Goal: Task Accomplishment & Management: Manage account settings

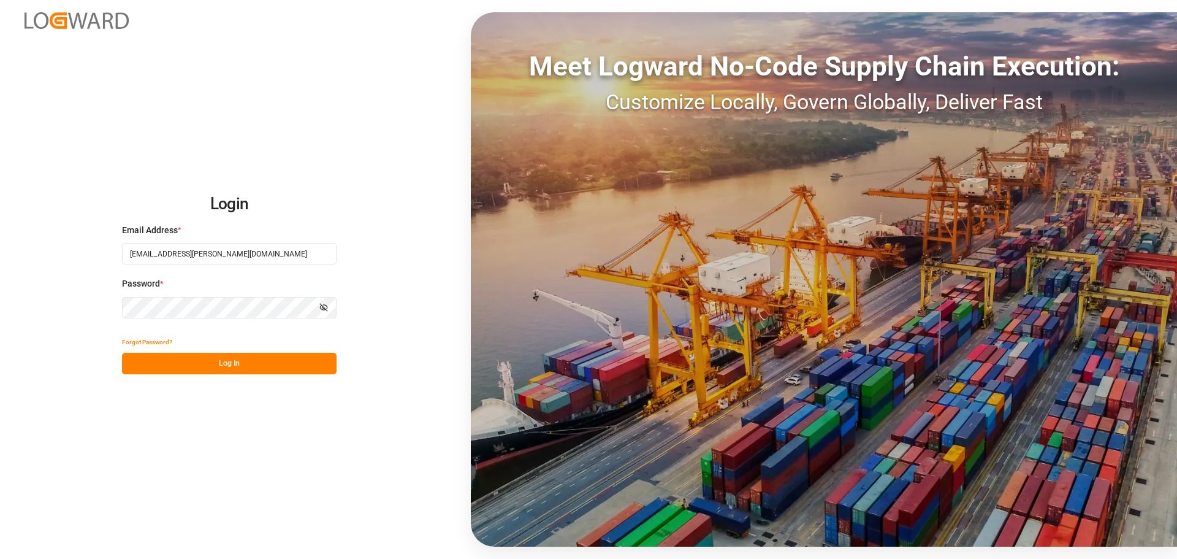
click at [277, 363] on button "Log In" at bounding box center [229, 363] width 215 height 21
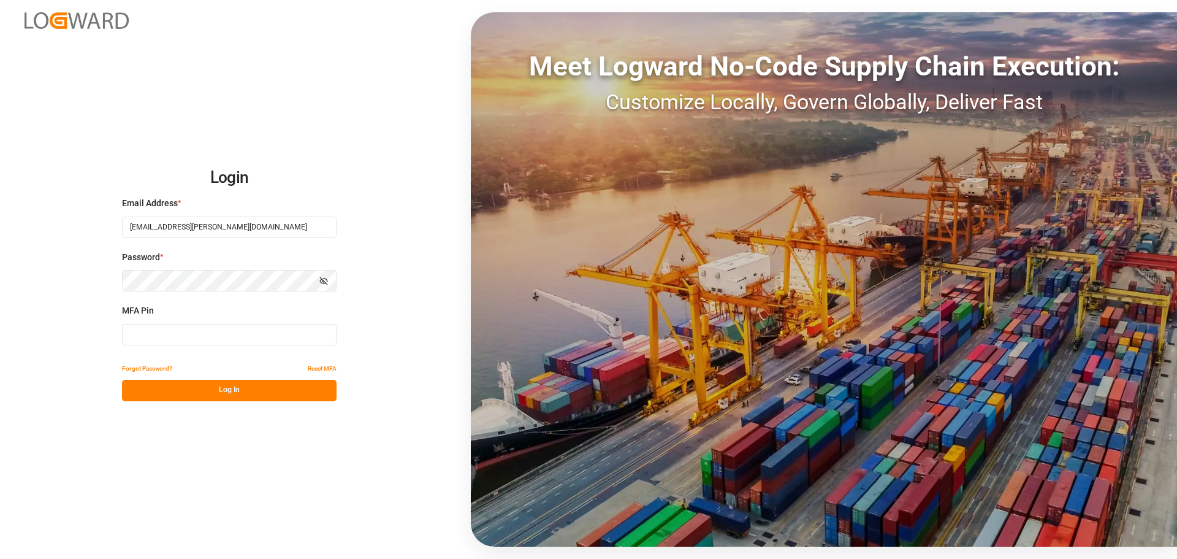
click at [275, 339] on input at bounding box center [229, 334] width 215 height 21
type input "169936"
click at [234, 395] on button "Log In" at bounding box center [229, 390] width 215 height 21
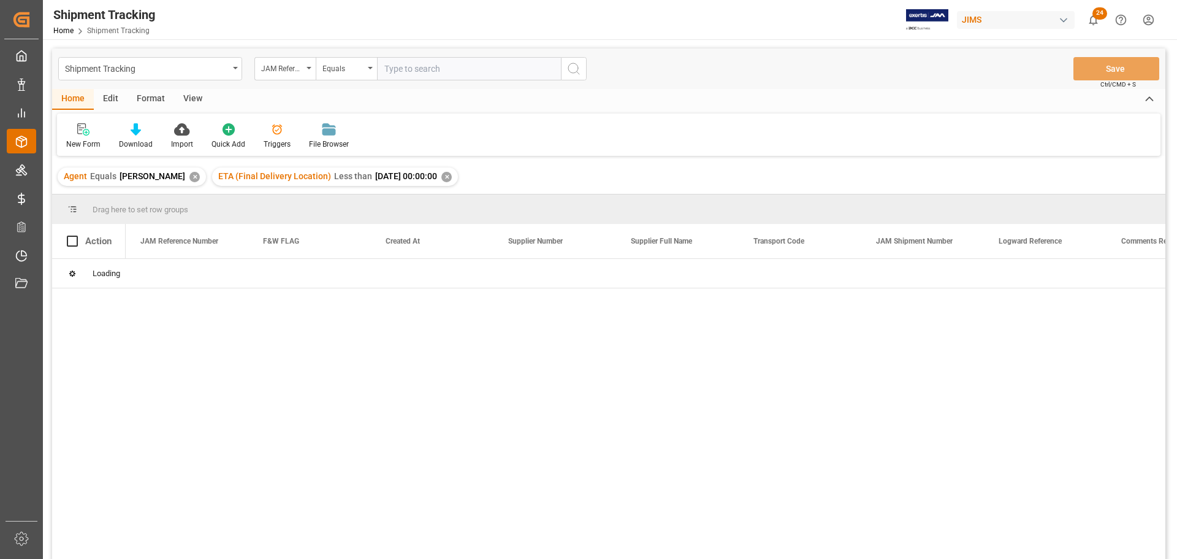
click at [29, 145] on div "Order Management Order Management" at bounding box center [21, 141] width 29 height 24
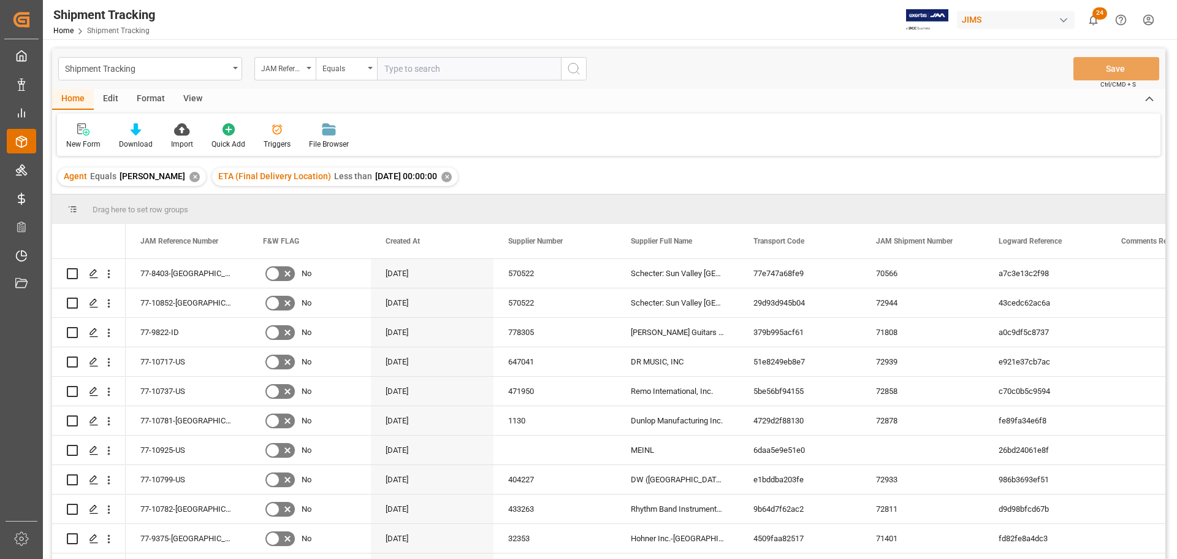
click at [9, 139] on div at bounding box center [17, 141] width 21 height 13
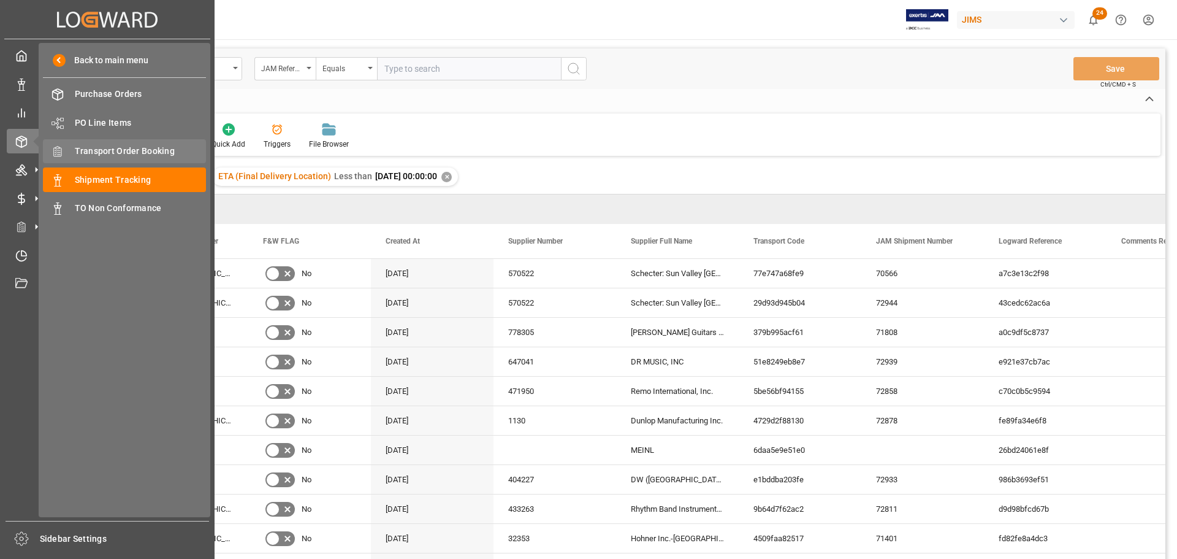
click at [118, 146] on span "Transport Order Booking" at bounding box center [141, 151] width 132 height 13
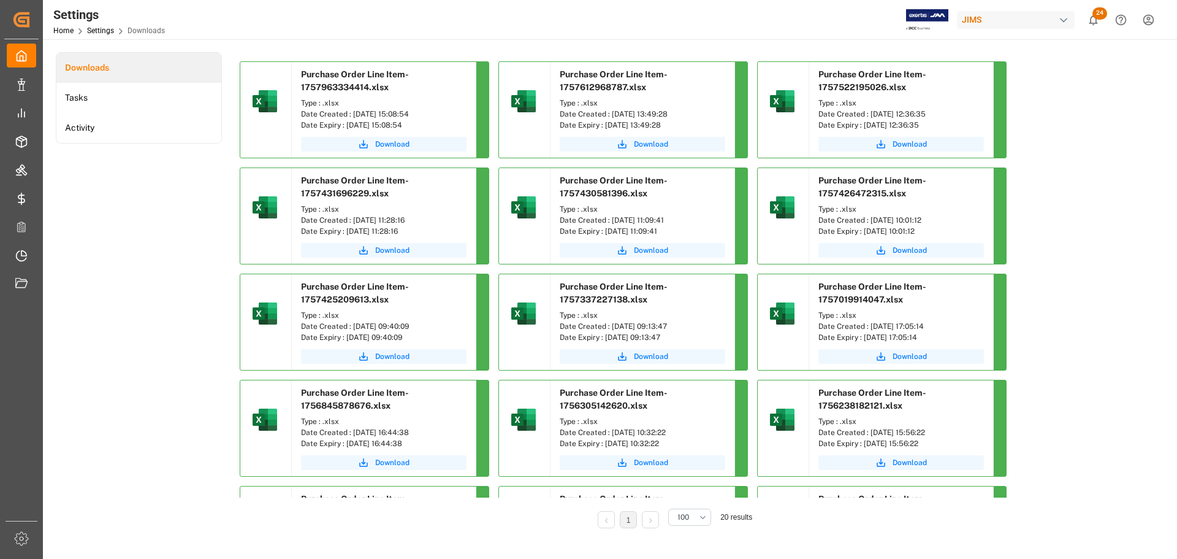
click at [145, 212] on div "Downloads Tasks Activity" at bounding box center [139, 298] width 166 height 493
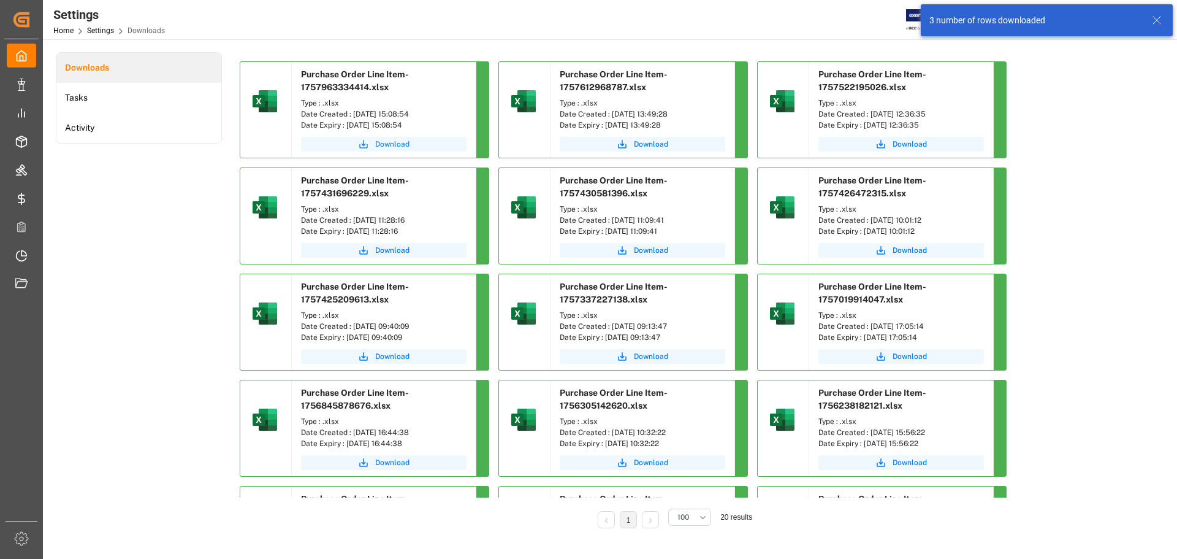
click at [374, 142] on button "Download" at bounding box center [384, 144] width 166 height 15
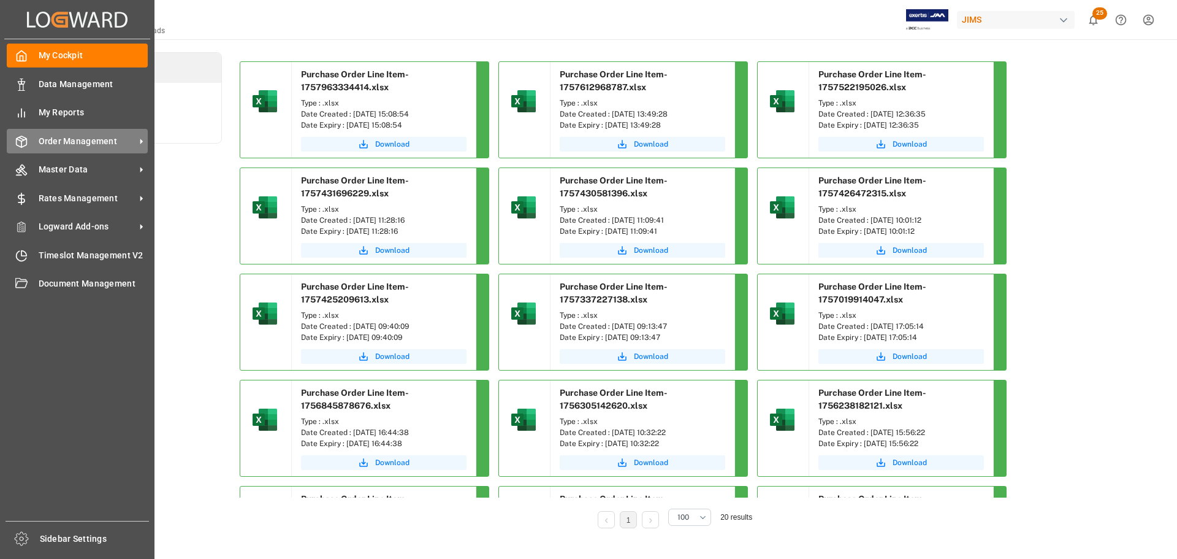
click at [25, 141] on icon at bounding box center [21, 141] width 12 height 12
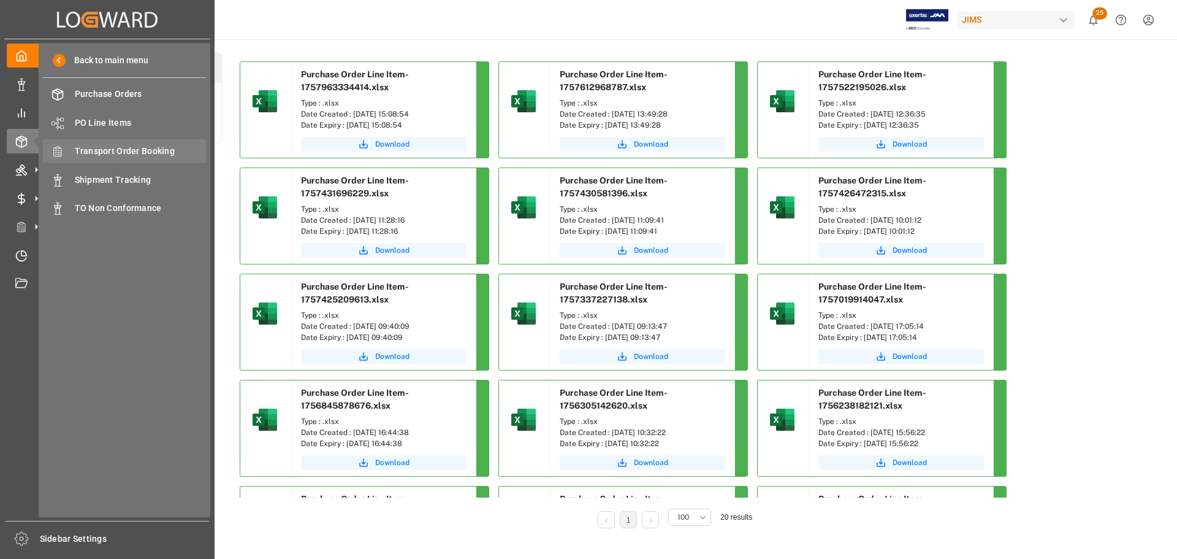
click at [148, 155] on span "Transport Order Booking" at bounding box center [141, 151] width 132 height 13
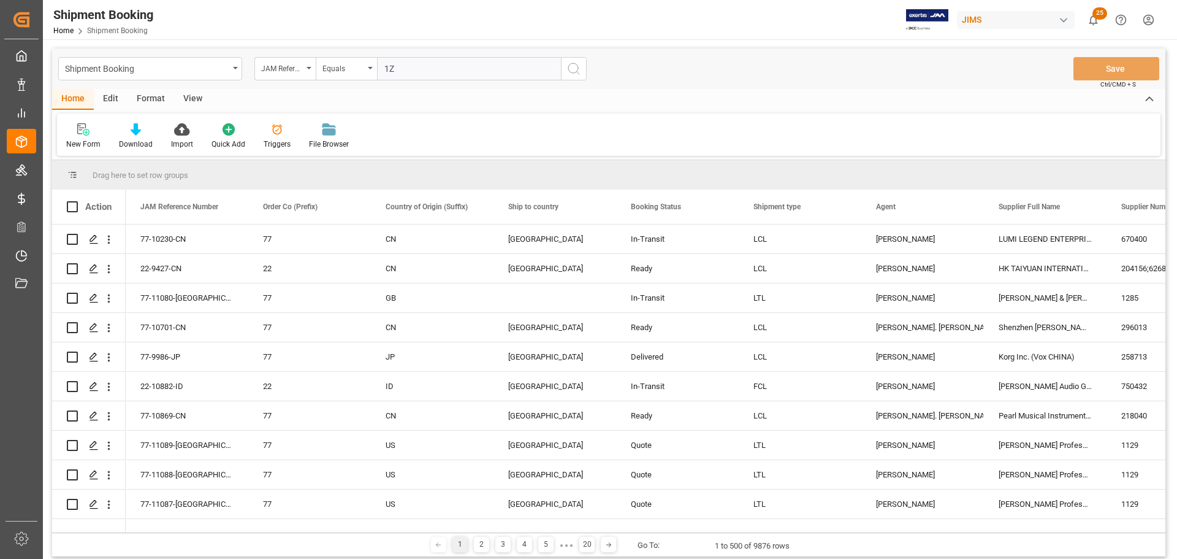
type input "1"
paste input "77-11024-[GEOGRAPHIC_DATA]"
type input "77-11024-[GEOGRAPHIC_DATA]"
click at [582, 67] on button "search button" at bounding box center [574, 68] width 26 height 23
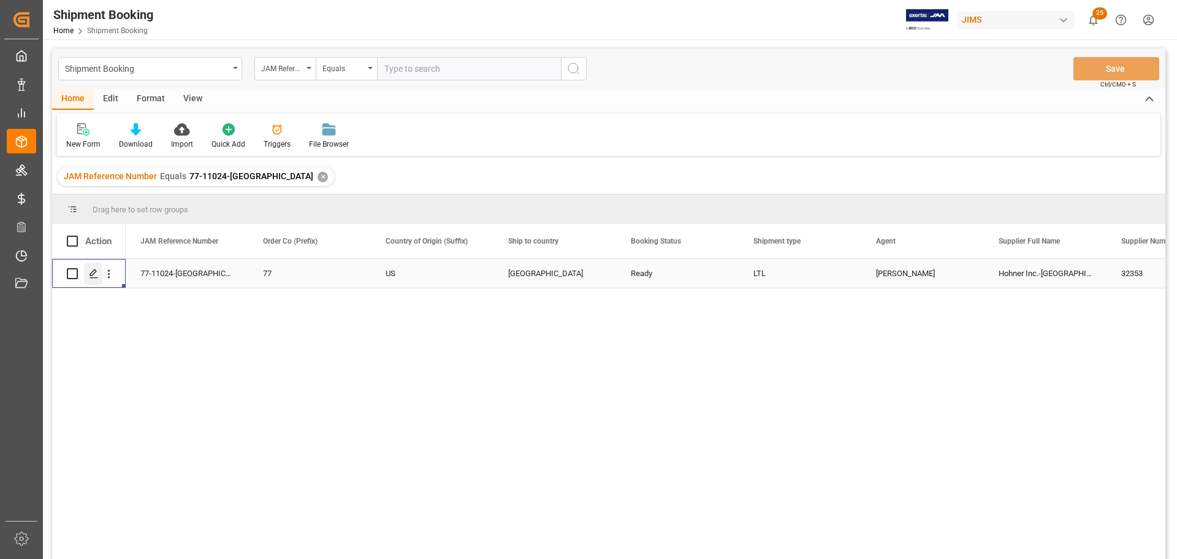
click at [100, 274] on div "Press SPACE to select this row." at bounding box center [93, 273] width 18 height 23
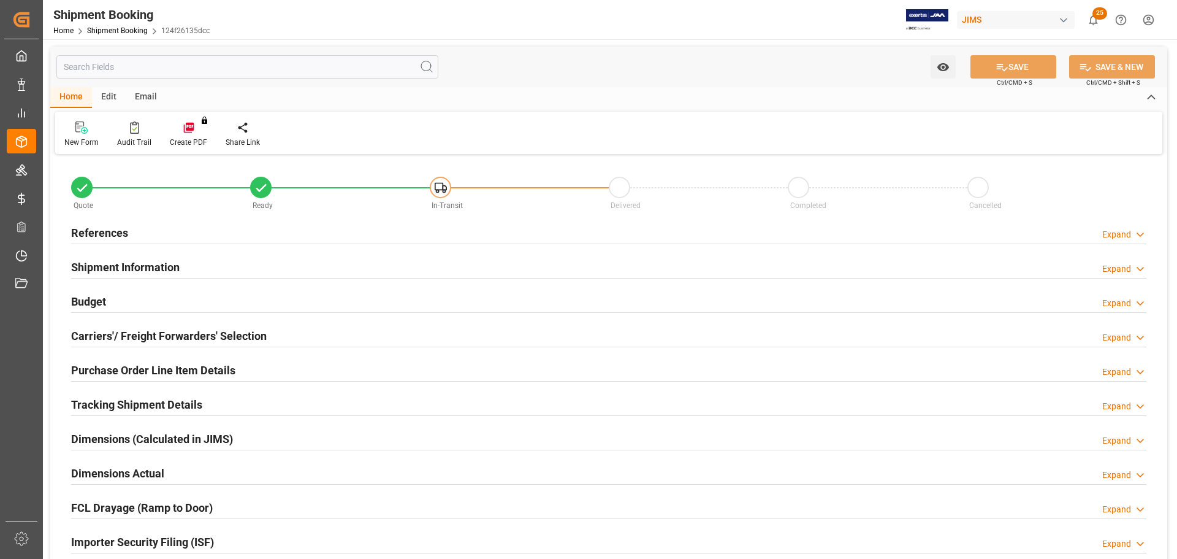
type input "3"
click at [191, 225] on div "References Expand" at bounding box center [608, 231] width 1075 height 23
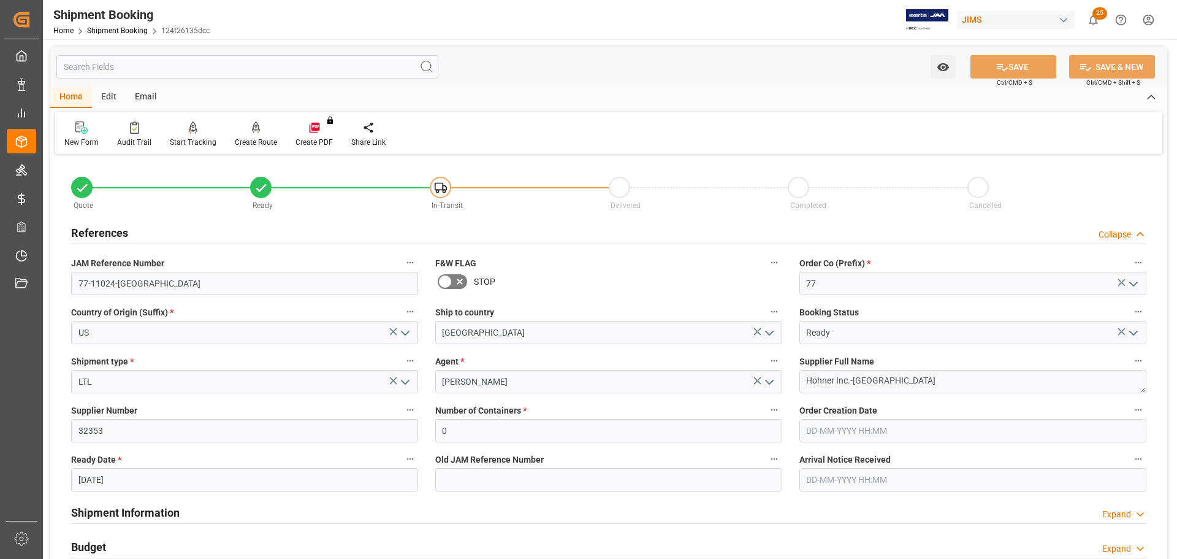
click at [191, 225] on div "References Collapse" at bounding box center [608, 231] width 1075 height 23
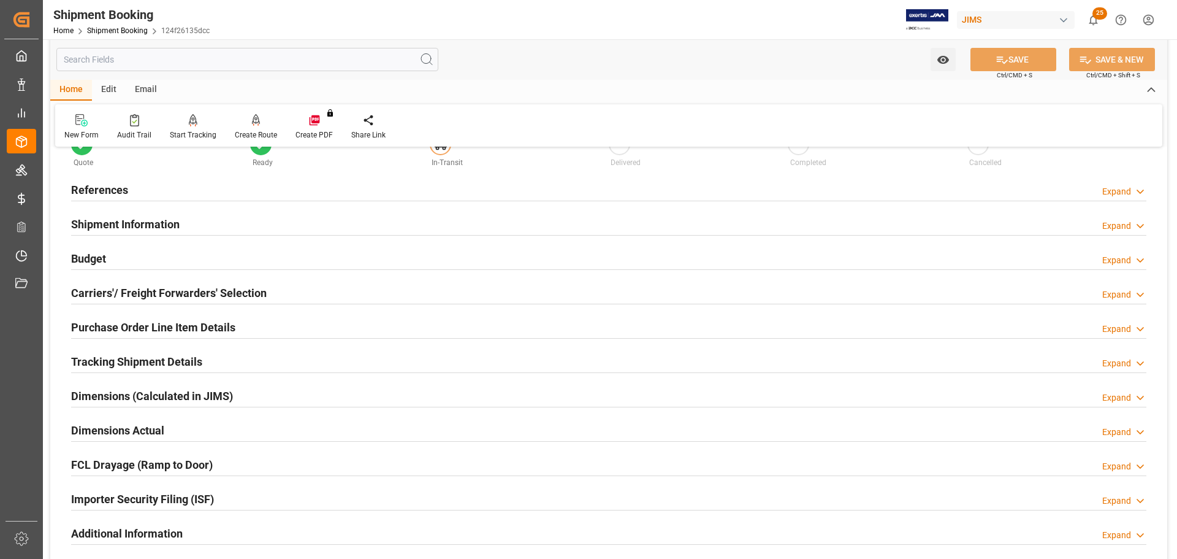
scroll to position [61, 0]
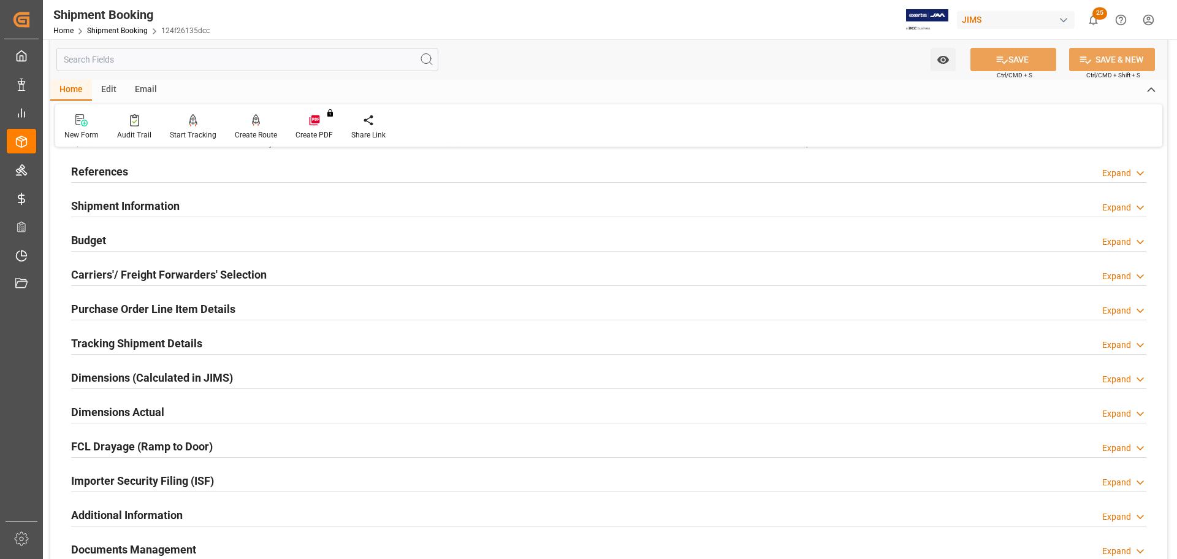
click at [197, 208] on div "Shipment Information Expand" at bounding box center [608, 204] width 1075 height 23
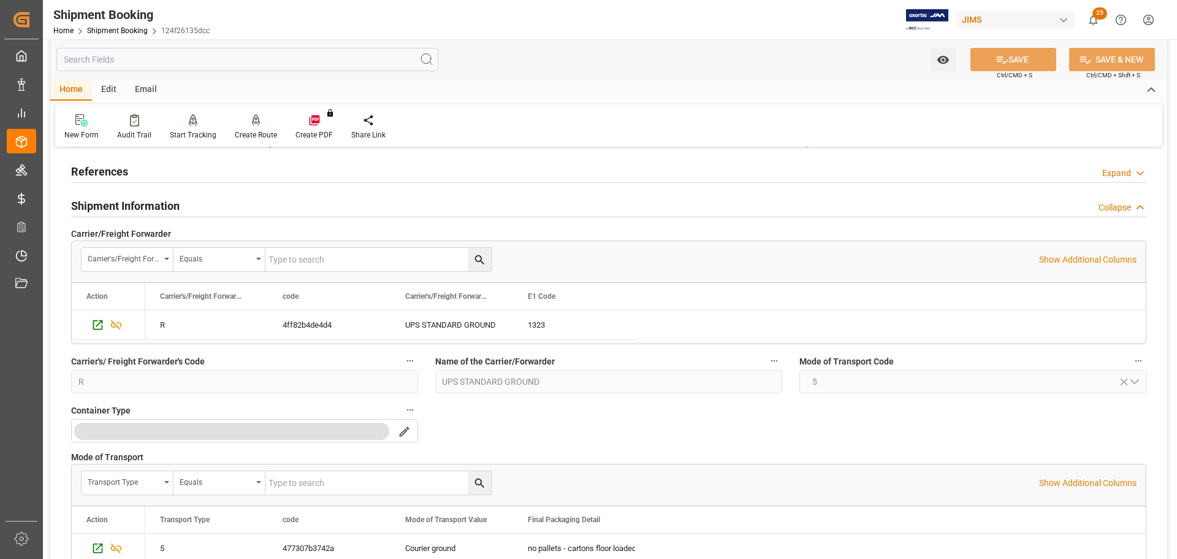
click at [197, 208] on div "Shipment Information Collapse" at bounding box center [608, 204] width 1075 height 23
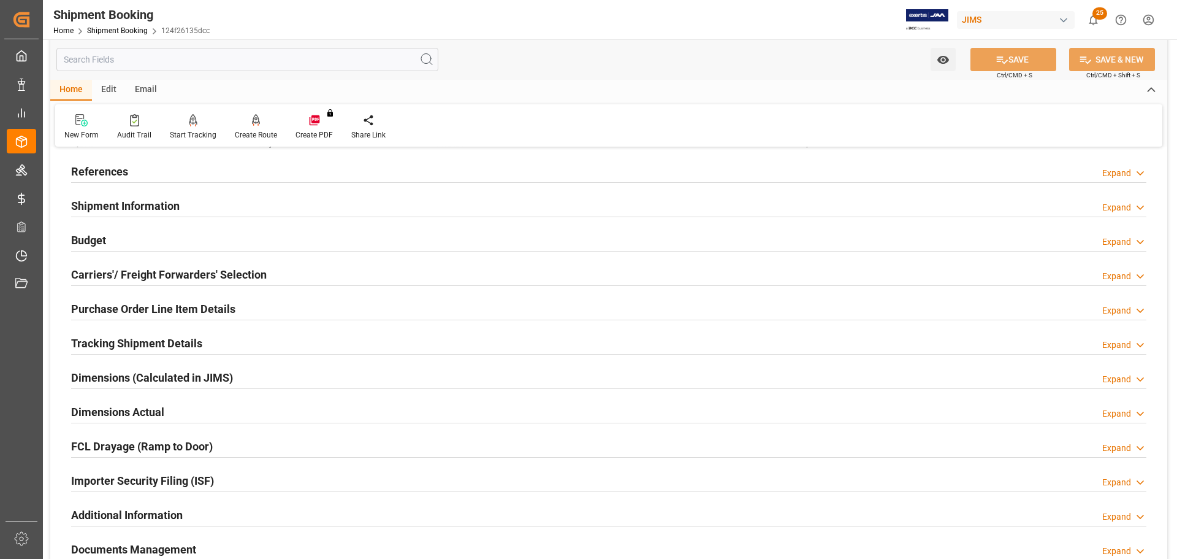
click at [184, 248] on div "Budget Expand" at bounding box center [608, 238] width 1075 height 23
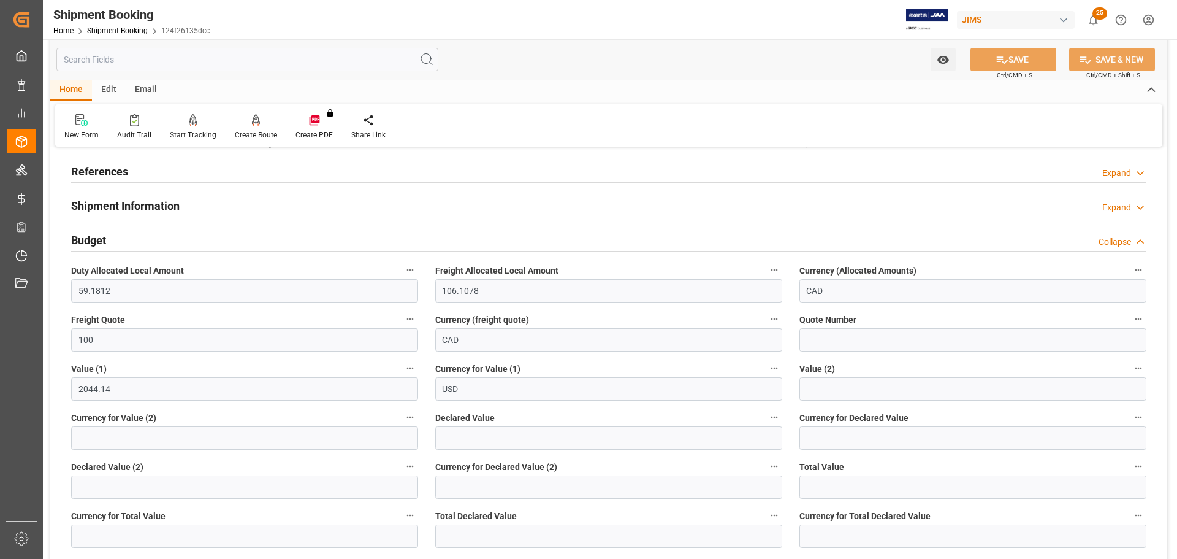
click at [184, 248] on div "Budget Collapse" at bounding box center [608, 238] width 1075 height 23
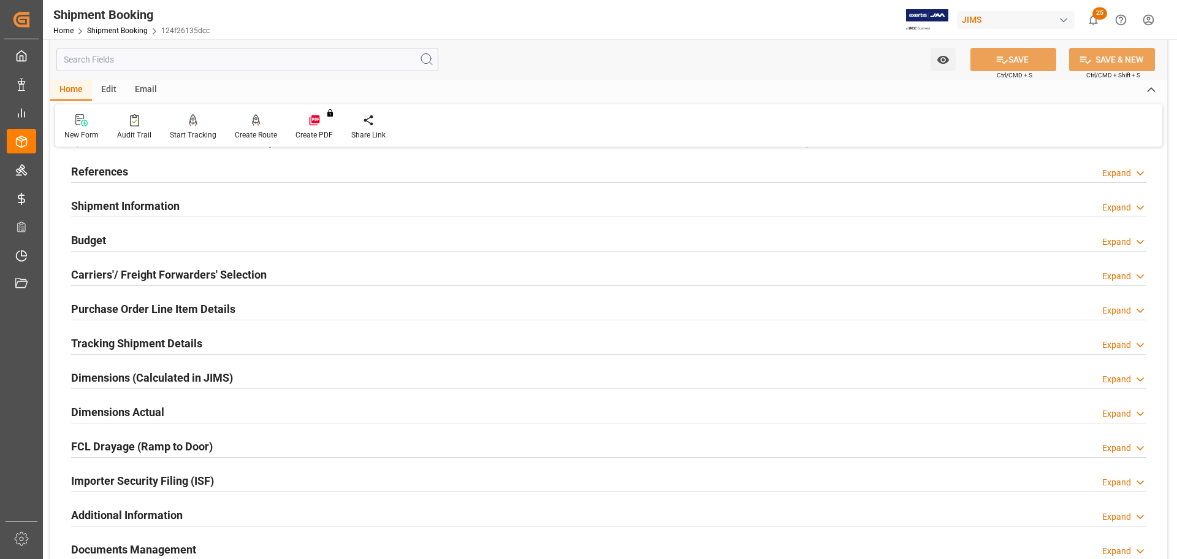
scroll to position [123, 0]
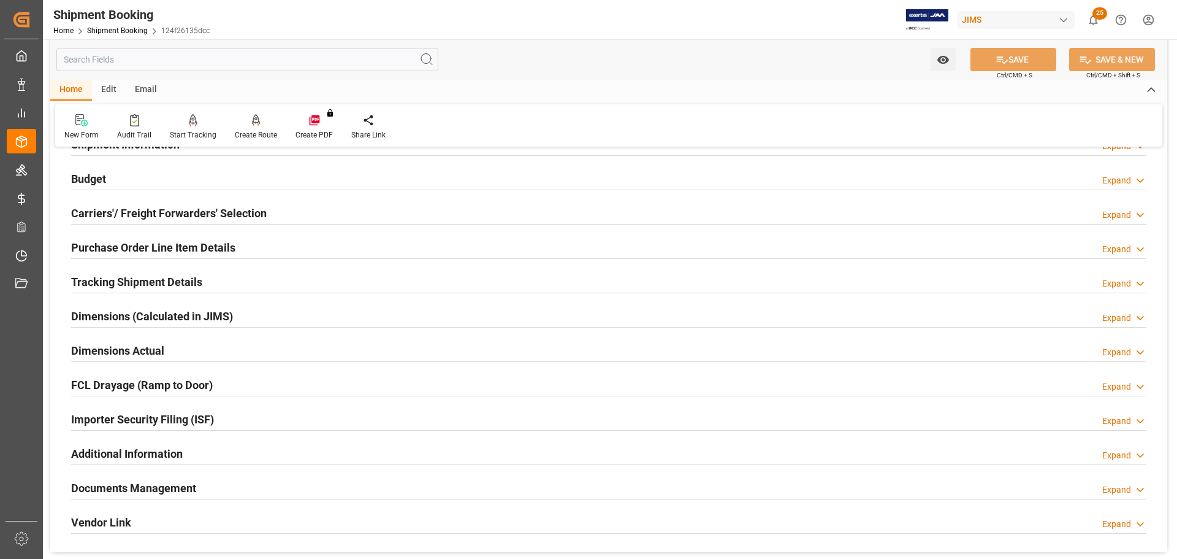
click at [208, 209] on h2 "Carriers'/ Freight Forwarders' Selection" at bounding box center [169, 213] width 196 height 17
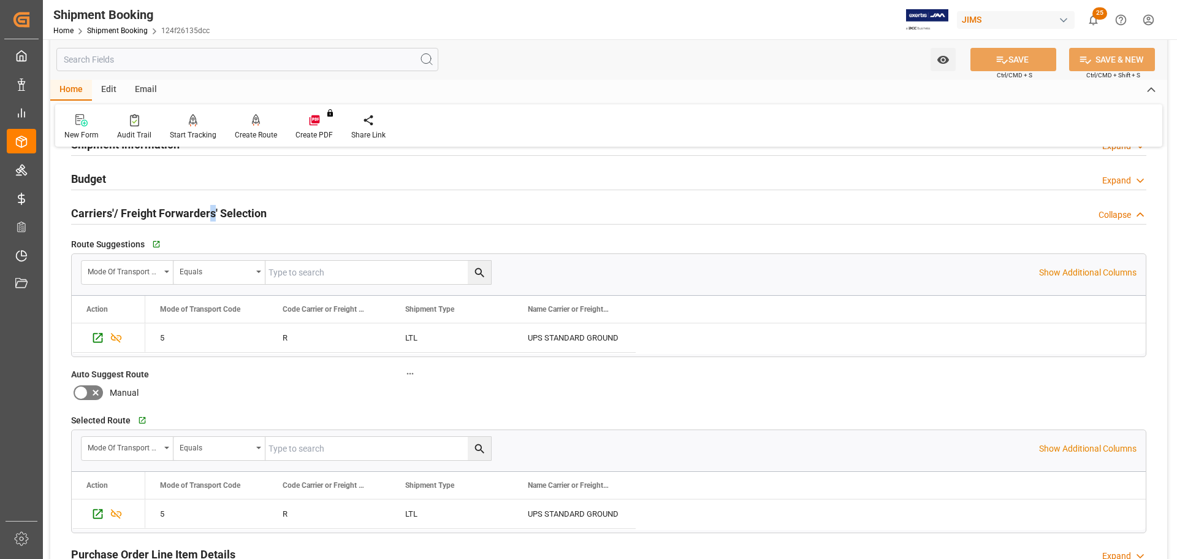
click at [211, 209] on h2 "Carriers'/ Freight Forwarders' Selection" at bounding box center [169, 213] width 196 height 17
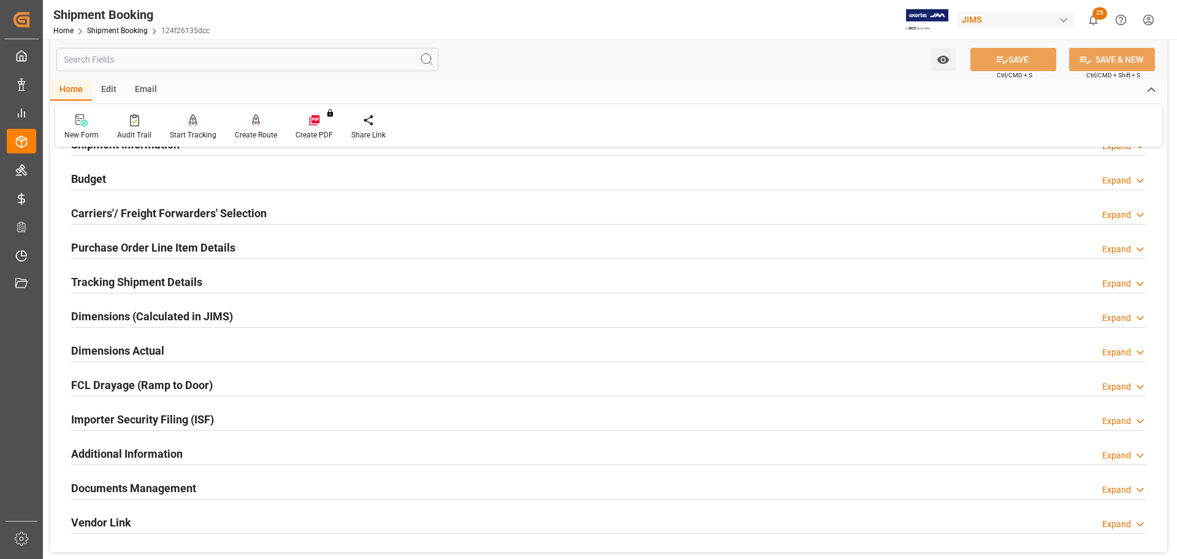
click at [210, 250] on h2 "Purchase Order Line Item Details" at bounding box center [153, 247] width 164 height 17
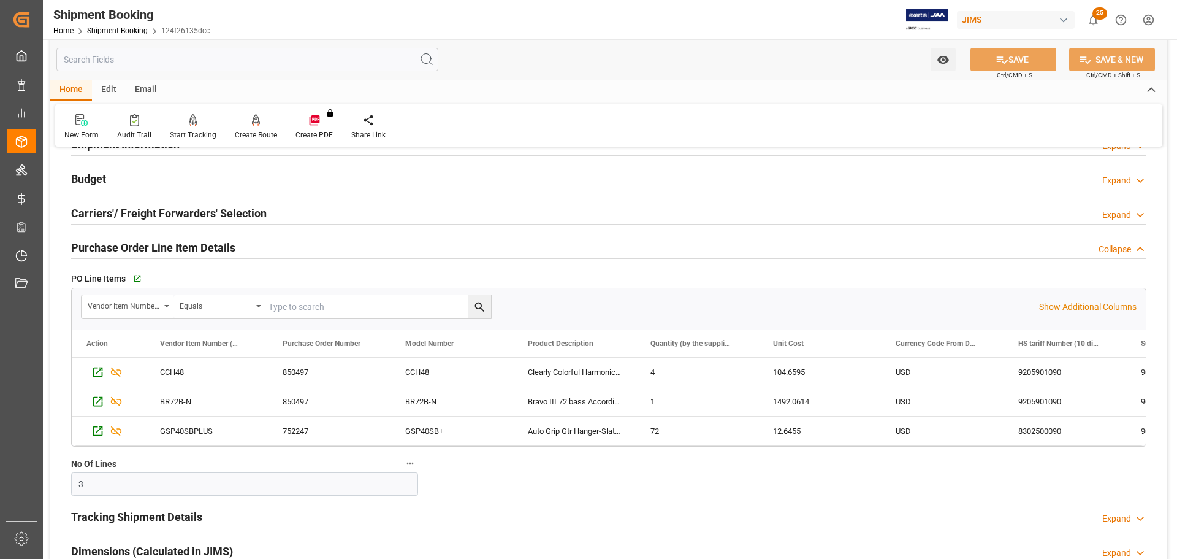
click at [210, 250] on h2 "Purchase Order Line Item Details" at bounding box center [153, 247] width 164 height 17
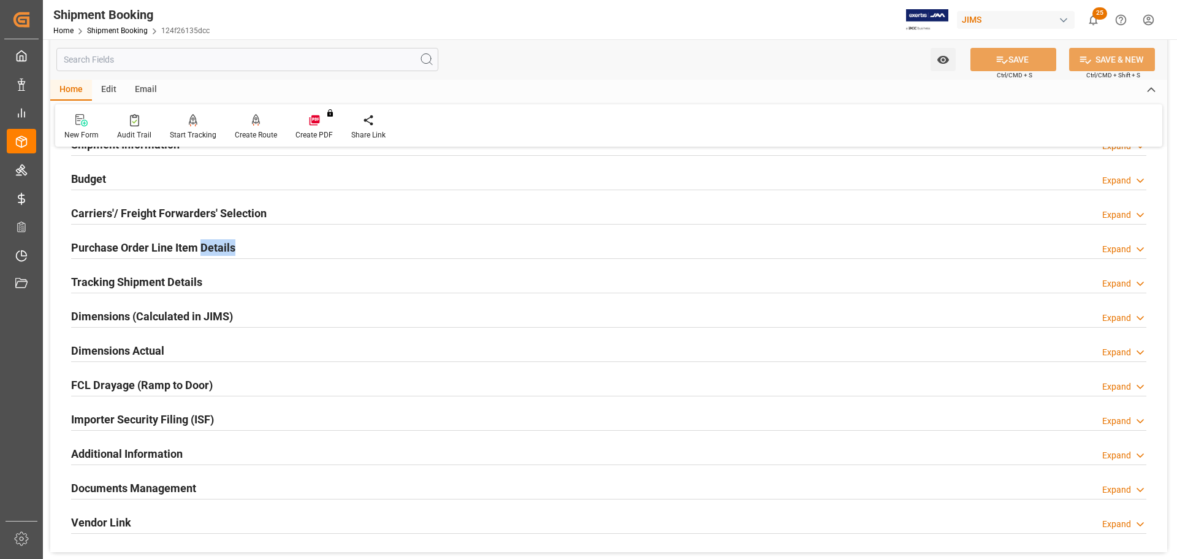
click at [210, 250] on h2 "Purchase Order Line Item Details" at bounding box center [153, 247] width 164 height 17
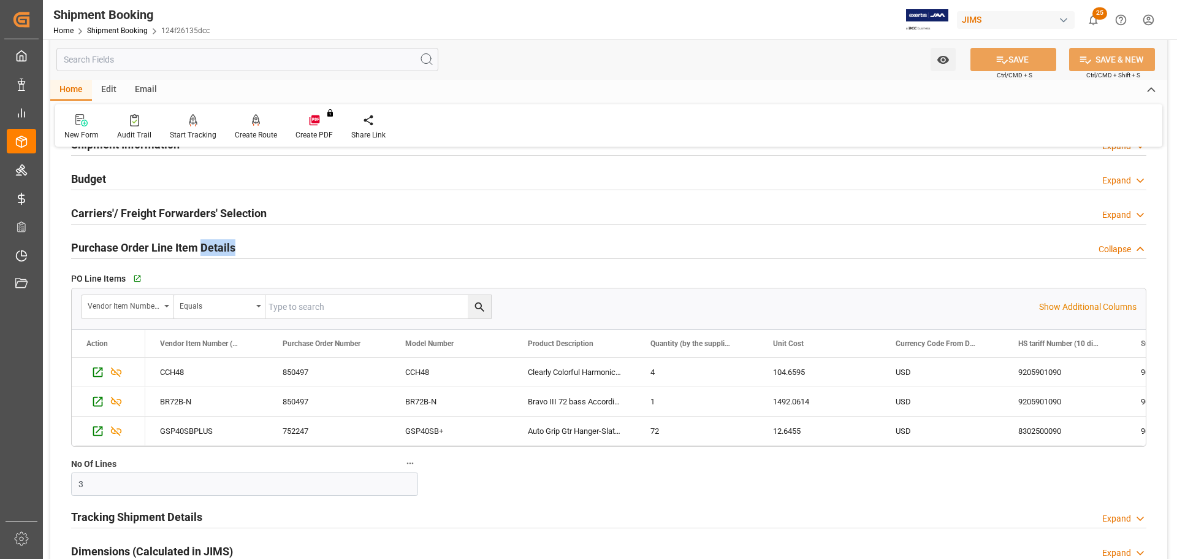
click at [242, 250] on div "Purchase Order Line Item Details Collapse" at bounding box center [608, 246] width 1075 height 23
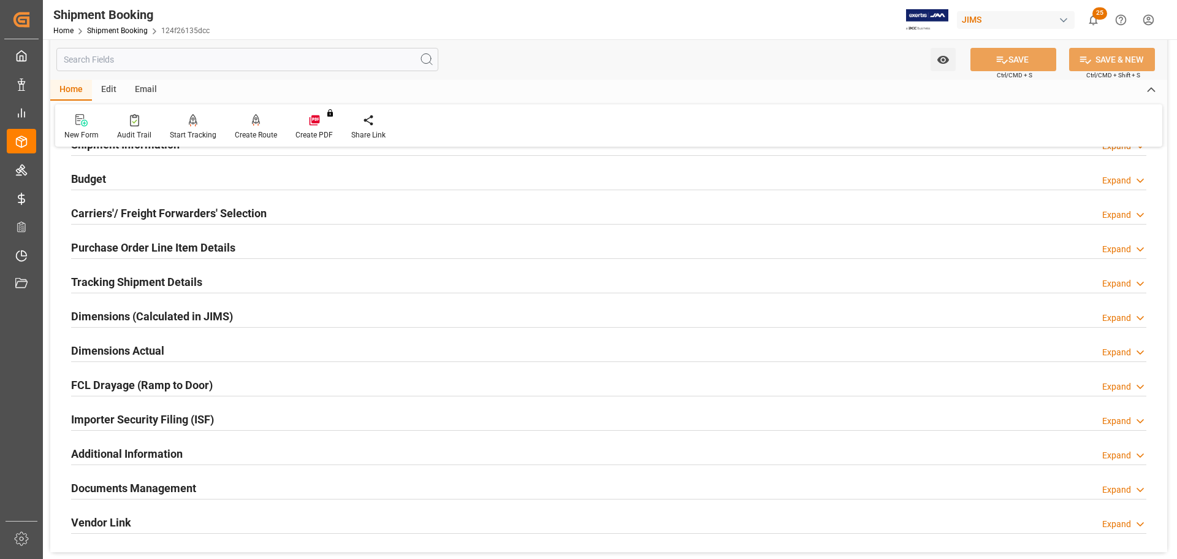
click at [229, 281] on div "Tracking Shipment Details Expand" at bounding box center [608, 280] width 1075 height 23
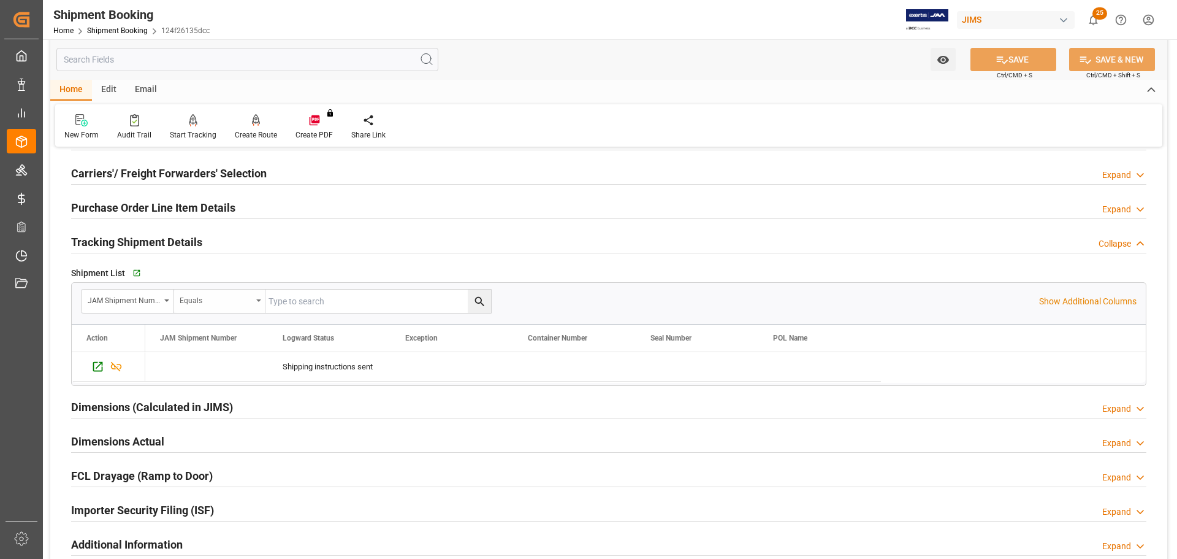
scroll to position [184, 0]
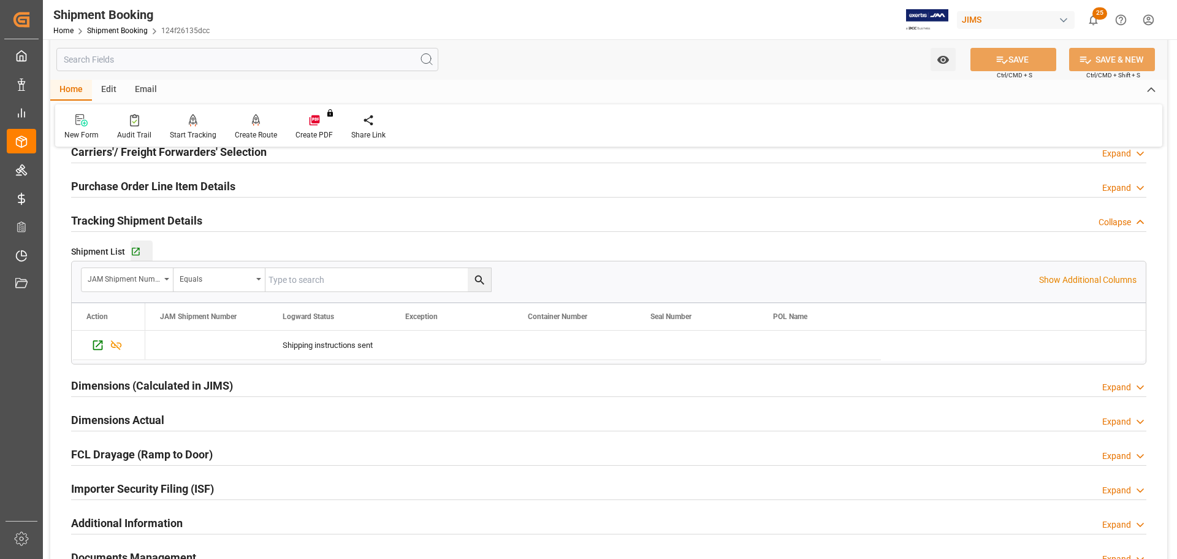
click at [145, 255] on div "Go to Shipment Tracking Grid" at bounding box center [142, 251] width 22 height 10
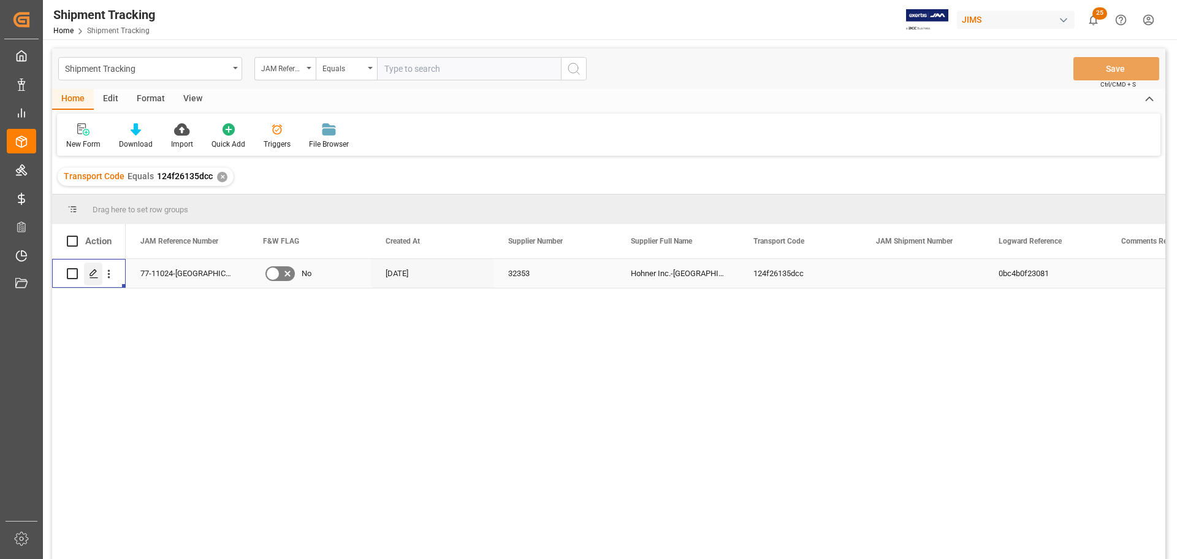
click at [94, 273] on polygon "Press SPACE to select this row." at bounding box center [93, 273] width 6 height 6
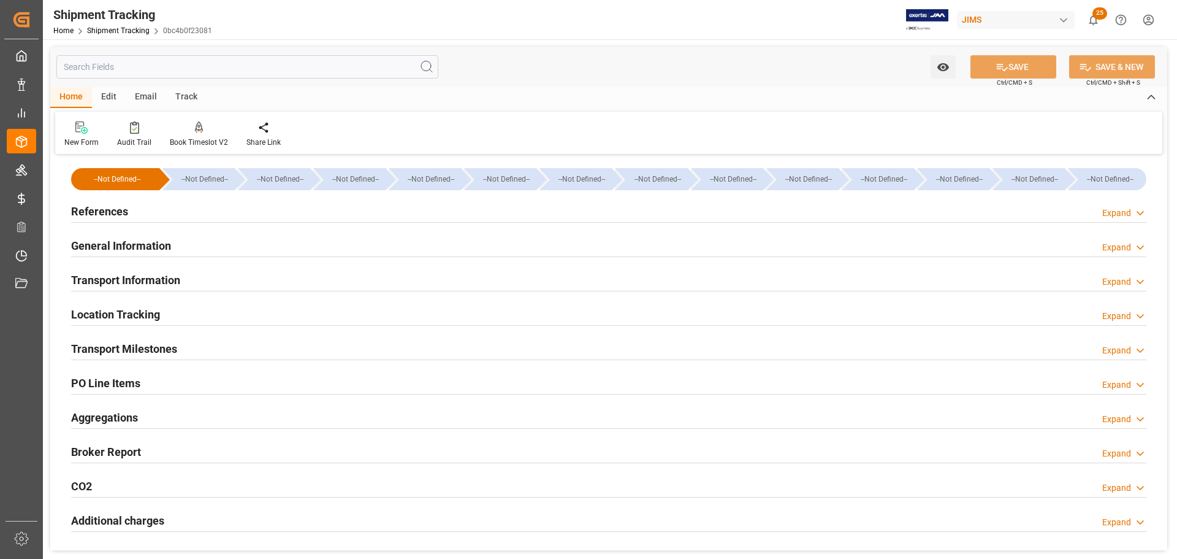
click at [192, 210] on div "References Expand" at bounding box center [608, 210] width 1075 height 23
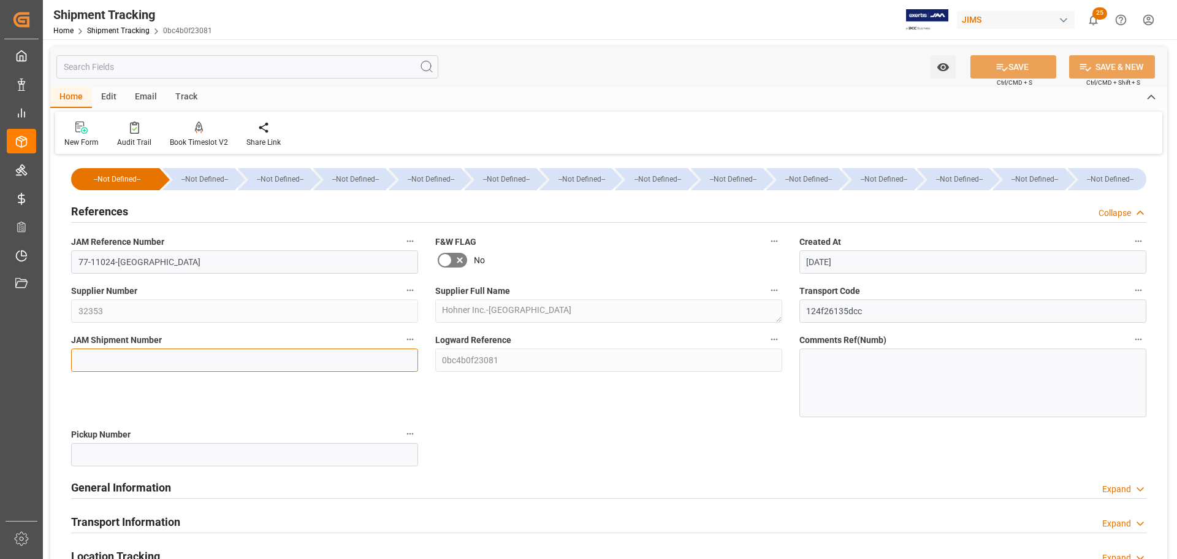
click at [211, 369] on input at bounding box center [244, 359] width 347 height 23
paste input "73013"
type input "73013"
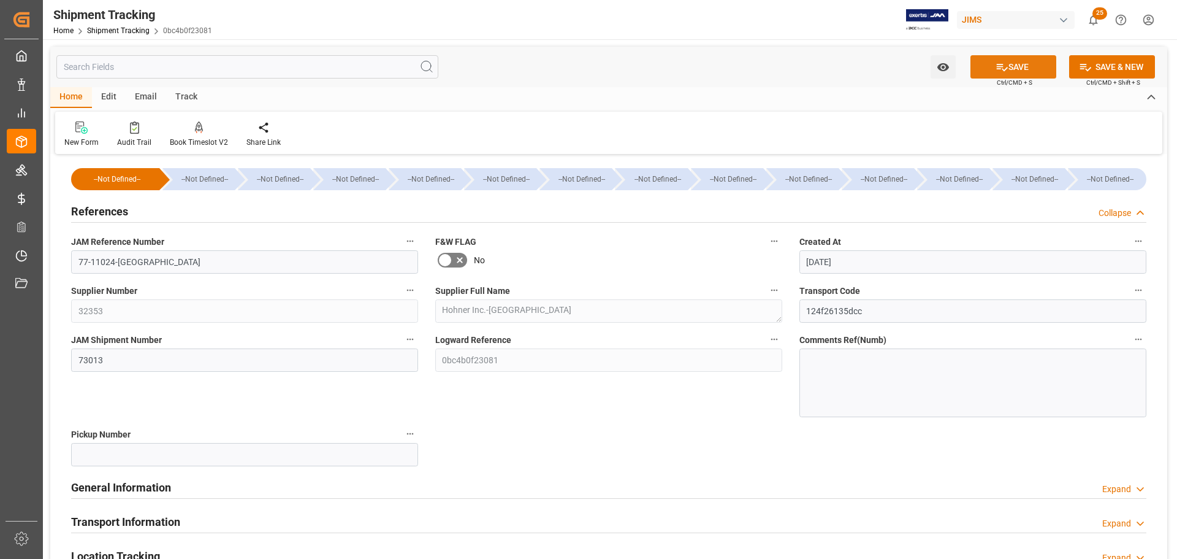
click at [1014, 70] on button "SAVE" at bounding box center [1014, 66] width 86 height 23
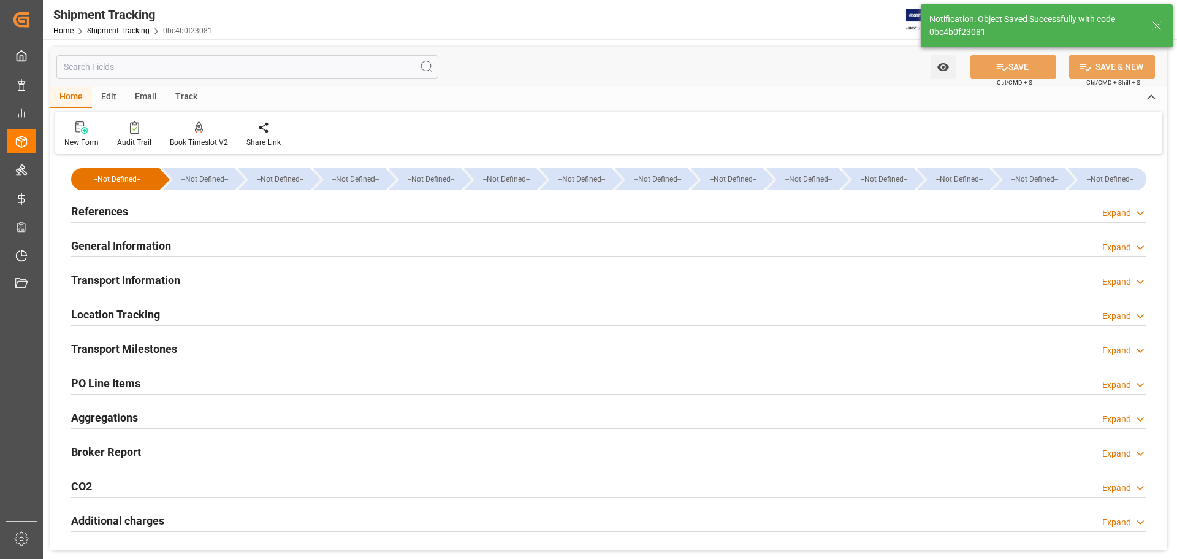
click at [176, 249] on div "General Information Expand" at bounding box center [608, 244] width 1075 height 23
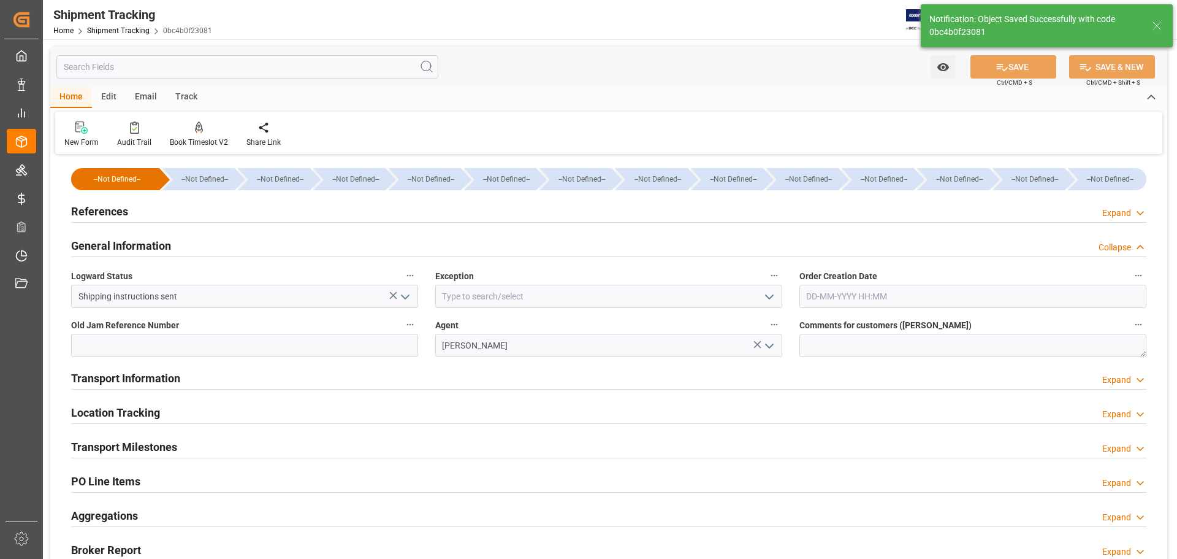
click at [183, 246] on div "General Information Collapse" at bounding box center [608, 244] width 1075 height 23
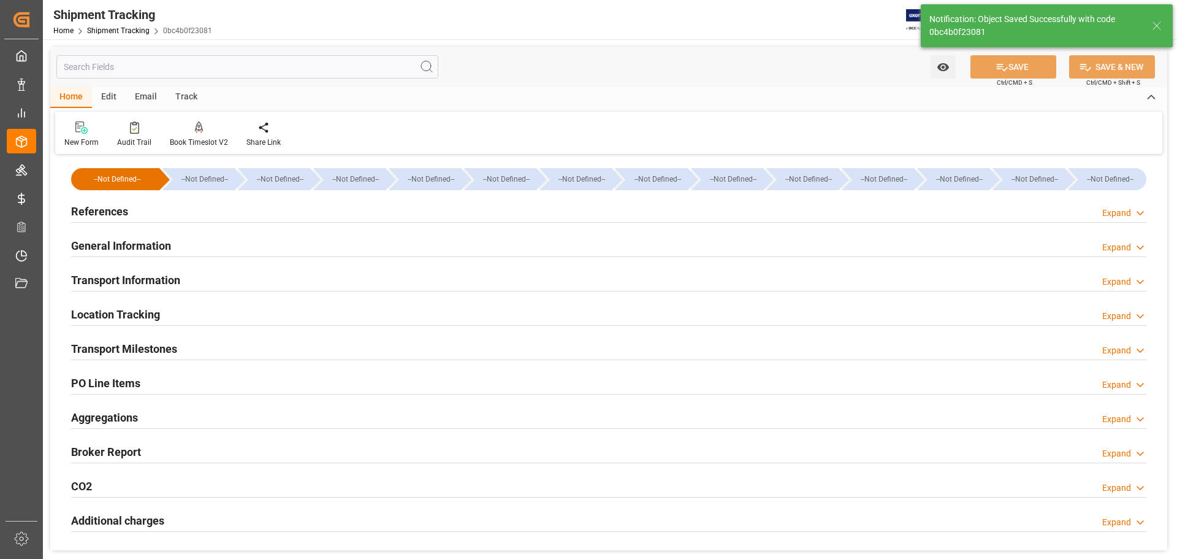
click at [179, 277] on h2 "Transport Information" at bounding box center [125, 280] width 109 height 17
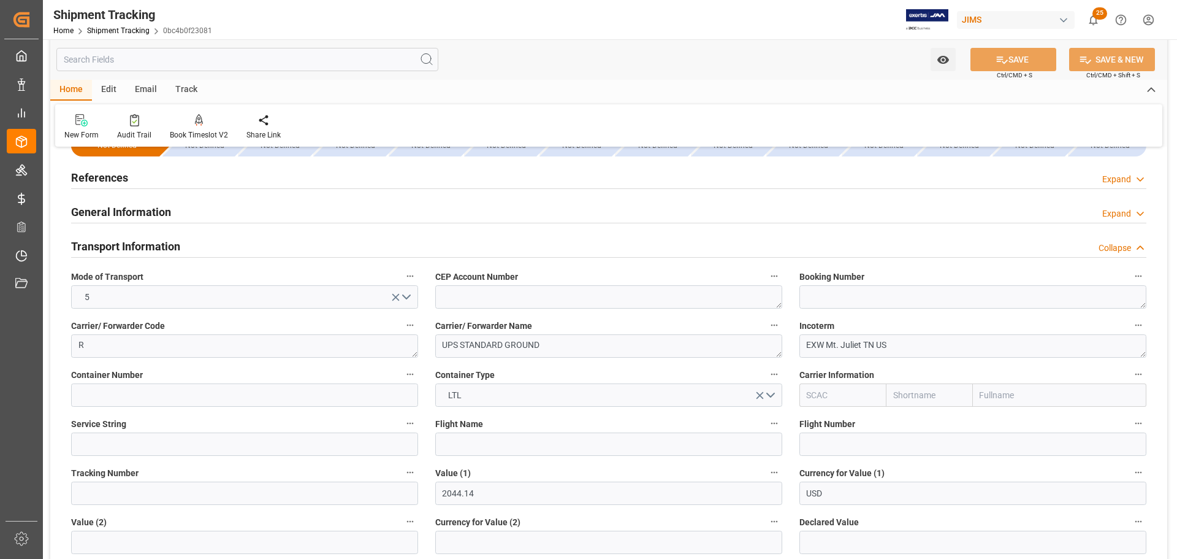
scroll to position [123, 0]
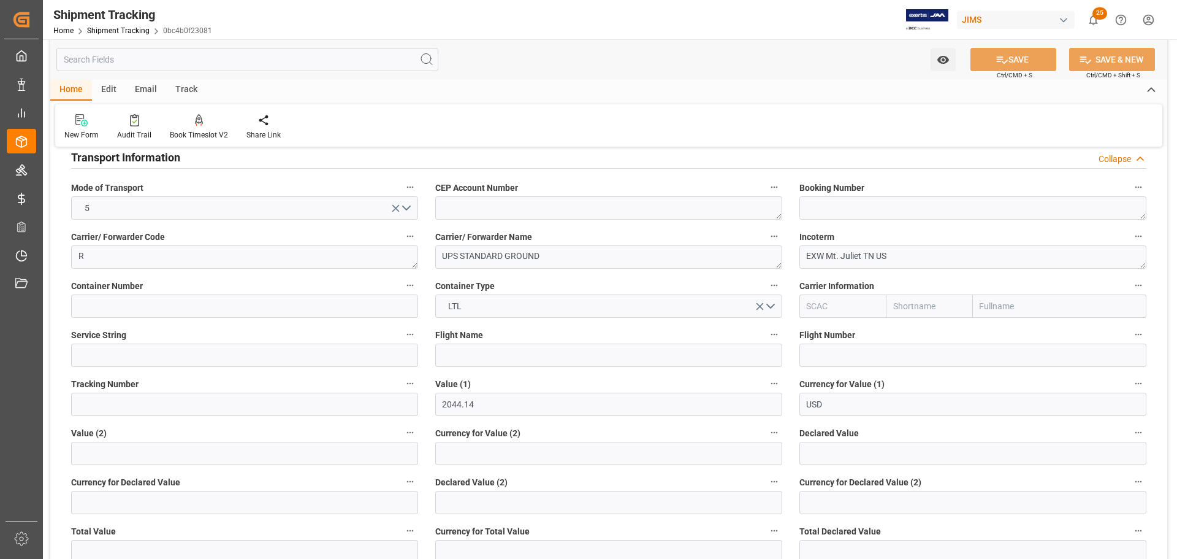
click at [114, 392] on label "Tracking Number" at bounding box center [244, 383] width 347 height 17
click at [402, 391] on button "Tracking Number" at bounding box center [410, 383] width 16 height 16
click at [118, 402] on div at bounding box center [588, 279] width 1177 height 559
click at [112, 402] on input at bounding box center [244, 403] width 347 height 23
paste input "1ZX1X2326698096260"
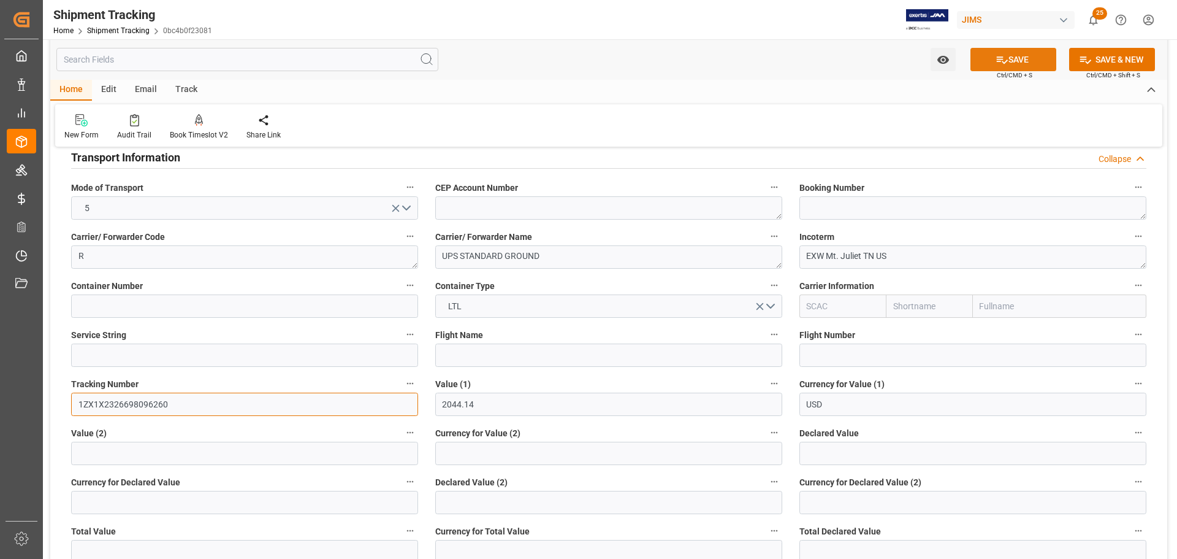
type input "1ZX1X2326698096260"
click at [999, 59] on icon at bounding box center [1002, 59] width 11 height 7
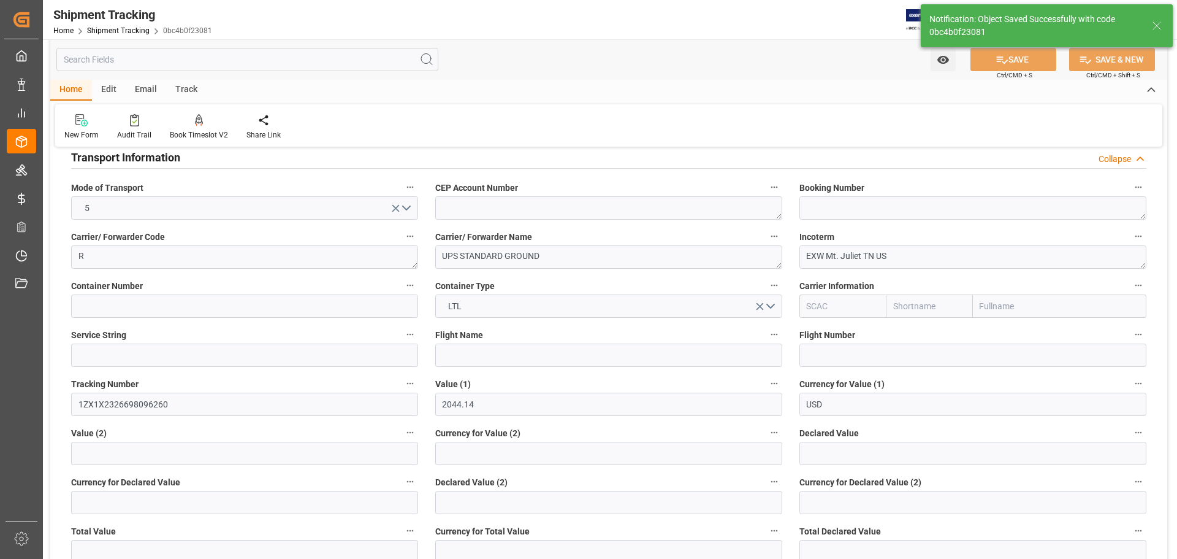
type textarea "FOB Xingang CN"
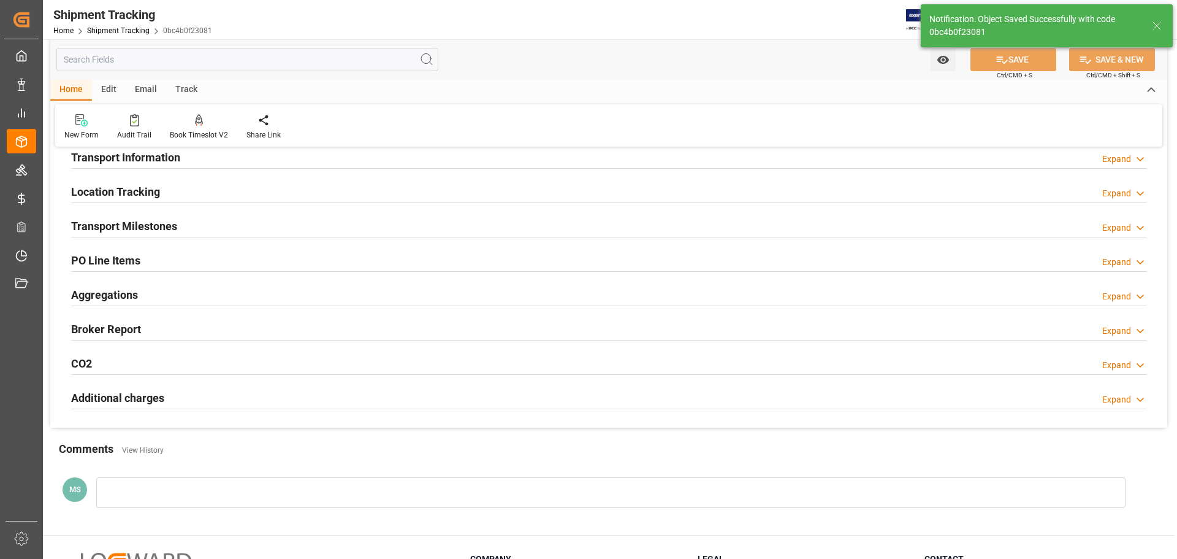
scroll to position [61, 0]
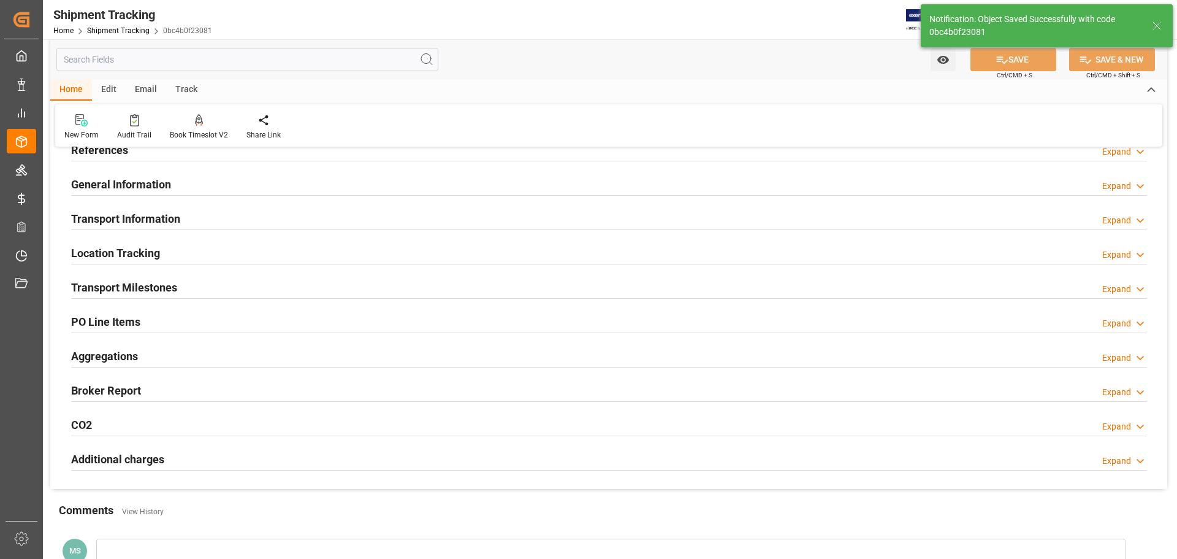
click at [185, 212] on div "Transport Information Expand" at bounding box center [608, 217] width 1075 height 23
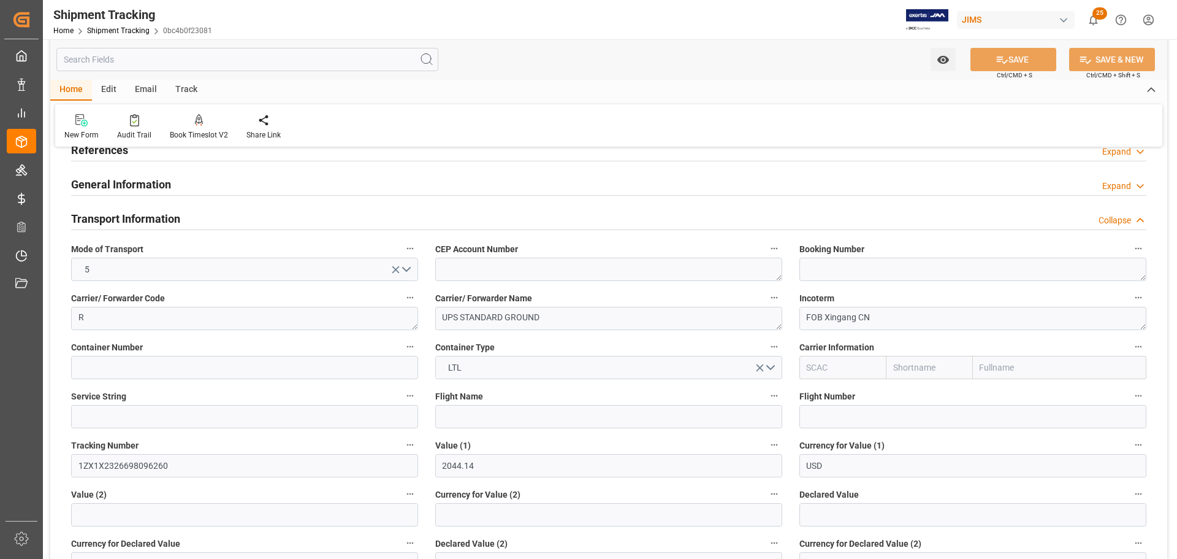
click at [184, 212] on div "Transport Information Collapse" at bounding box center [608, 217] width 1075 height 23
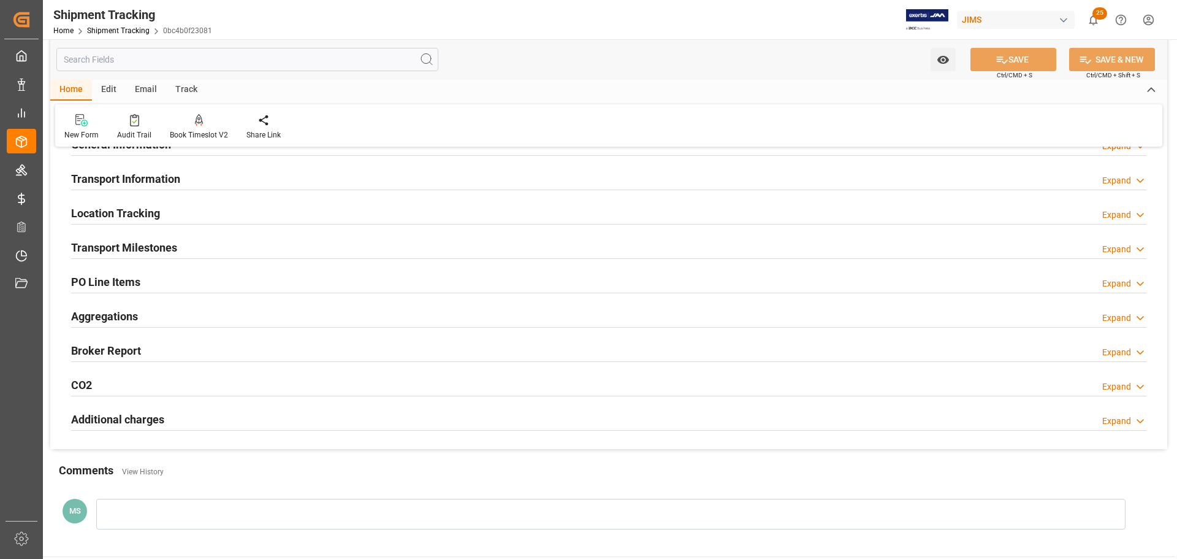
scroll to position [123, 0]
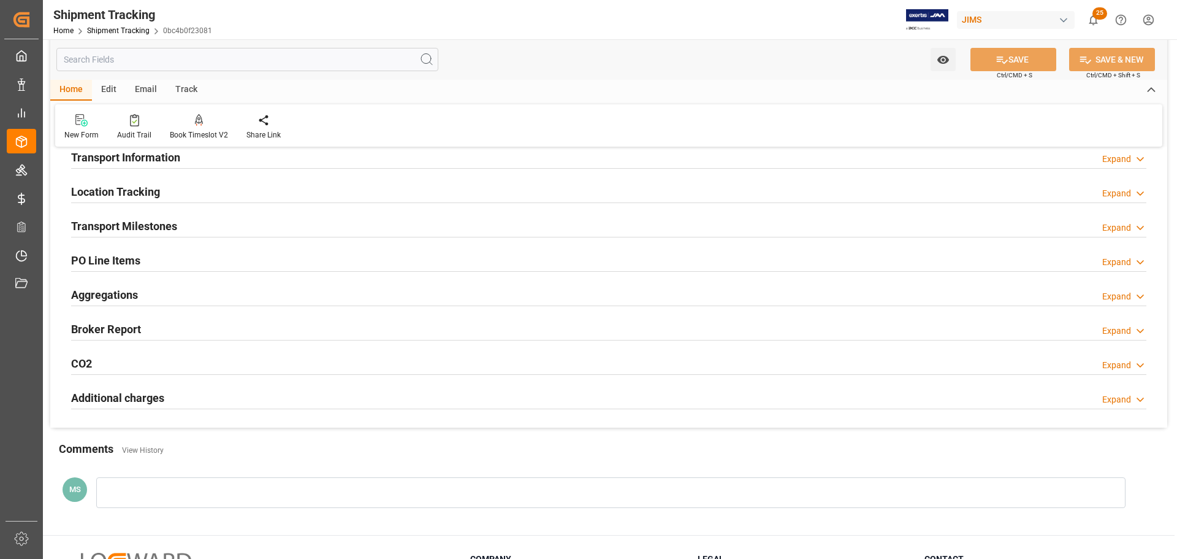
click at [184, 219] on div "Transport Milestones Expand" at bounding box center [608, 224] width 1075 height 23
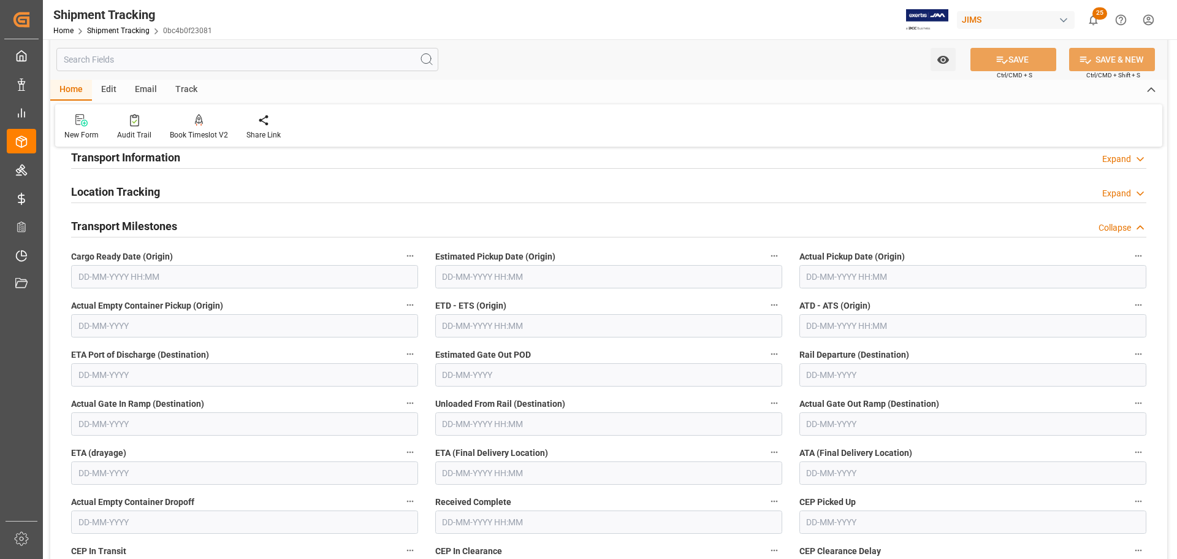
click at [170, 272] on input "text" at bounding box center [244, 276] width 347 height 23
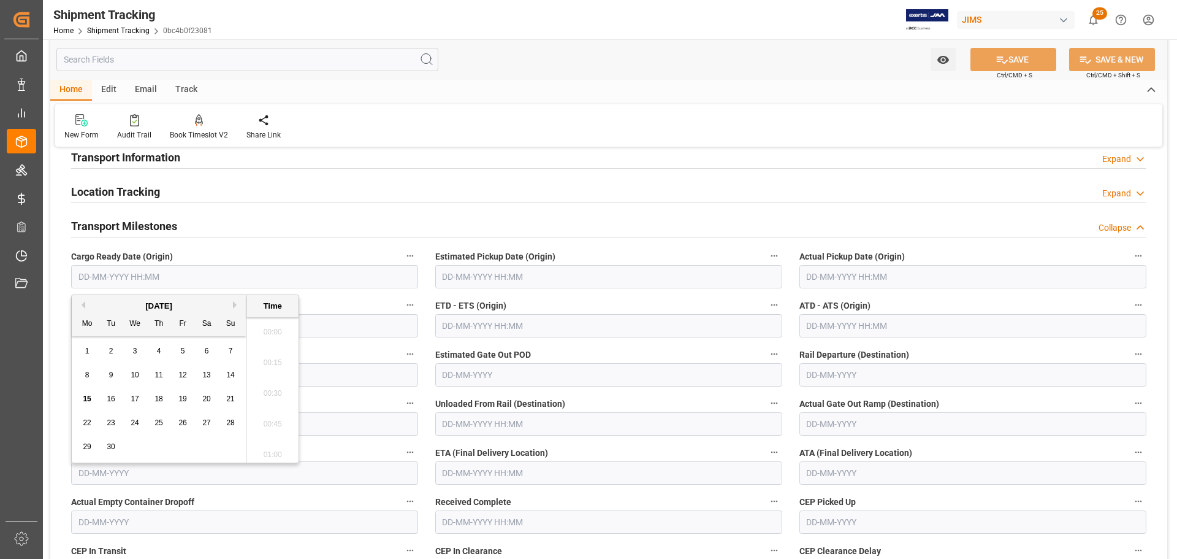
scroll to position [1813, 0]
click at [164, 376] on div "11" at bounding box center [158, 375] width 15 height 15
type input "11-09-2025 00:00"
click at [500, 272] on input "text" at bounding box center [608, 276] width 347 height 23
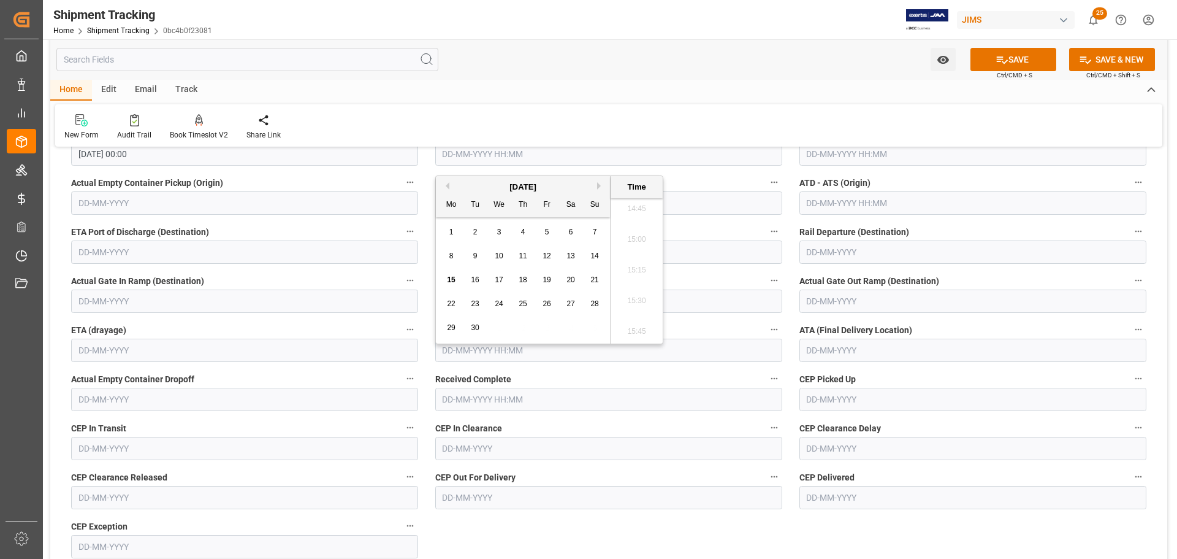
scroll to position [184, 0]
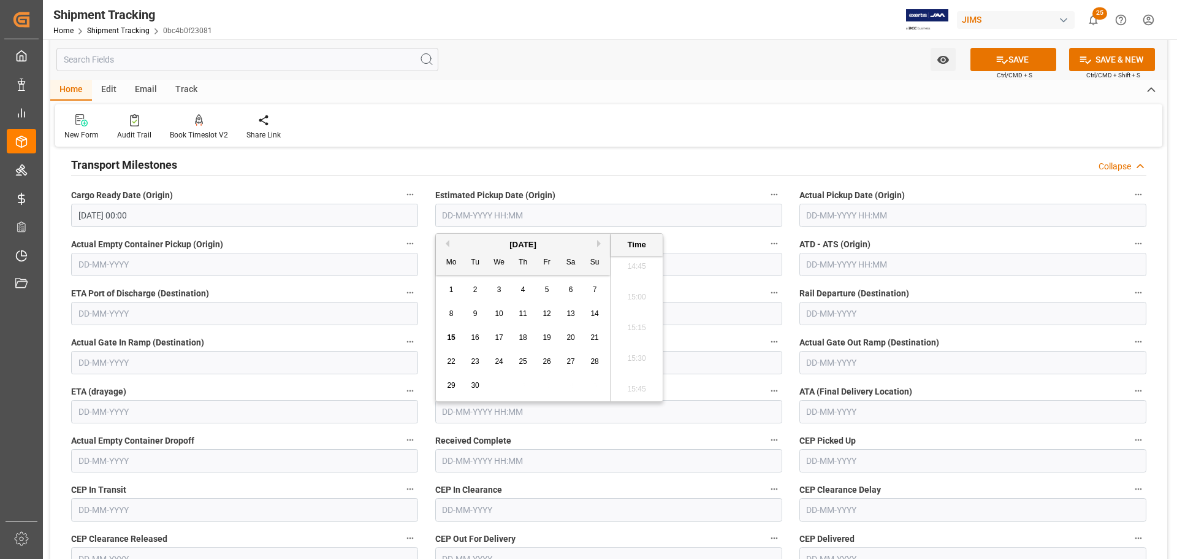
click at [524, 314] on span "11" at bounding box center [523, 313] width 8 height 9
type input "11-09-2025 00:00"
click at [850, 219] on input "text" at bounding box center [973, 215] width 347 height 23
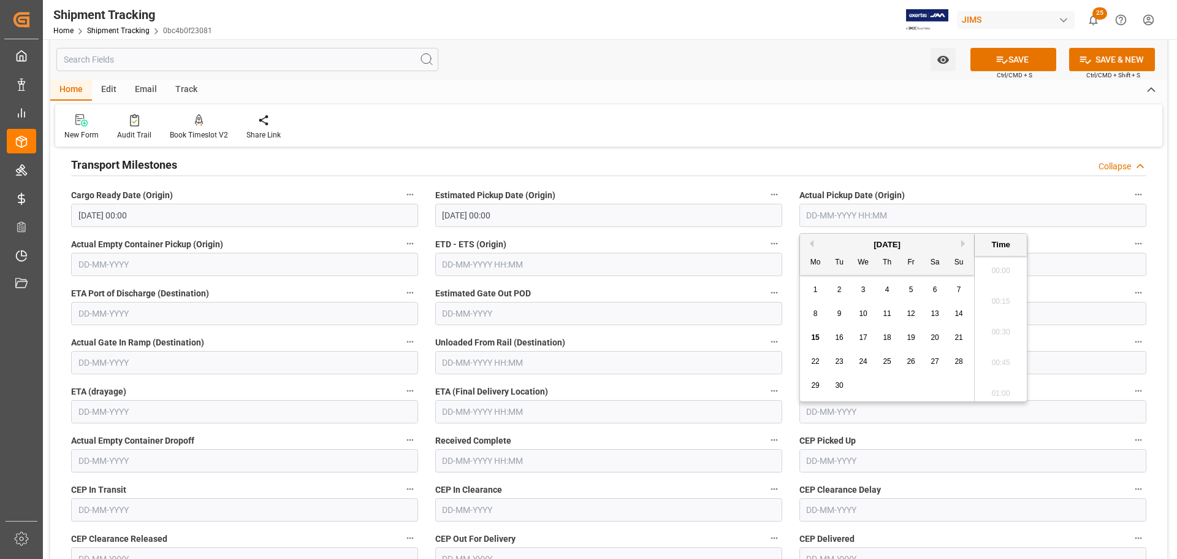
scroll to position [1813, 0]
click at [888, 317] on span "11" at bounding box center [887, 313] width 8 height 9
type input "11-09-2025 00:00"
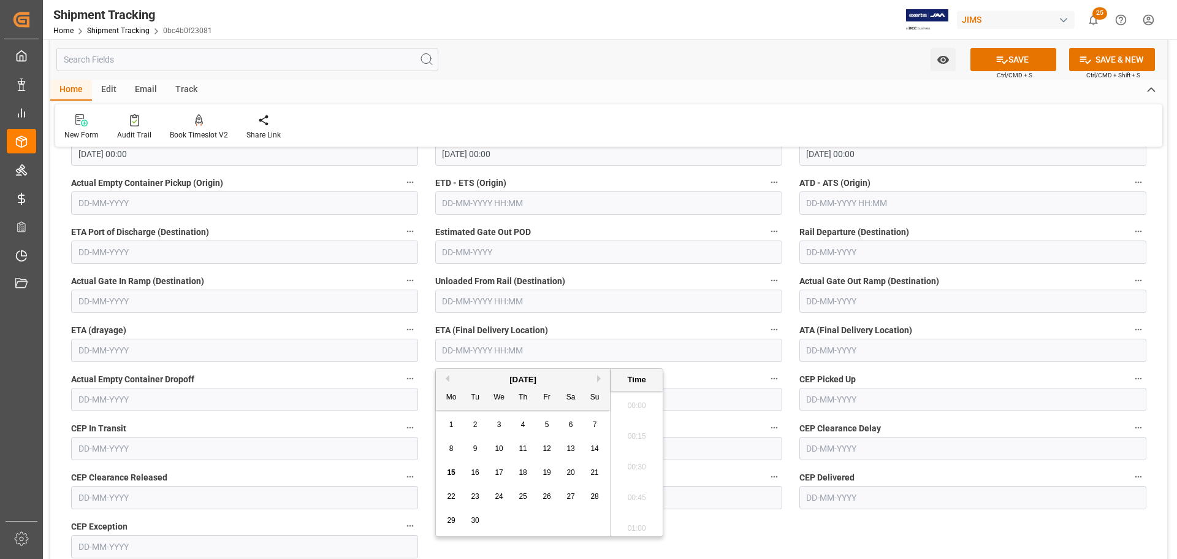
click at [485, 346] on input "text" at bounding box center [608, 349] width 347 height 23
click at [551, 443] on div "12" at bounding box center [547, 448] width 15 height 15
type input "12-09-2025 00:00"
click at [1003, 59] on icon at bounding box center [1002, 59] width 13 height 13
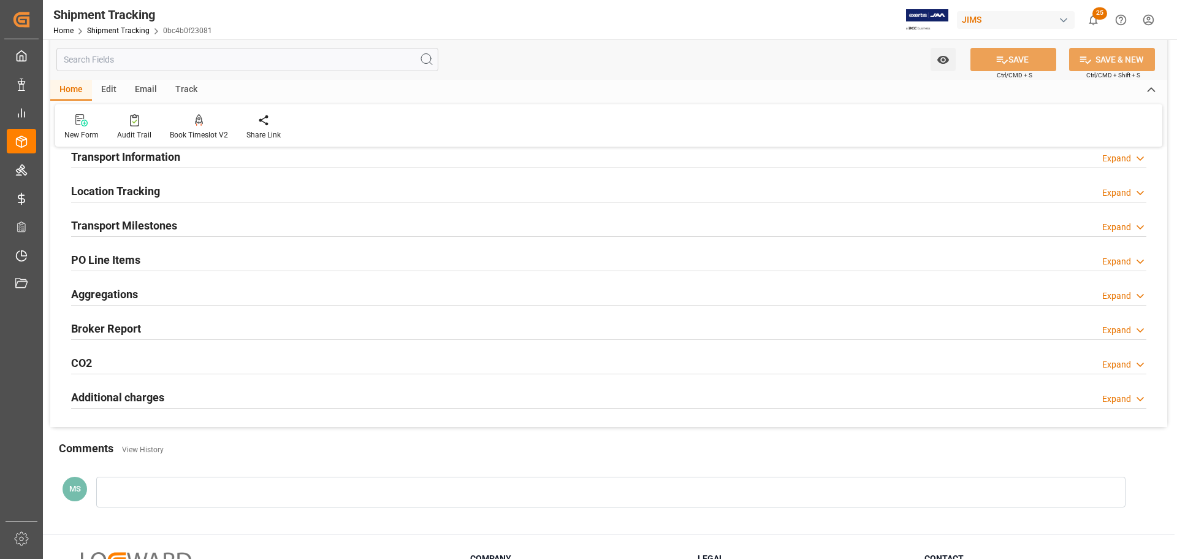
scroll to position [115, 0]
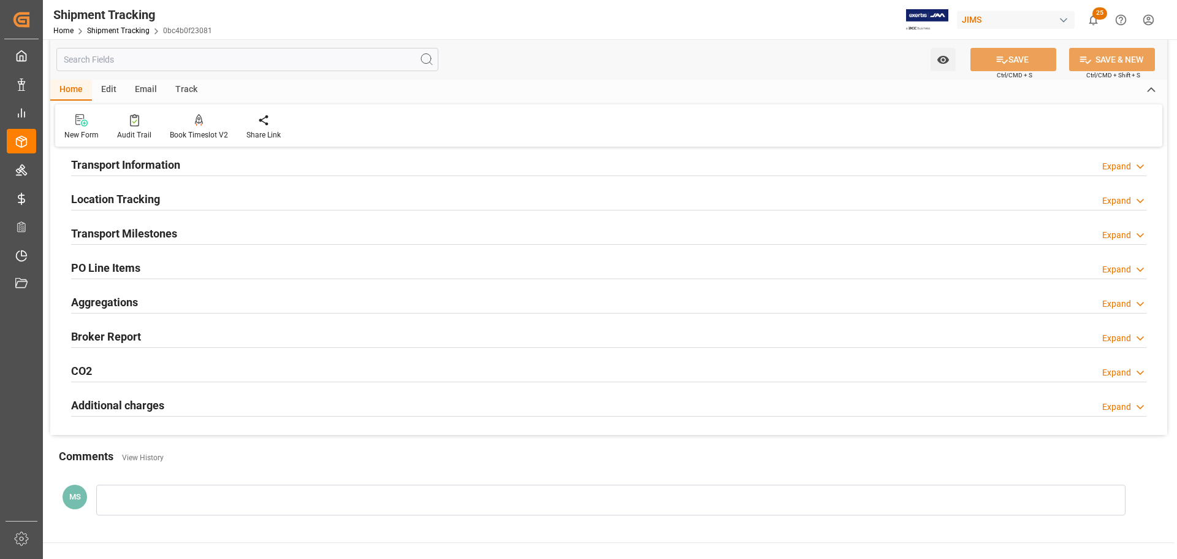
click at [308, 231] on div "Transport Milestones Expand" at bounding box center [608, 232] width 1075 height 23
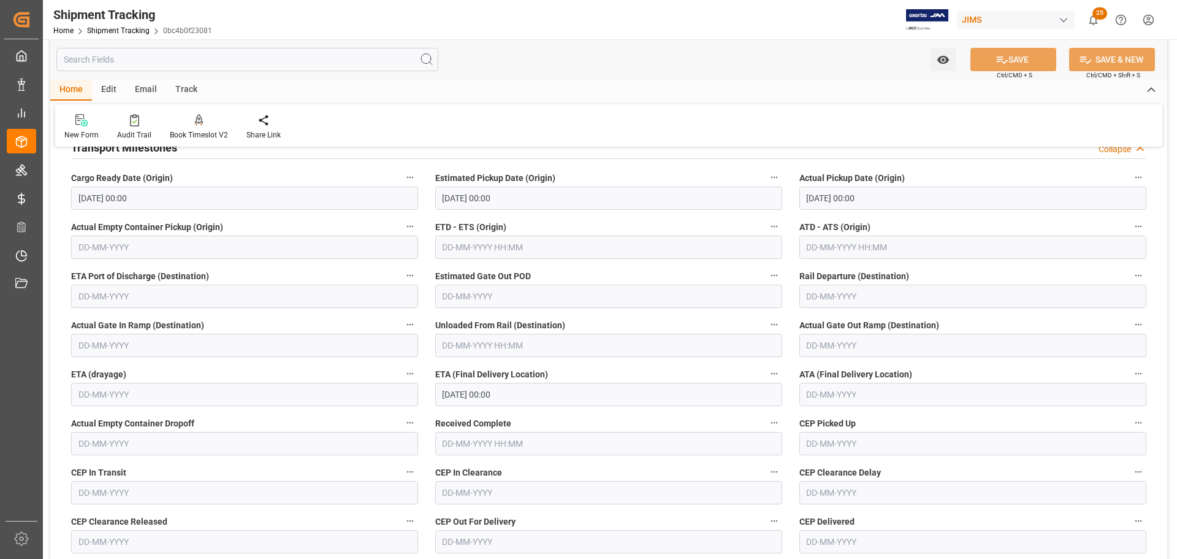
scroll to position [238, 0]
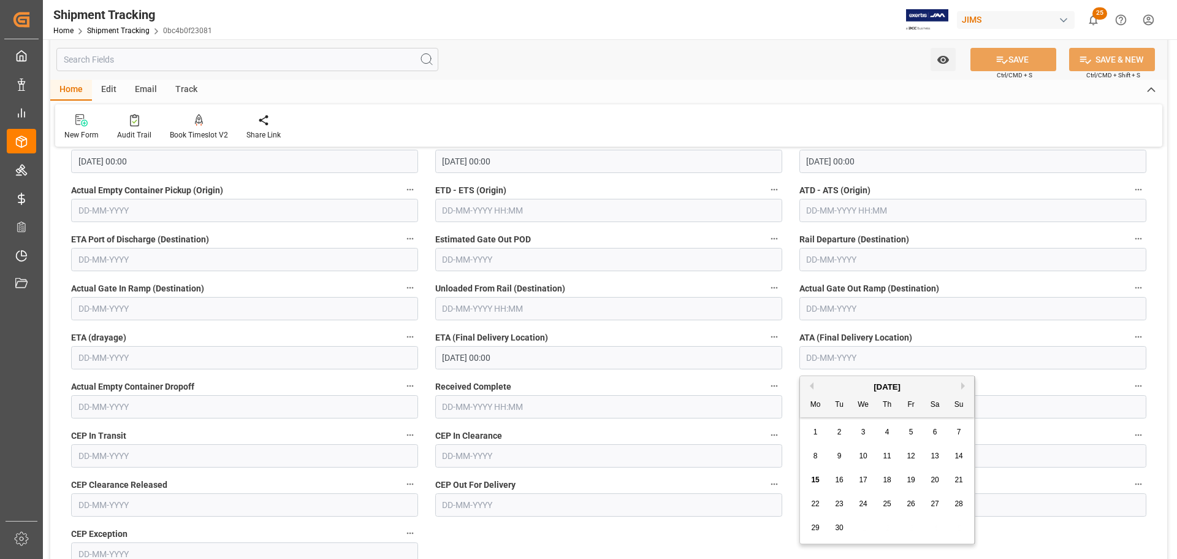
click at [840, 353] on input "text" at bounding box center [973, 357] width 347 height 23
click at [914, 454] on span "12" at bounding box center [911, 455] width 8 height 9
type input "12-09-2025"
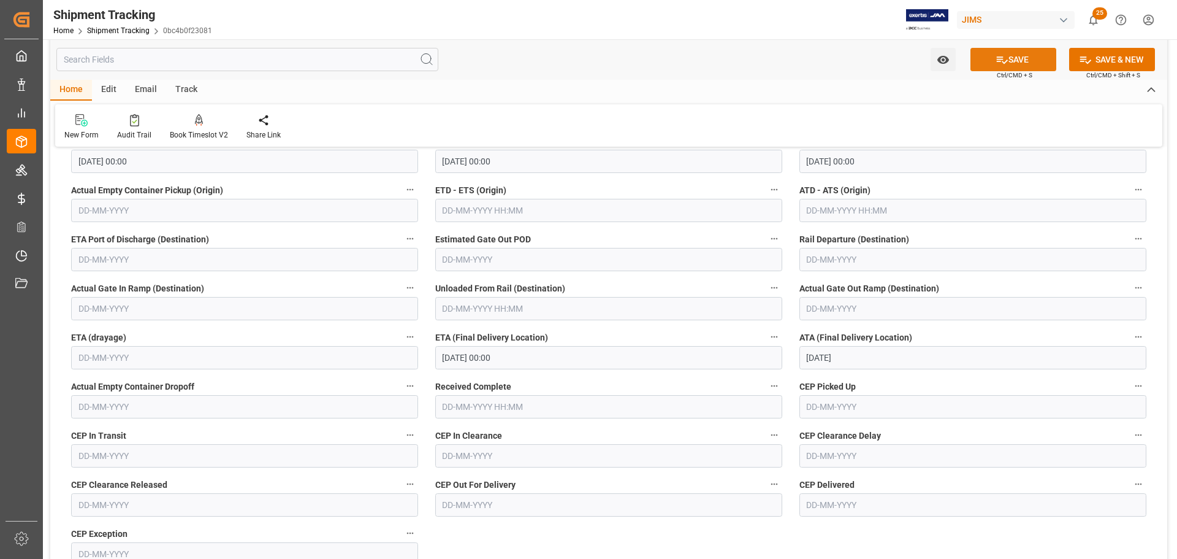
click at [988, 64] on button "SAVE" at bounding box center [1014, 59] width 86 height 23
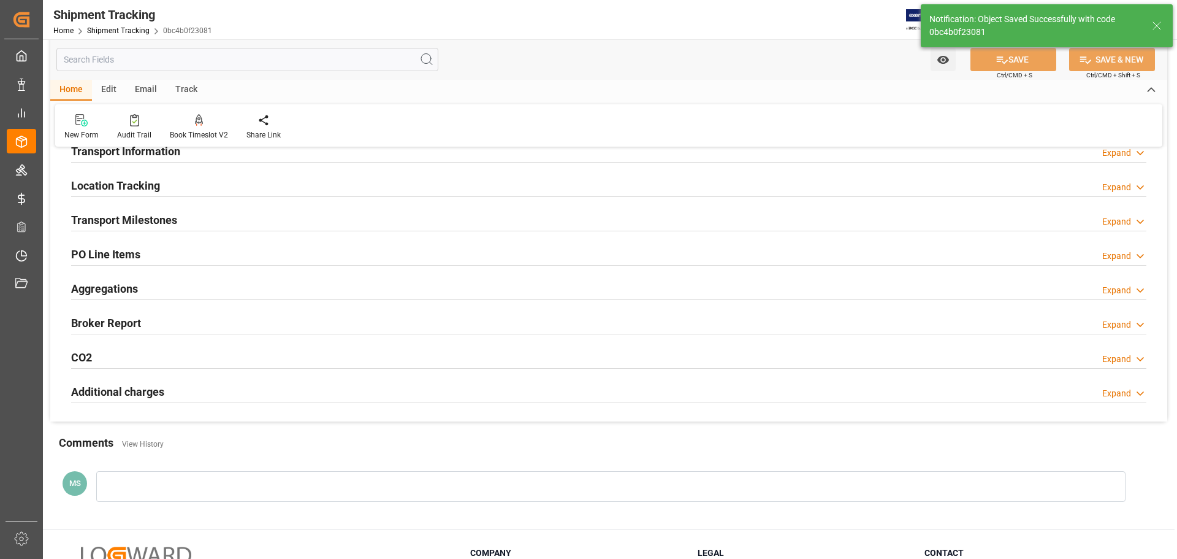
scroll to position [0, 0]
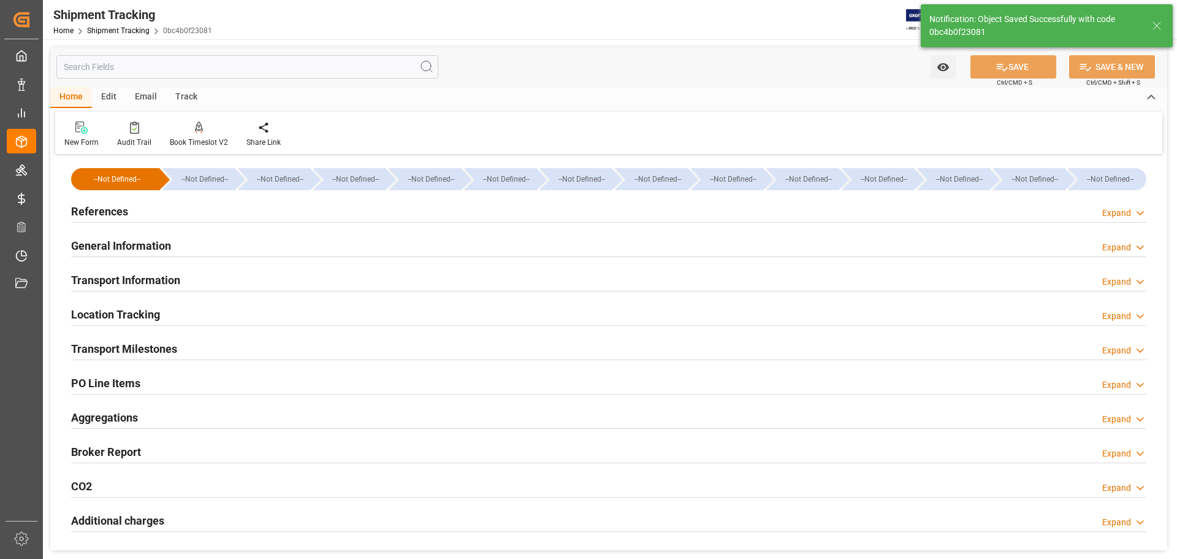
click at [232, 215] on div "References Expand" at bounding box center [608, 210] width 1075 height 23
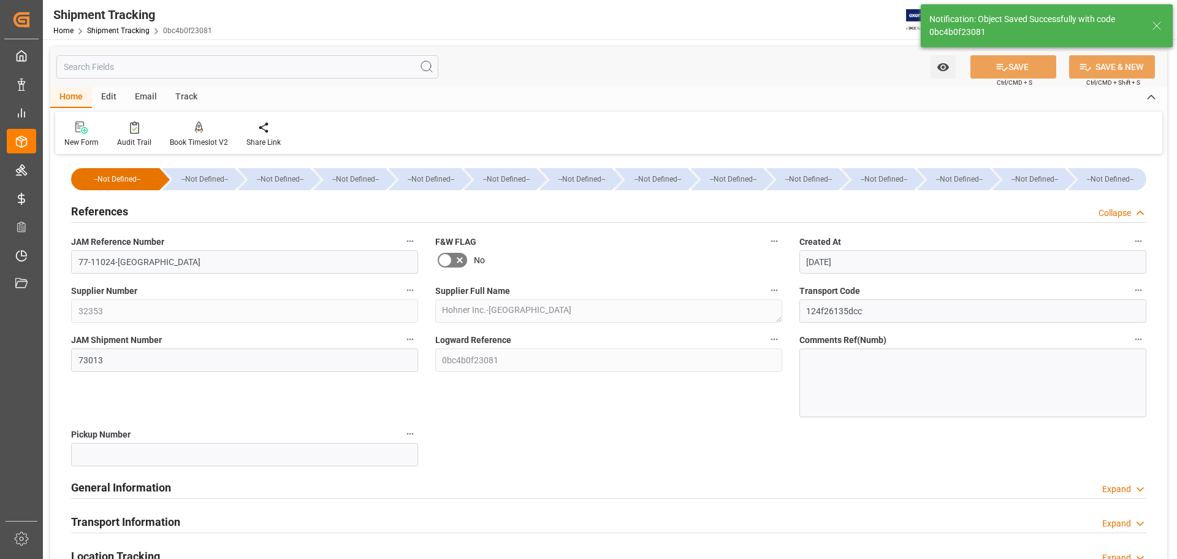
click at [232, 215] on div "References Collapse" at bounding box center [608, 210] width 1075 height 23
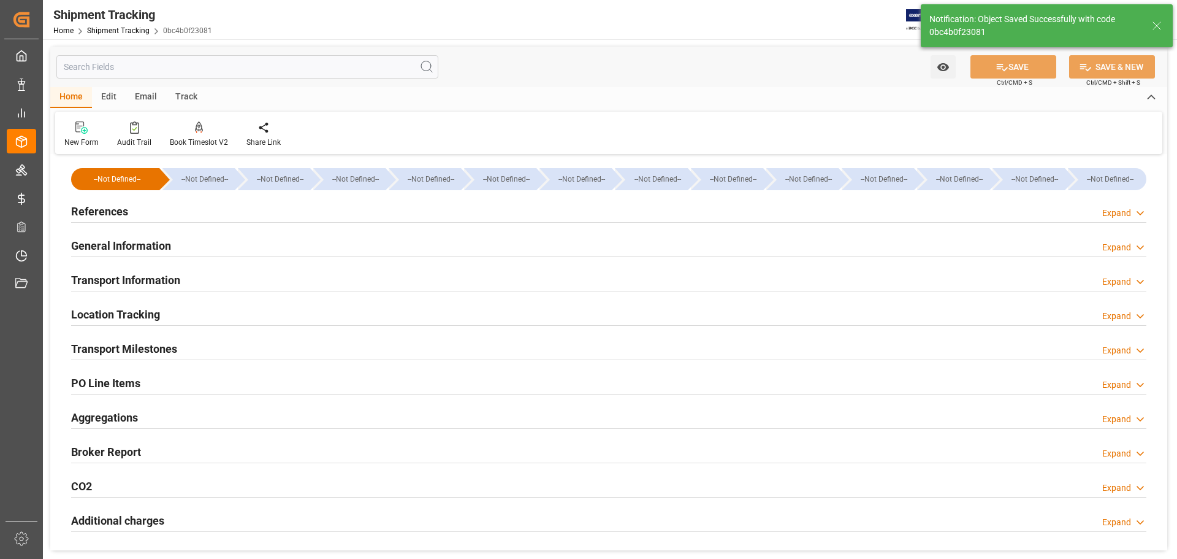
click at [229, 239] on div "General Information Expand" at bounding box center [608, 244] width 1075 height 23
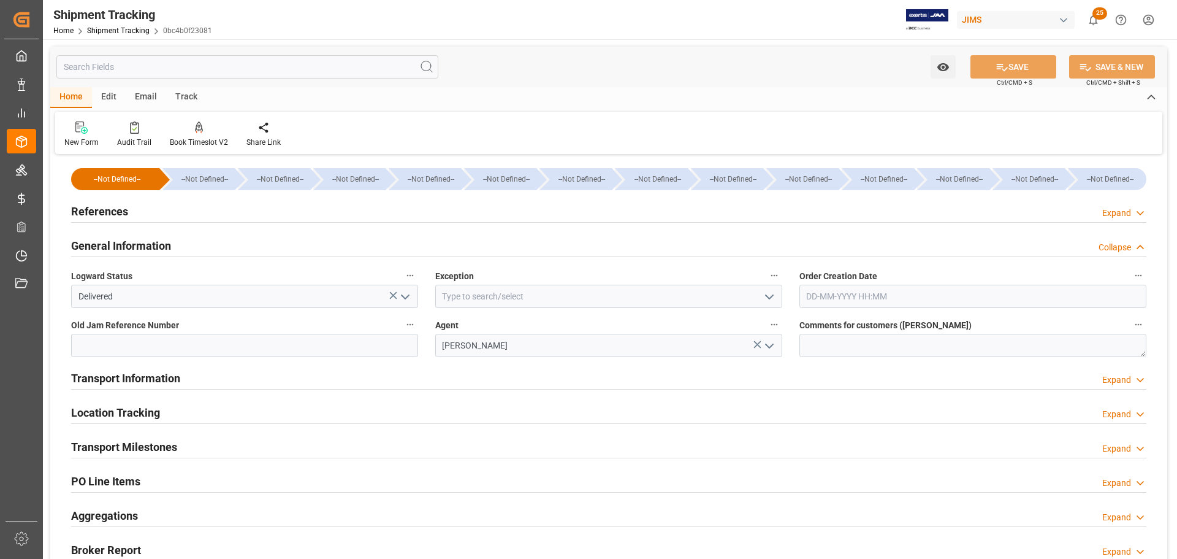
click at [229, 239] on div "General Information Collapse" at bounding box center [608, 244] width 1075 height 23
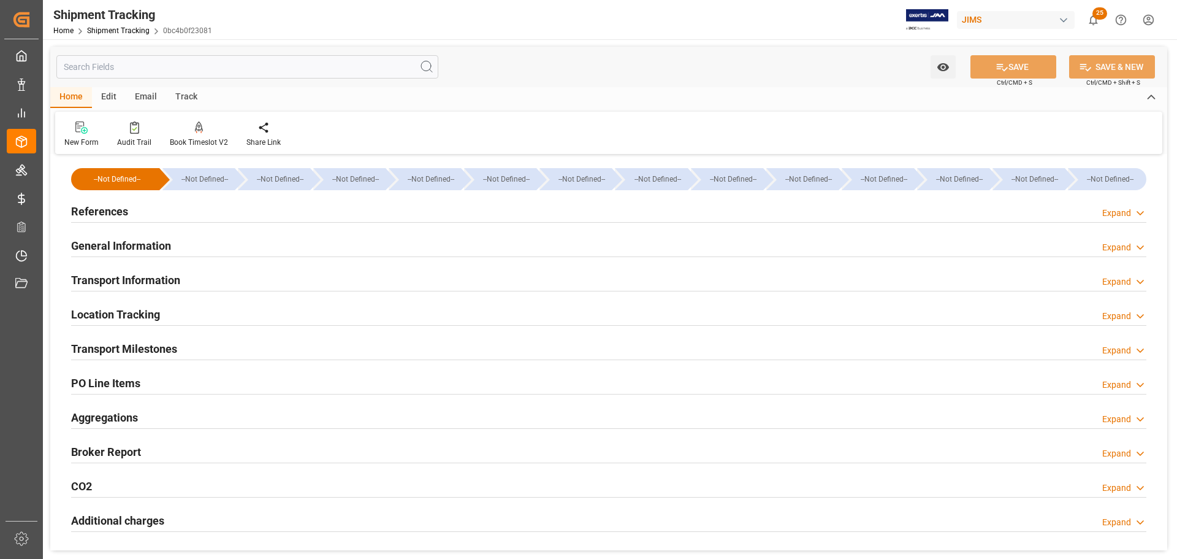
click at [280, 346] on div "Transport Milestones Expand" at bounding box center [608, 347] width 1075 height 23
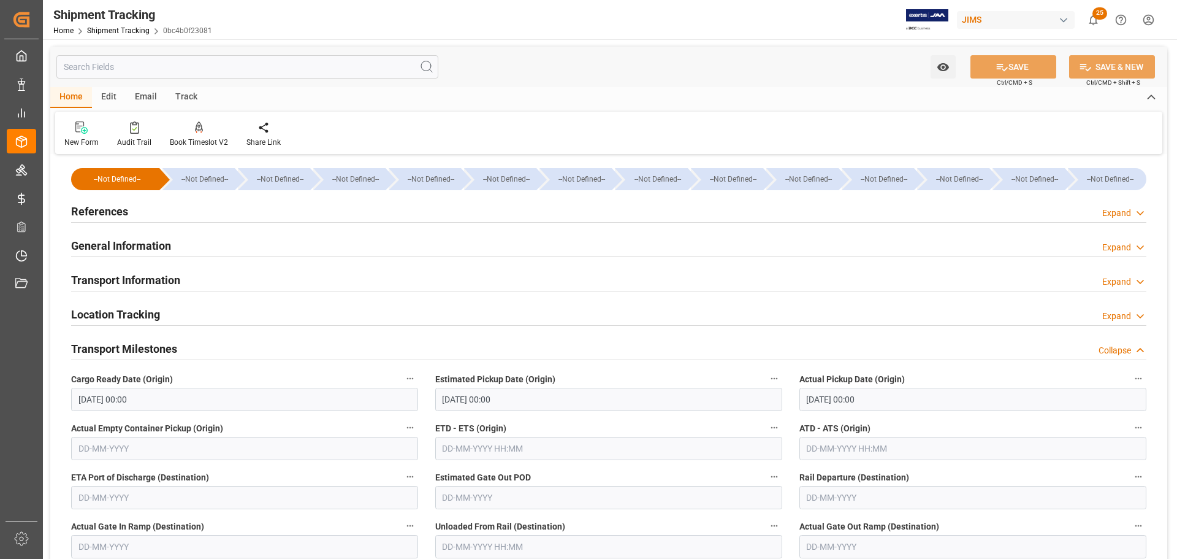
click at [280, 346] on div "Transport Milestones Collapse" at bounding box center [608, 347] width 1075 height 23
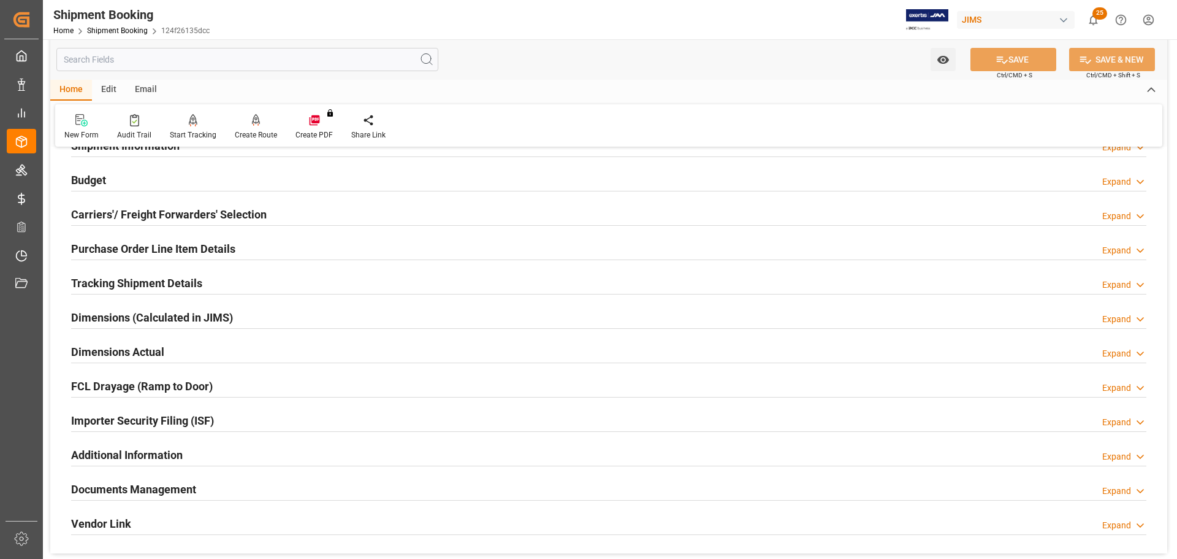
scroll to position [123, 0]
click at [166, 273] on h2 "Tracking Shipment Details" at bounding box center [136, 281] width 131 height 17
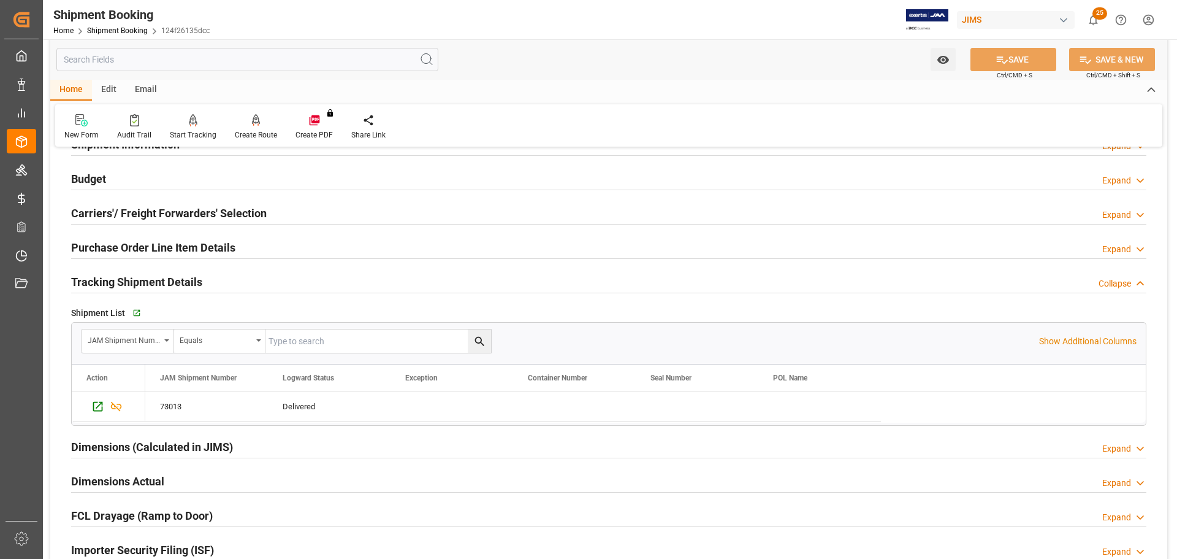
click at [165, 278] on h2 "Tracking Shipment Details" at bounding box center [136, 281] width 131 height 17
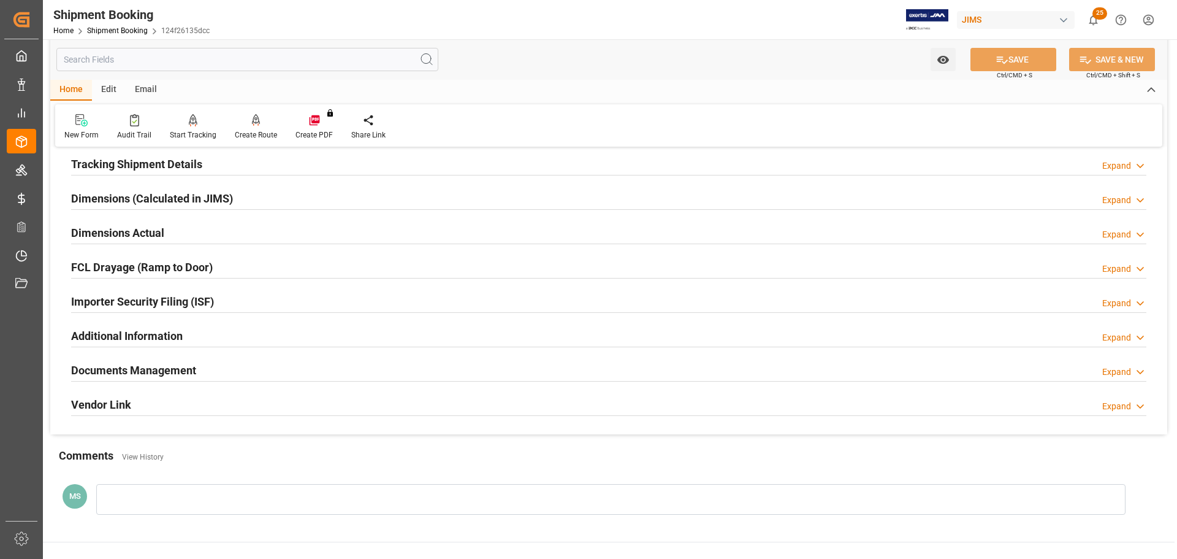
scroll to position [245, 0]
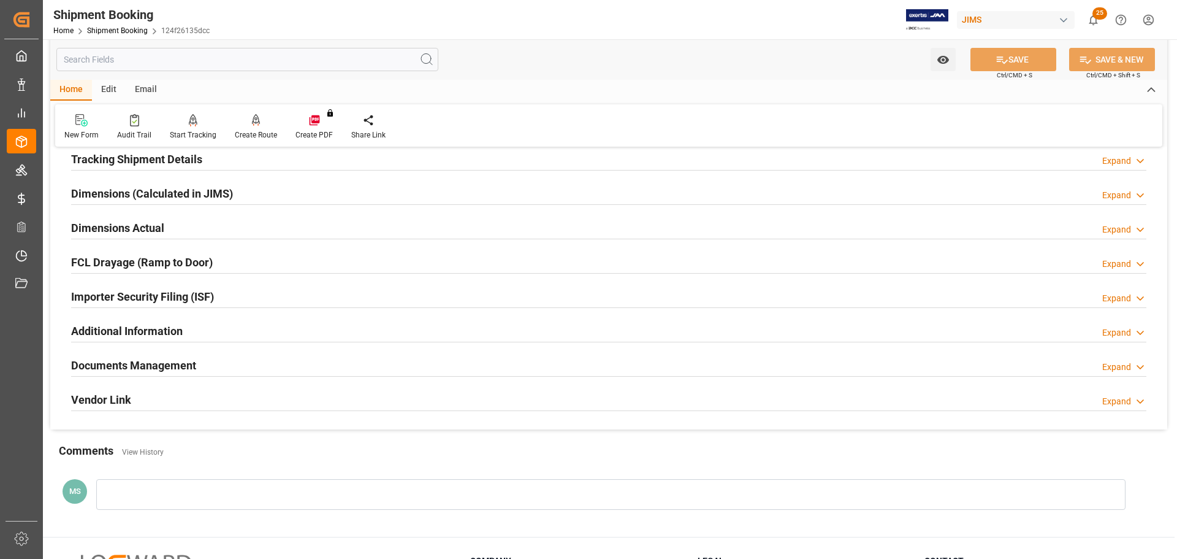
click at [181, 226] on div "Dimensions Actual Expand" at bounding box center [608, 226] width 1075 height 23
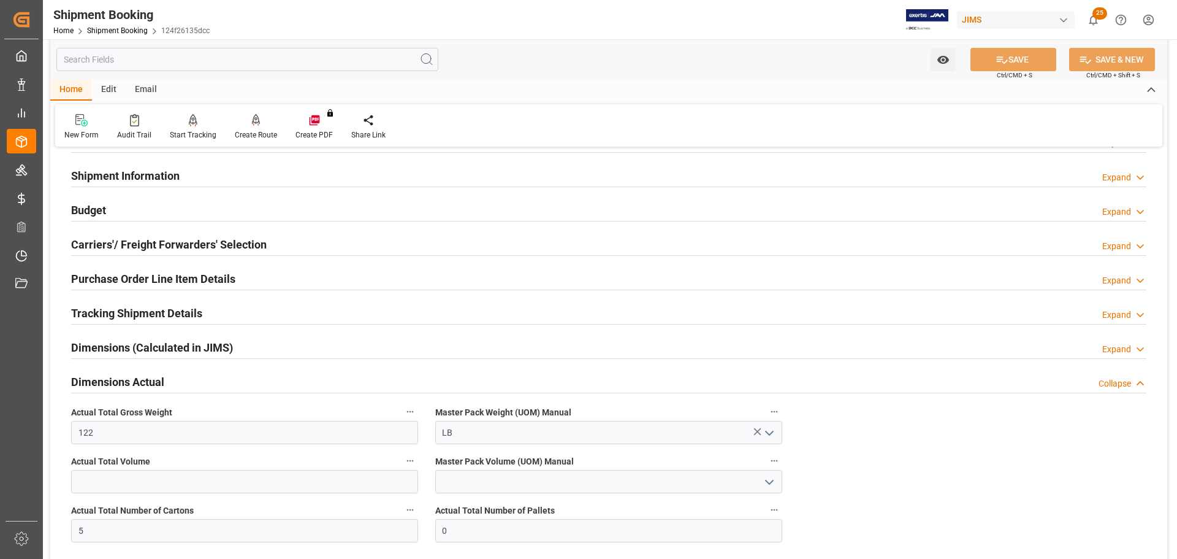
scroll to position [0, 0]
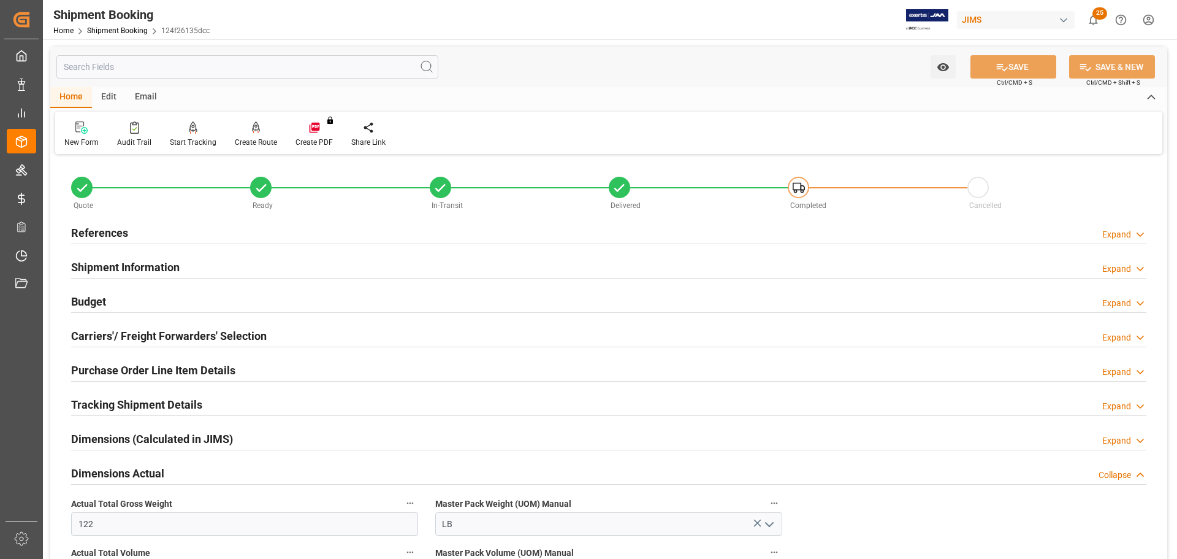
click at [196, 310] on div "Budget Expand" at bounding box center [608, 300] width 1075 height 23
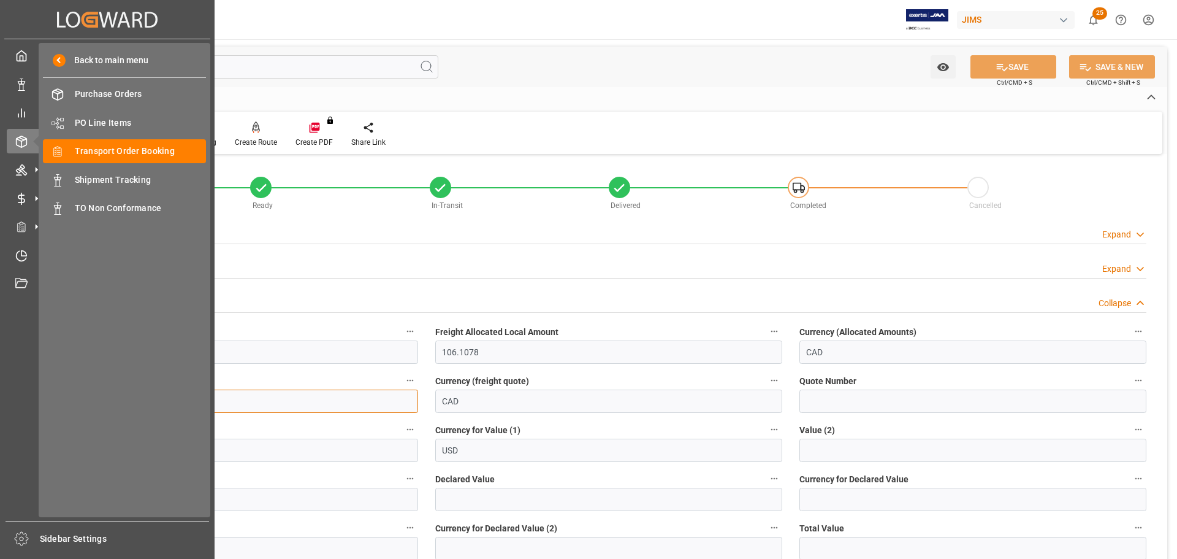
drag, startPoint x: 131, startPoint y: 392, endPoint x: 9, endPoint y: 410, distance: 123.3
click at [9, 410] on div "Created by potrace 1.15, written by Peter Selinger 2001-2017 Created by potrace…" at bounding box center [588, 279] width 1177 height 559
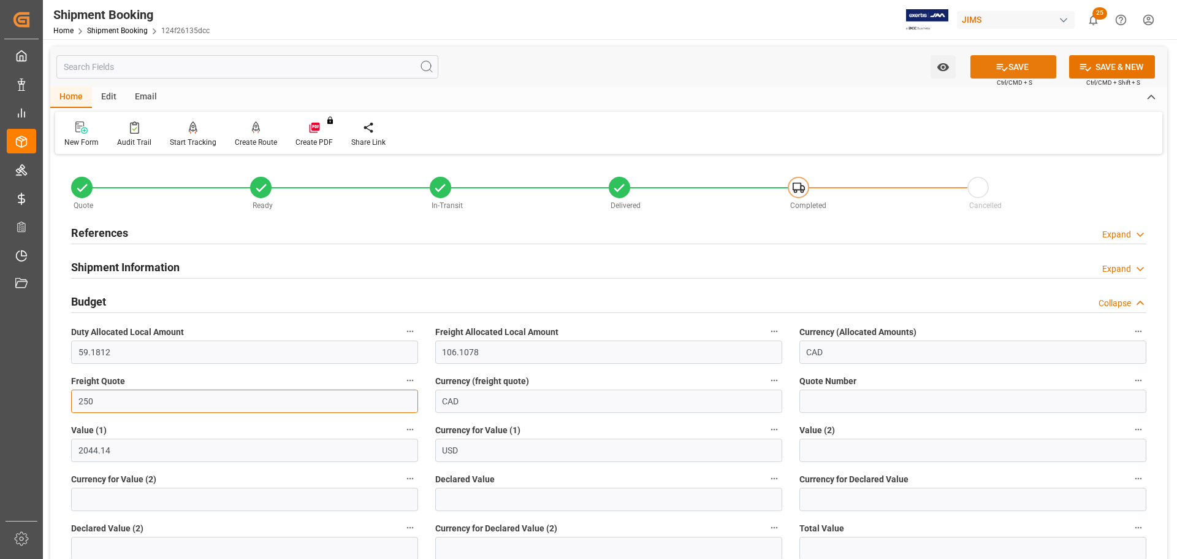
type input "250"
click at [1011, 66] on button "SAVE" at bounding box center [1014, 66] width 86 height 23
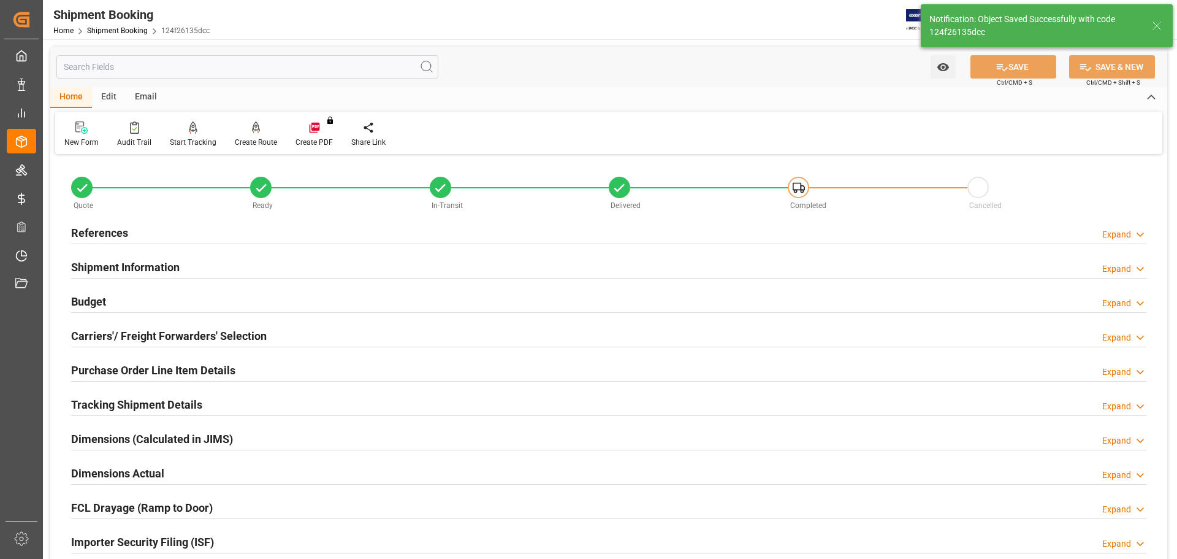
click at [204, 266] on div "Shipment Information Expand" at bounding box center [608, 265] width 1075 height 23
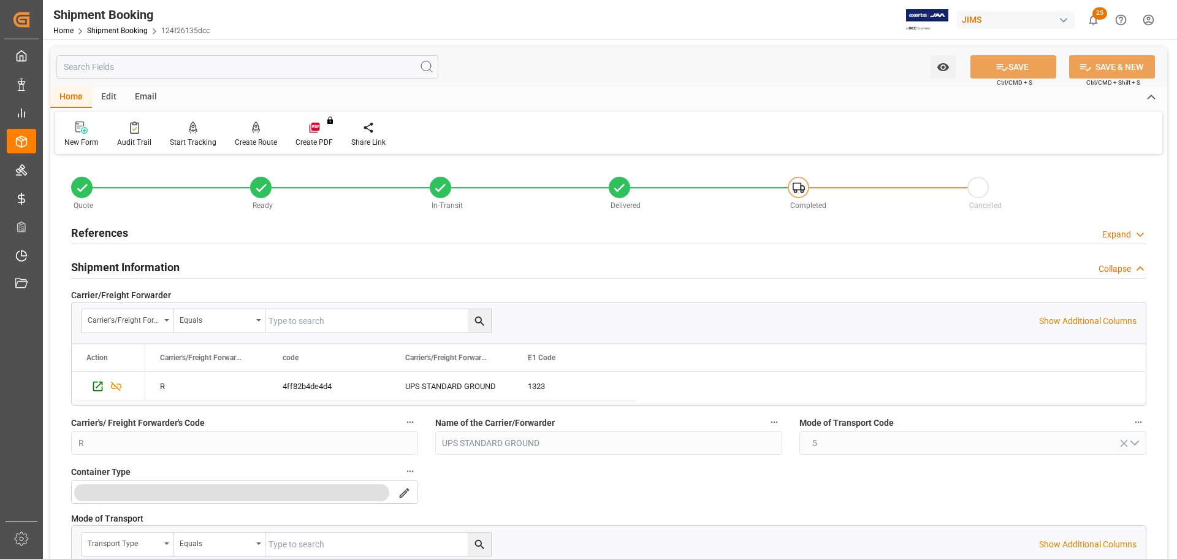
click at [182, 265] on div "Shipment Information Collapse" at bounding box center [608, 265] width 1075 height 23
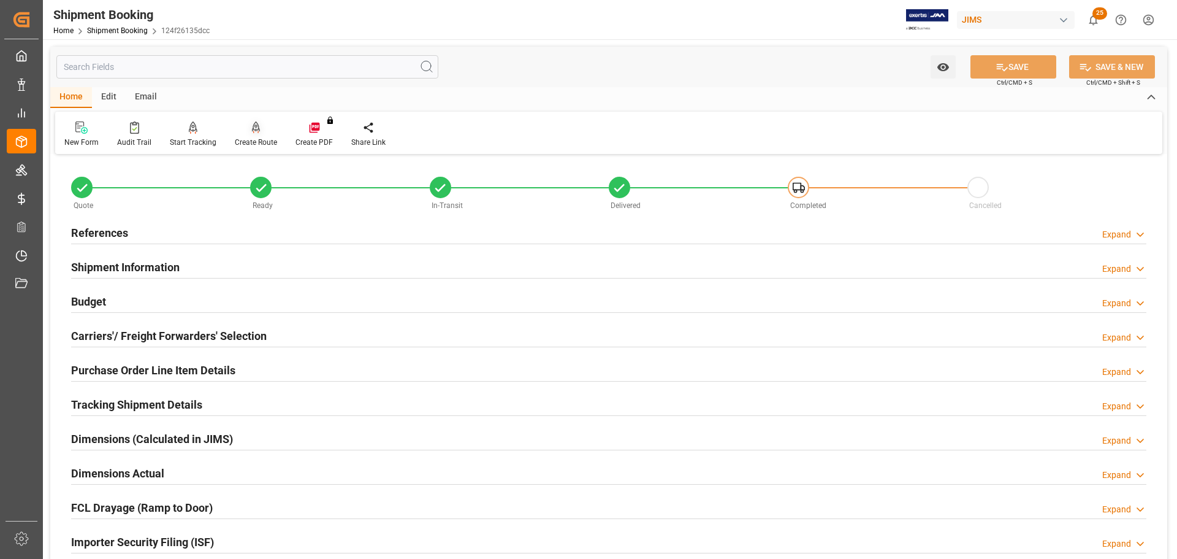
click at [252, 134] on icon at bounding box center [256, 127] width 9 height 12
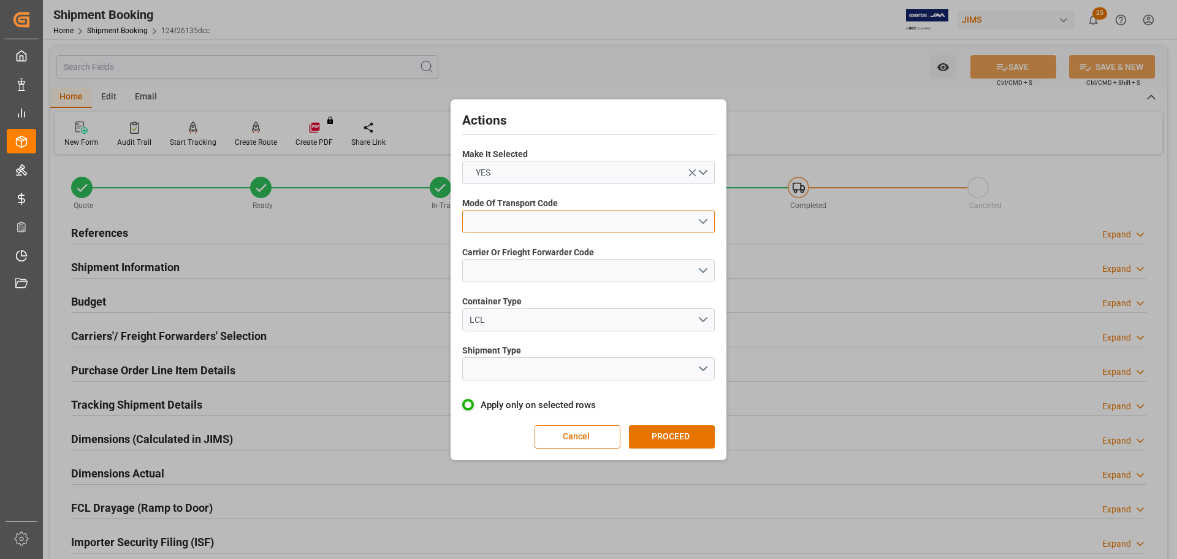
click at [579, 223] on button "open menu" at bounding box center [588, 221] width 253 height 23
click at [568, 251] on div "2- COURIER AIR" at bounding box center [588, 250] width 251 height 26
click at [566, 264] on button "open menu" at bounding box center [588, 270] width 253 height 23
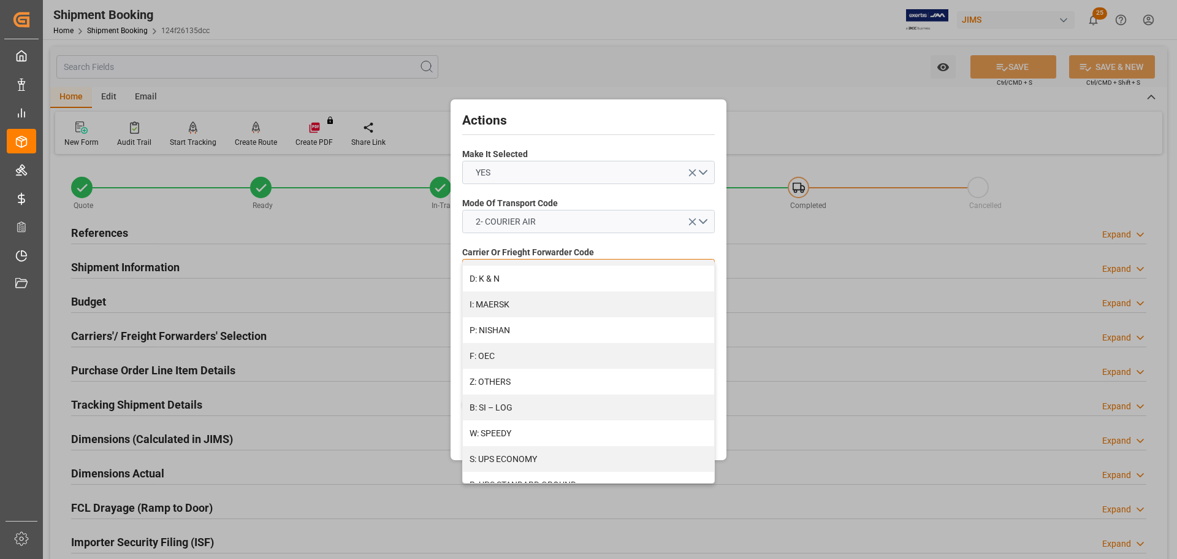
scroll to position [666, 0]
click at [572, 408] on div "S: UPS ECONOMY" at bounding box center [588, 405] width 251 height 26
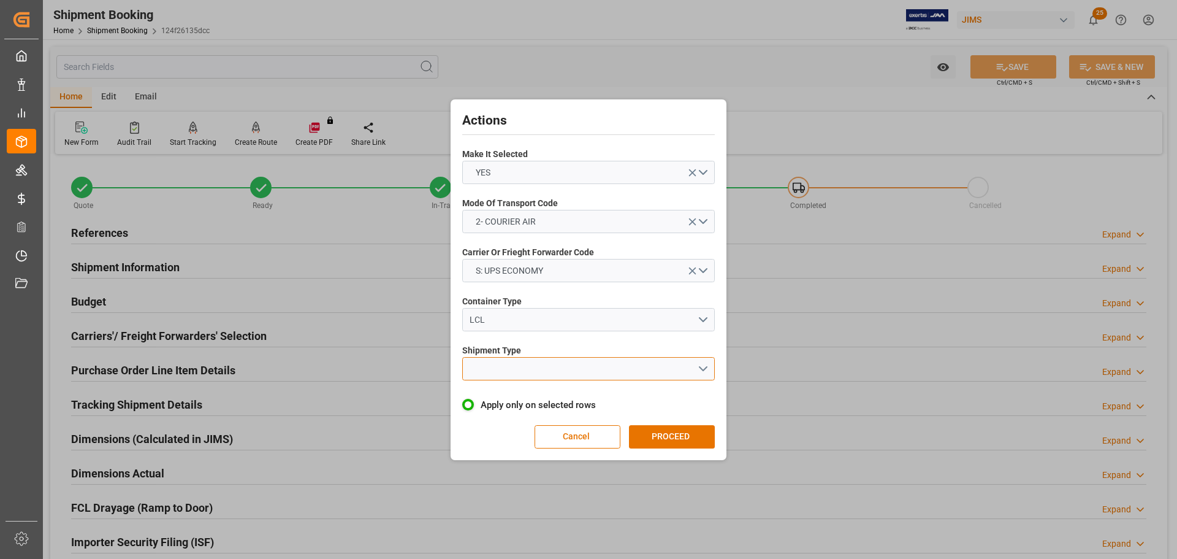
click at [569, 379] on button "open menu" at bounding box center [588, 368] width 253 height 23
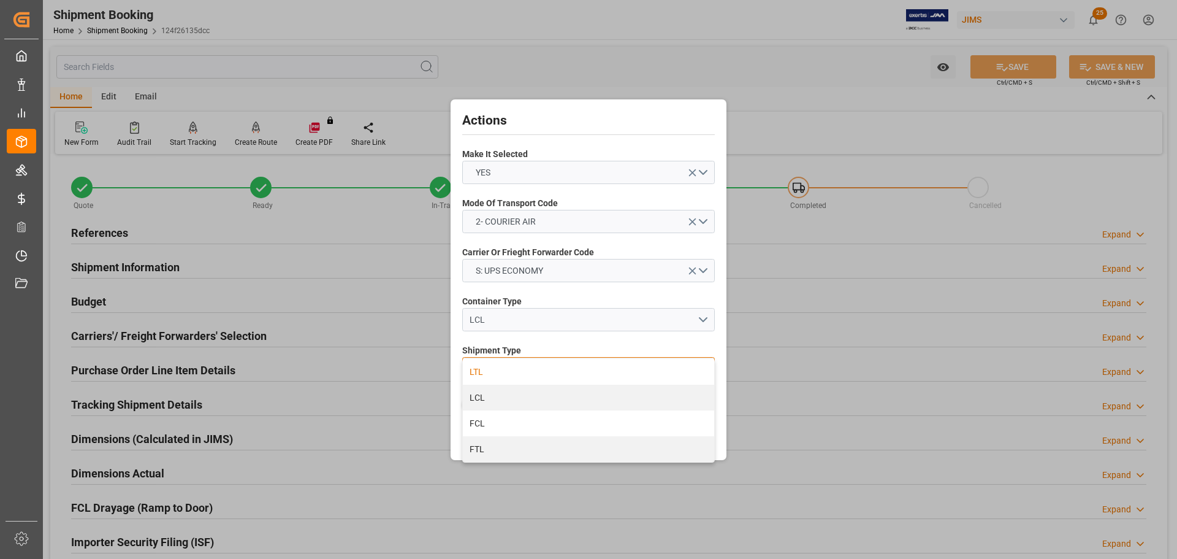
click at [569, 371] on div "LTL" at bounding box center [588, 372] width 251 height 26
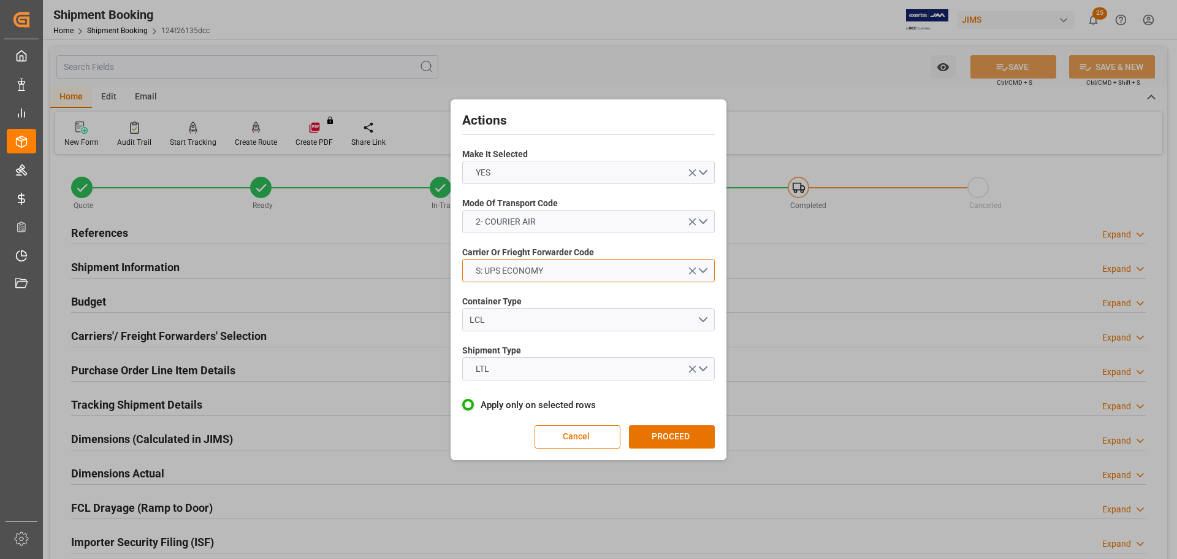
click at [564, 275] on button "S: UPS ECONOMY" at bounding box center [588, 270] width 253 height 23
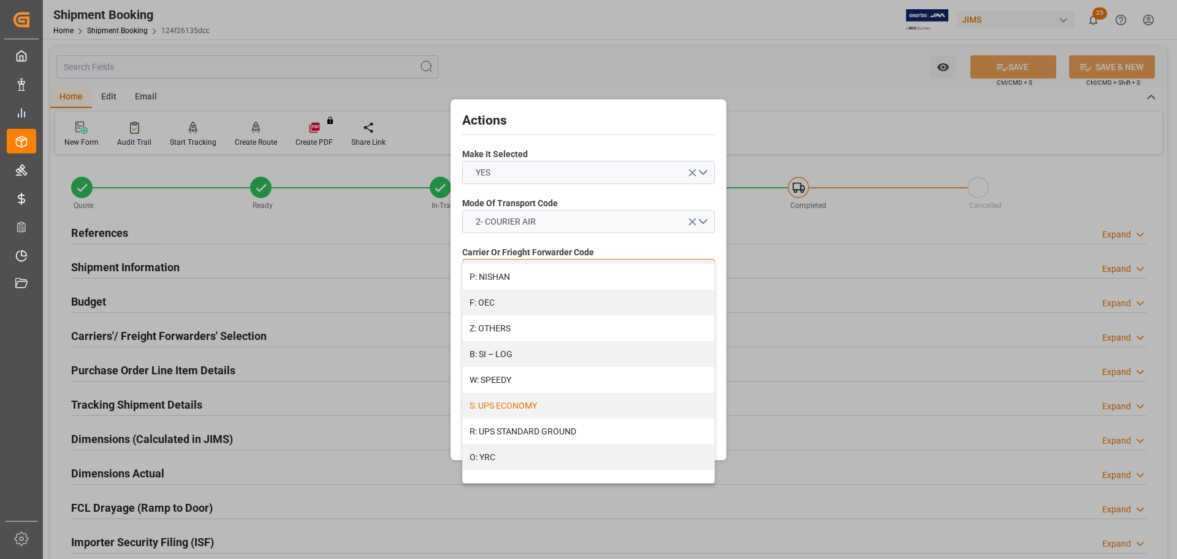
click at [557, 403] on div "S: UPS ECONOMY" at bounding box center [588, 405] width 251 height 26
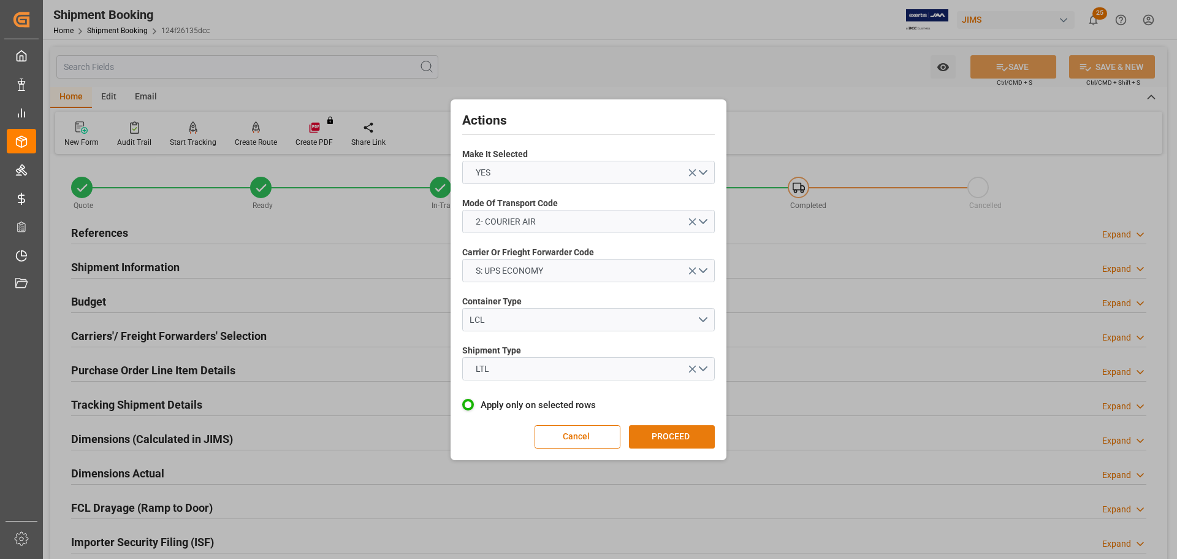
click at [649, 436] on button "PROCEED" at bounding box center [672, 436] width 86 height 23
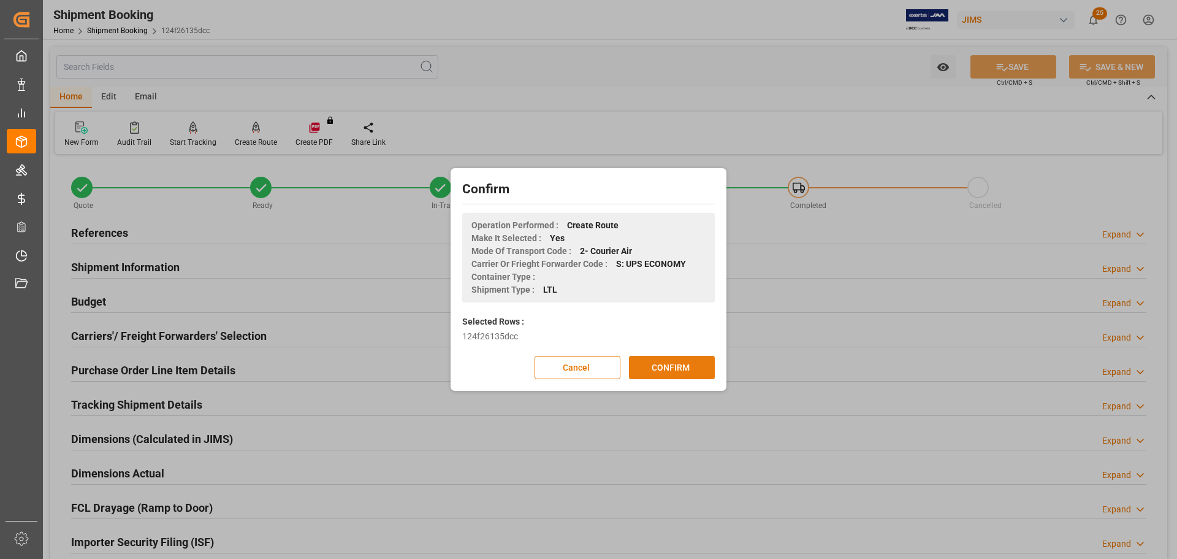
click at [654, 370] on button "CONFIRM" at bounding box center [672, 367] width 86 height 23
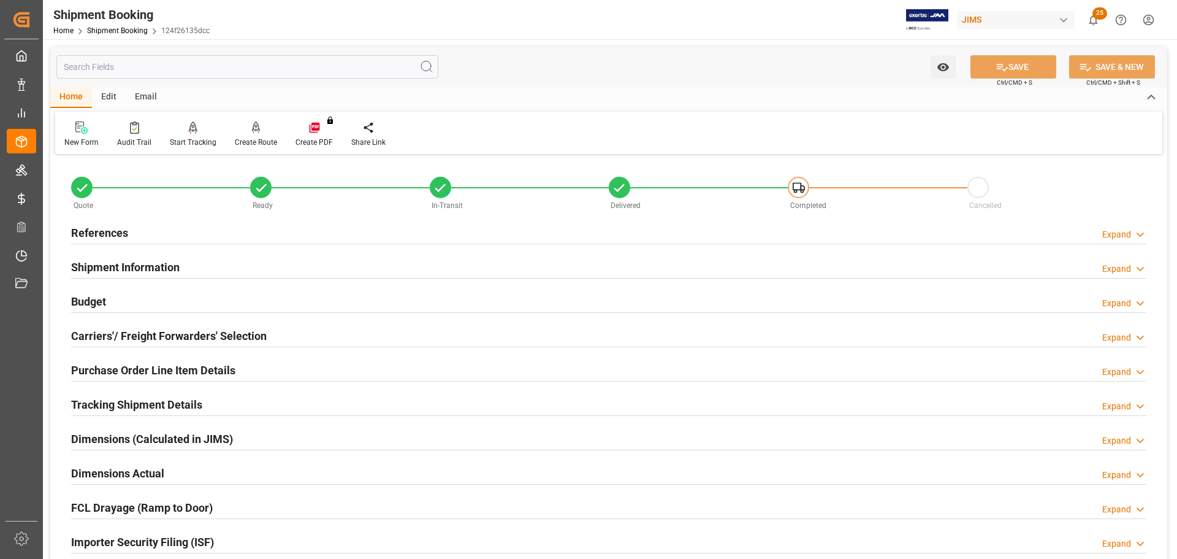
click at [245, 261] on div "Shipment Information Expand" at bounding box center [608, 265] width 1075 height 23
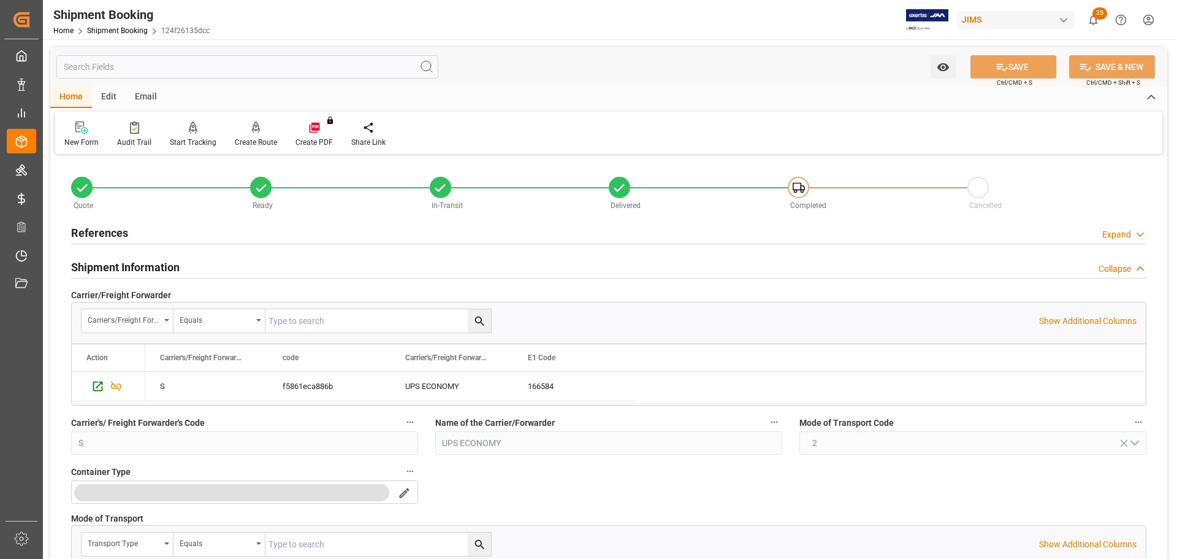
click at [245, 261] on div "Shipment Information Collapse" at bounding box center [608, 265] width 1075 height 23
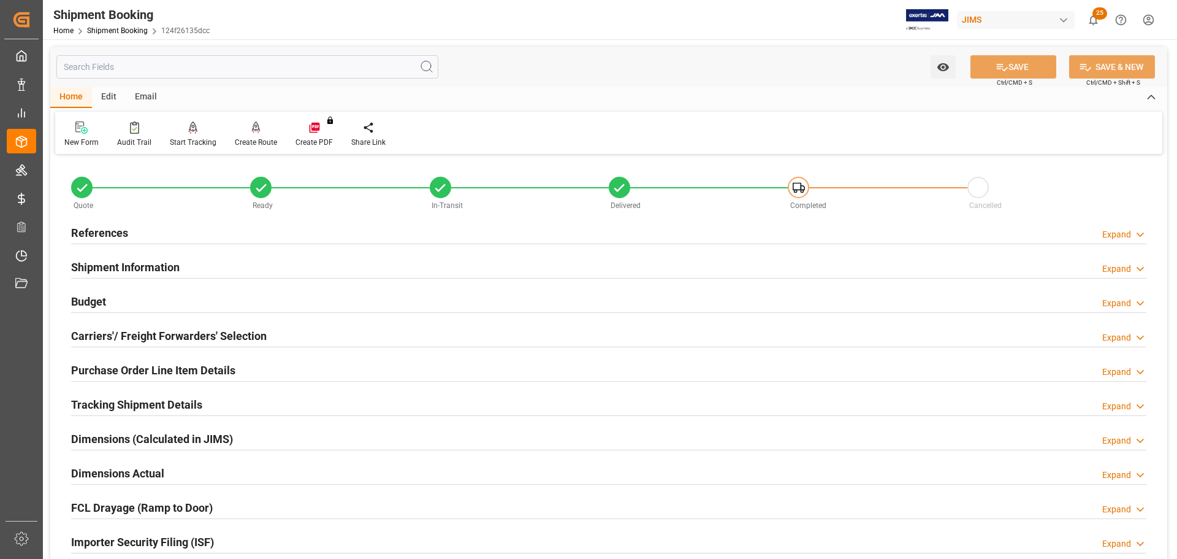
click at [242, 324] on div "Carriers'/ Freight Forwarders' Selection" at bounding box center [169, 334] width 196 height 23
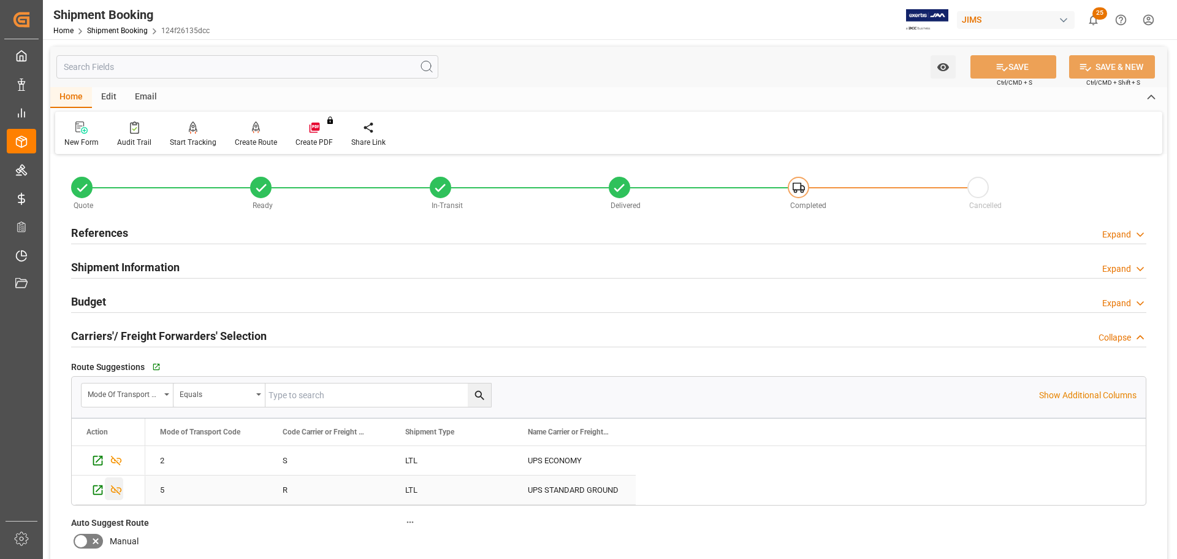
click at [112, 489] on icon "Press SPACE to select this row." at bounding box center [116, 489] width 13 height 13
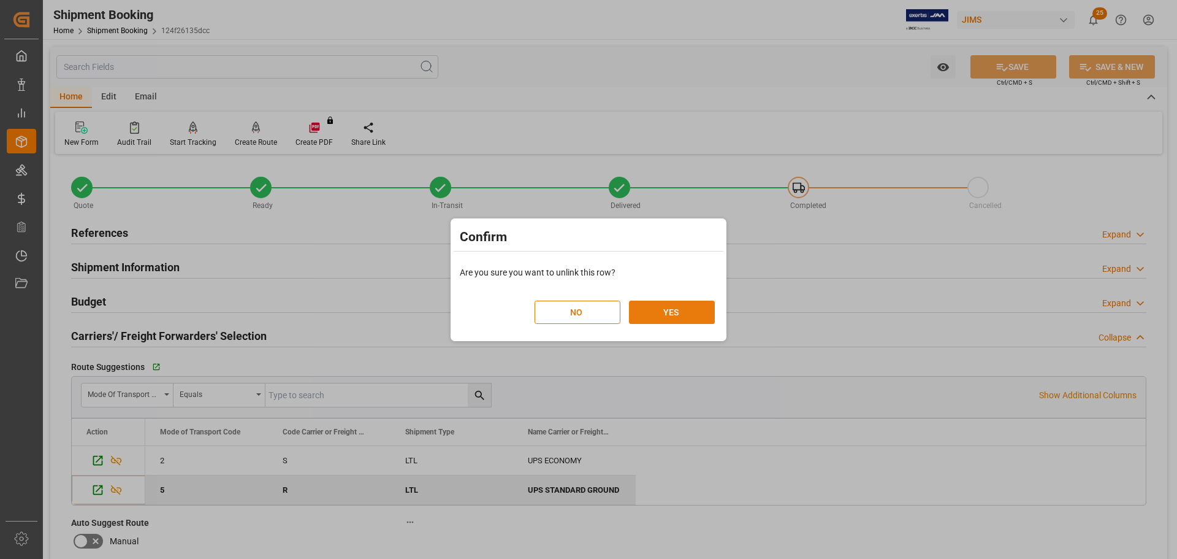
click at [681, 310] on button "YES" at bounding box center [672, 311] width 86 height 23
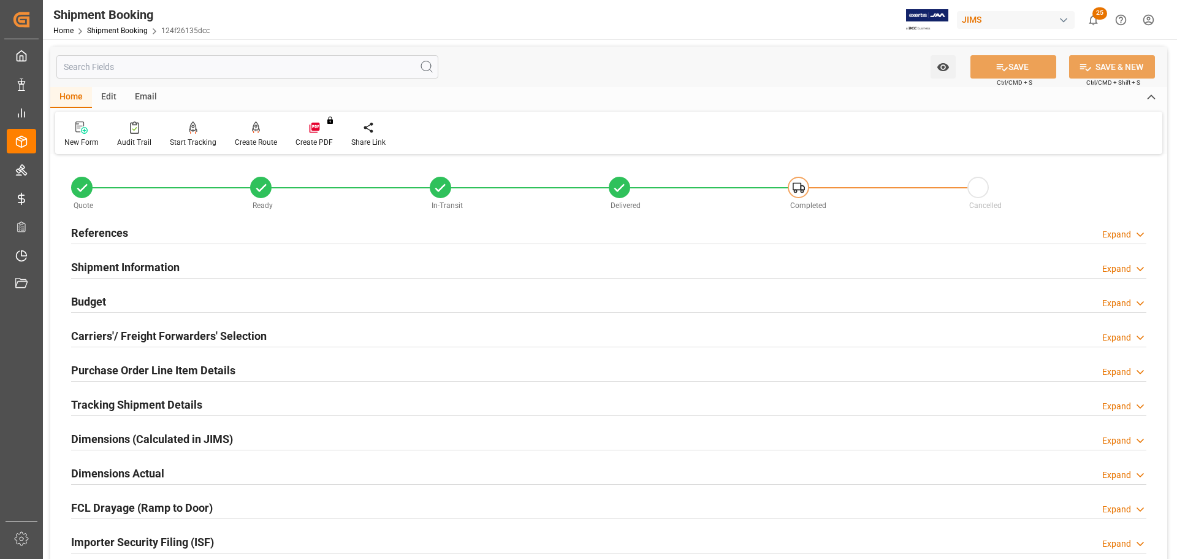
scroll to position [61, 0]
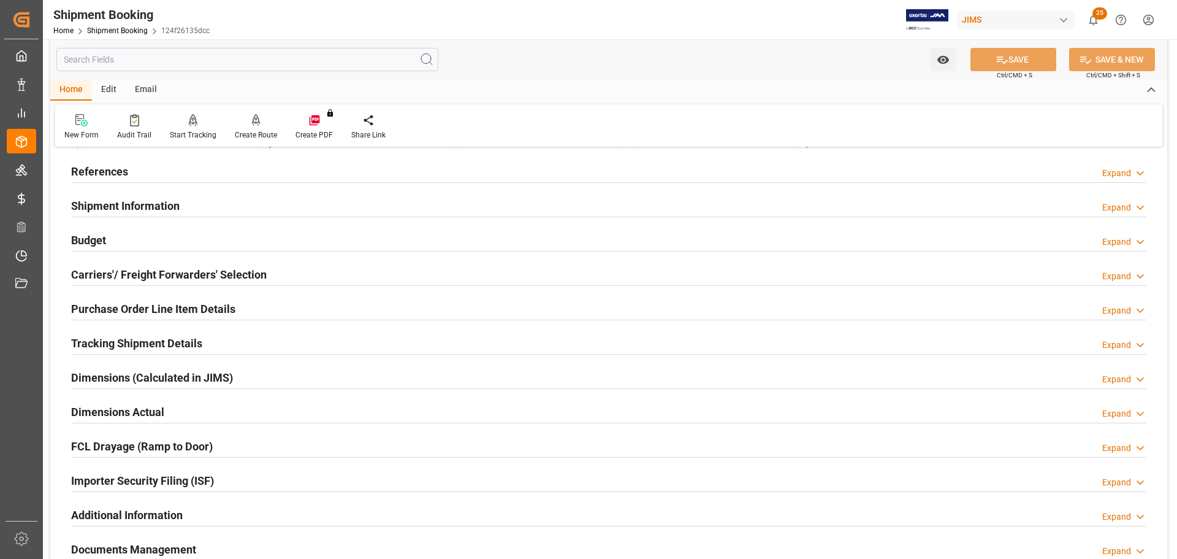
click at [152, 239] on div "Budget Expand" at bounding box center [608, 238] width 1075 height 23
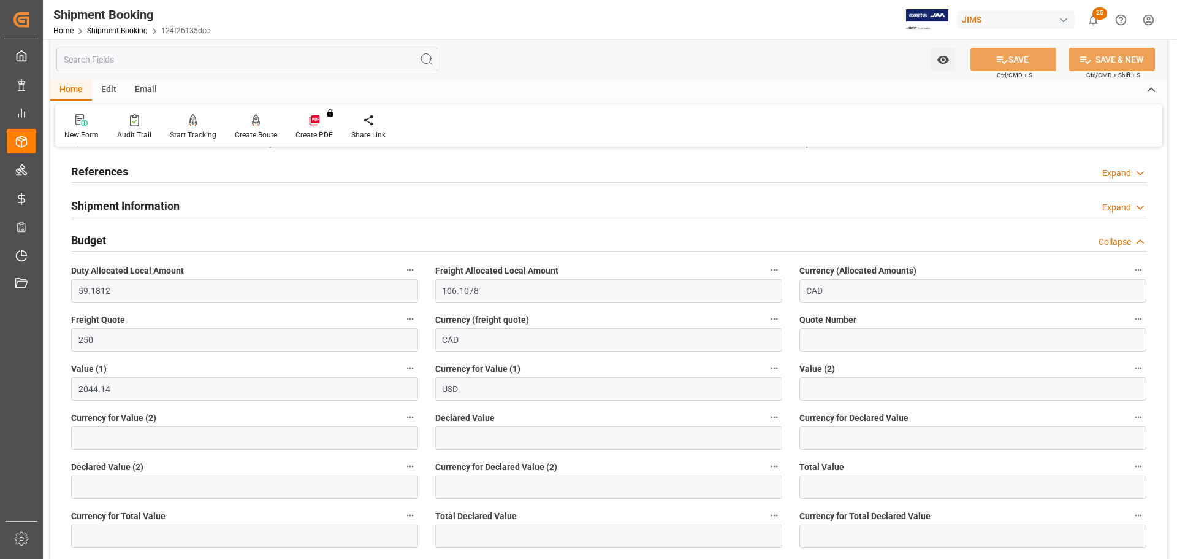
click at [152, 239] on div "Budget Collapse" at bounding box center [608, 238] width 1075 height 23
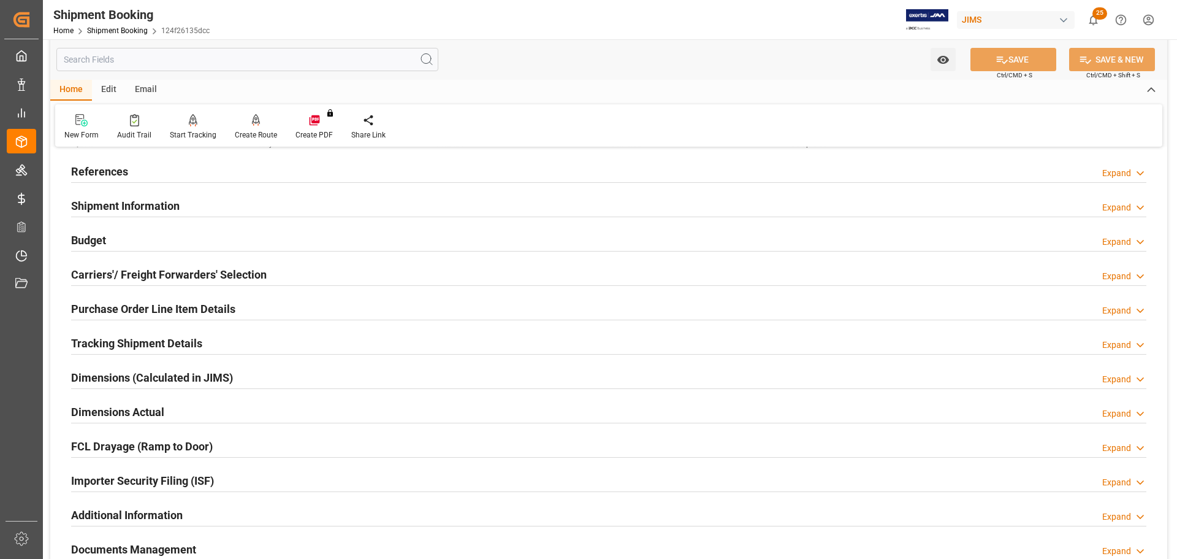
click at [157, 270] on h2 "Carriers'/ Freight Forwarders' Selection" at bounding box center [169, 274] width 196 height 17
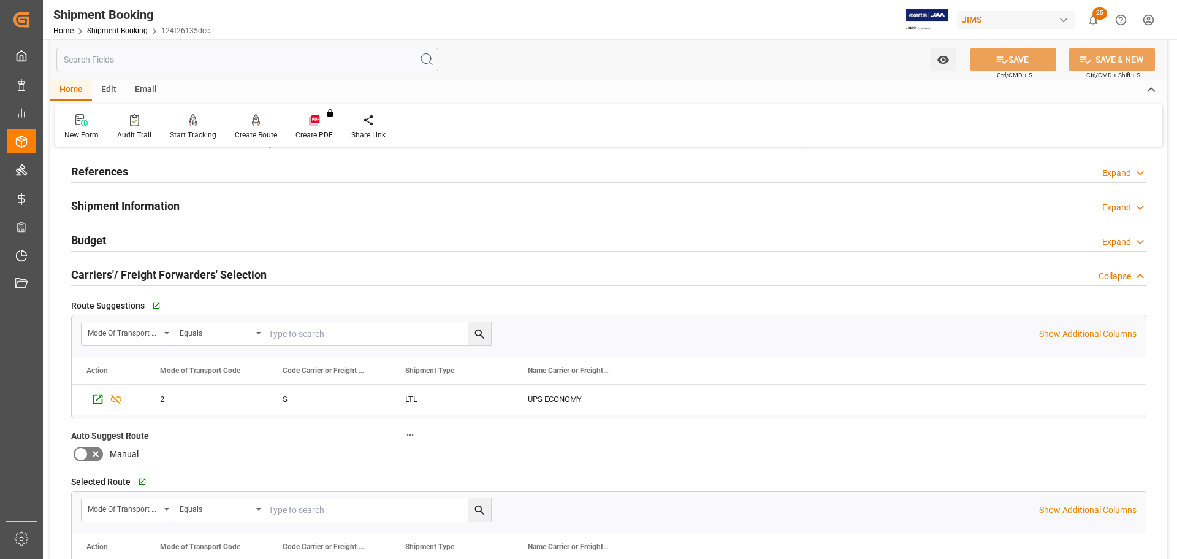
click at [162, 272] on h2 "Carriers'/ Freight Forwarders' Selection" at bounding box center [169, 274] width 196 height 17
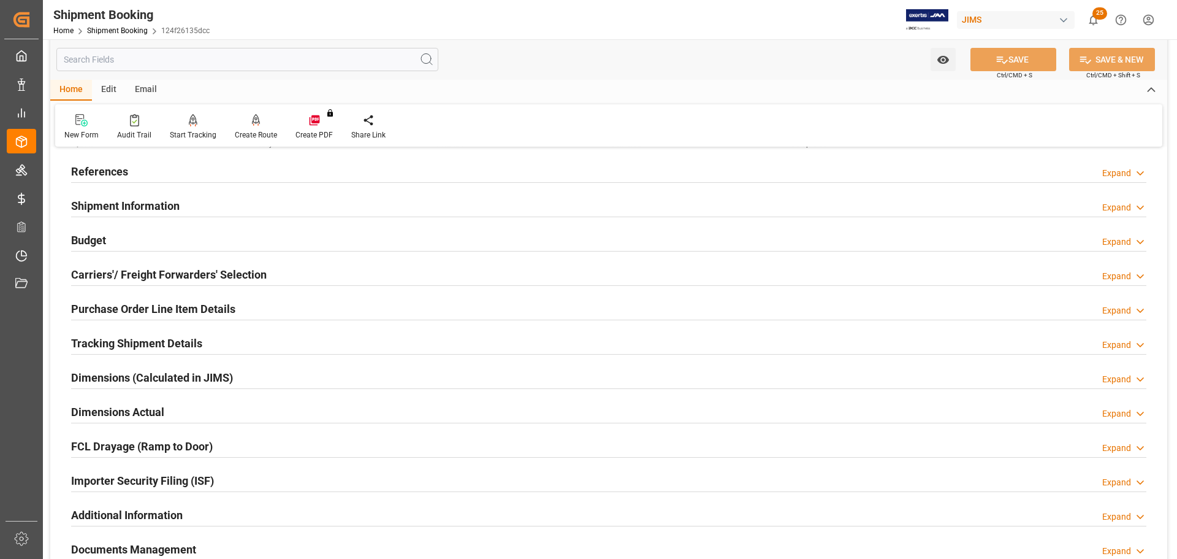
click at [165, 310] on h2 "Purchase Order Line Item Details" at bounding box center [153, 308] width 164 height 17
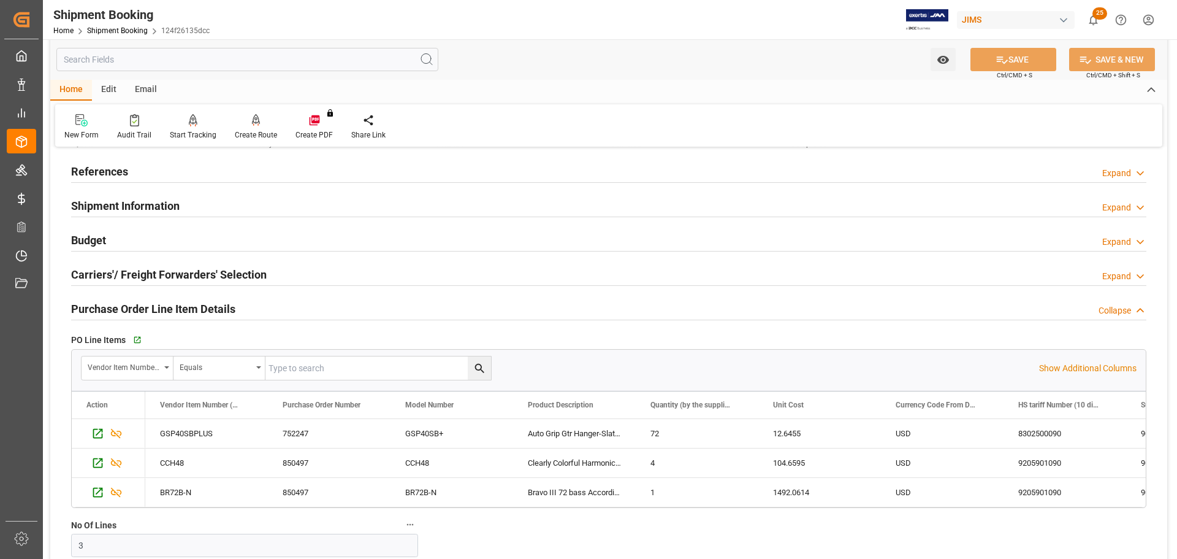
click at [185, 272] on h2 "Carriers'/ Freight Forwarders' Selection" at bounding box center [169, 274] width 196 height 17
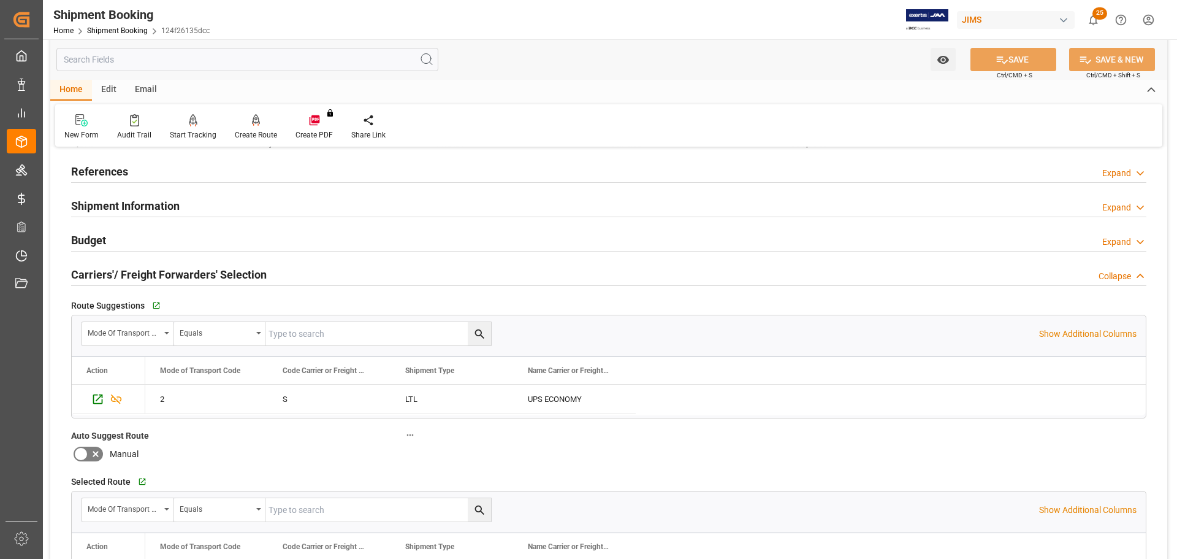
click at [189, 275] on h2 "Carriers'/ Freight Forwarders' Selection" at bounding box center [169, 274] width 196 height 17
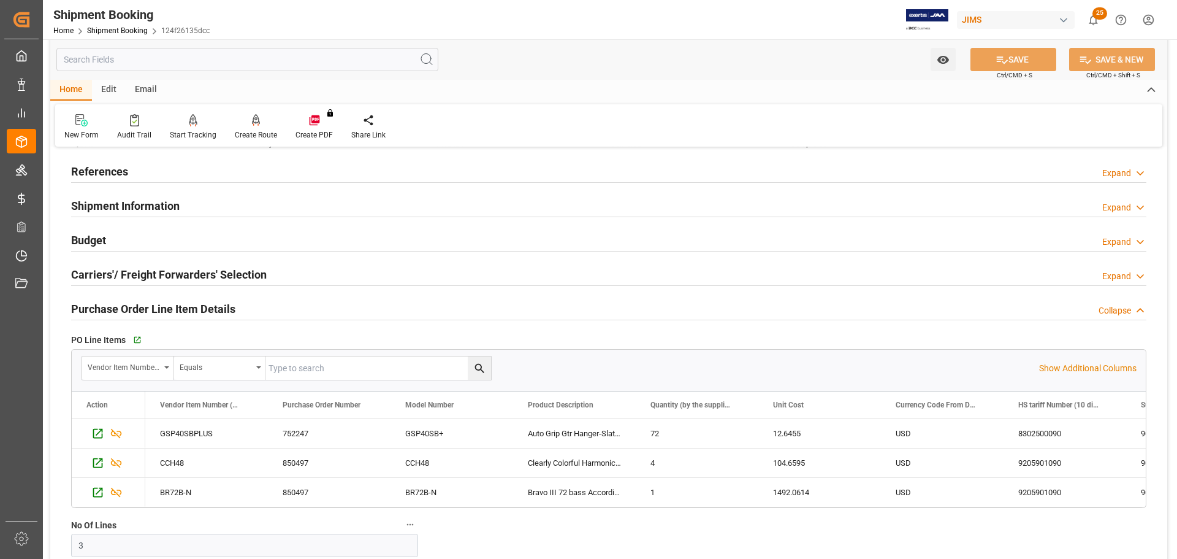
click at [177, 237] on div "Budget Expand" at bounding box center [608, 238] width 1075 height 23
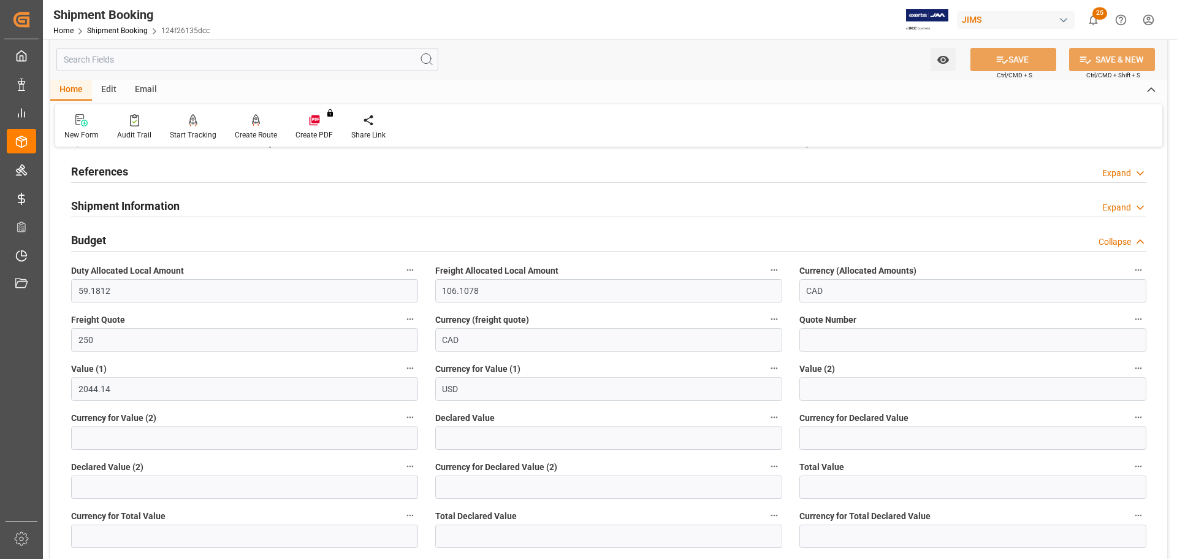
click at [177, 237] on div "Budget Collapse" at bounding box center [608, 238] width 1075 height 23
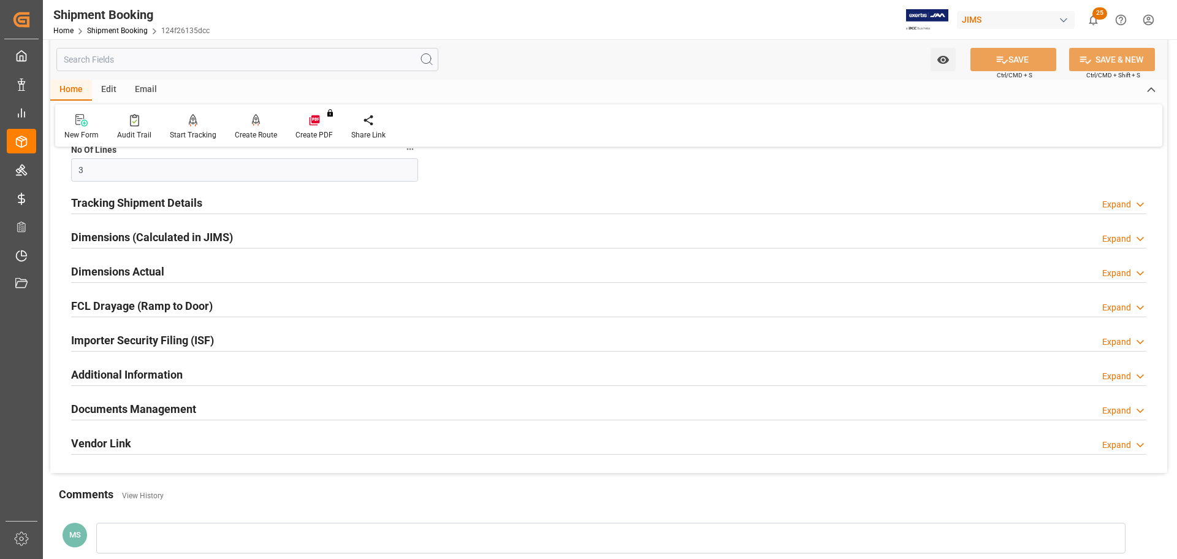
scroll to position [429, 0]
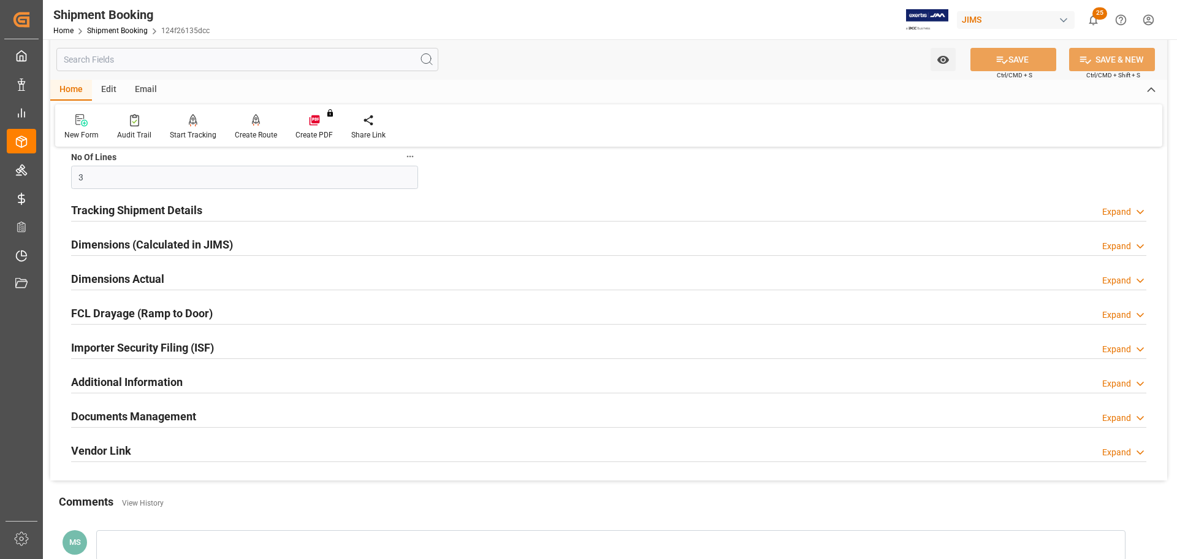
click at [214, 269] on div "Dimensions Actual Expand" at bounding box center [608, 277] width 1075 height 23
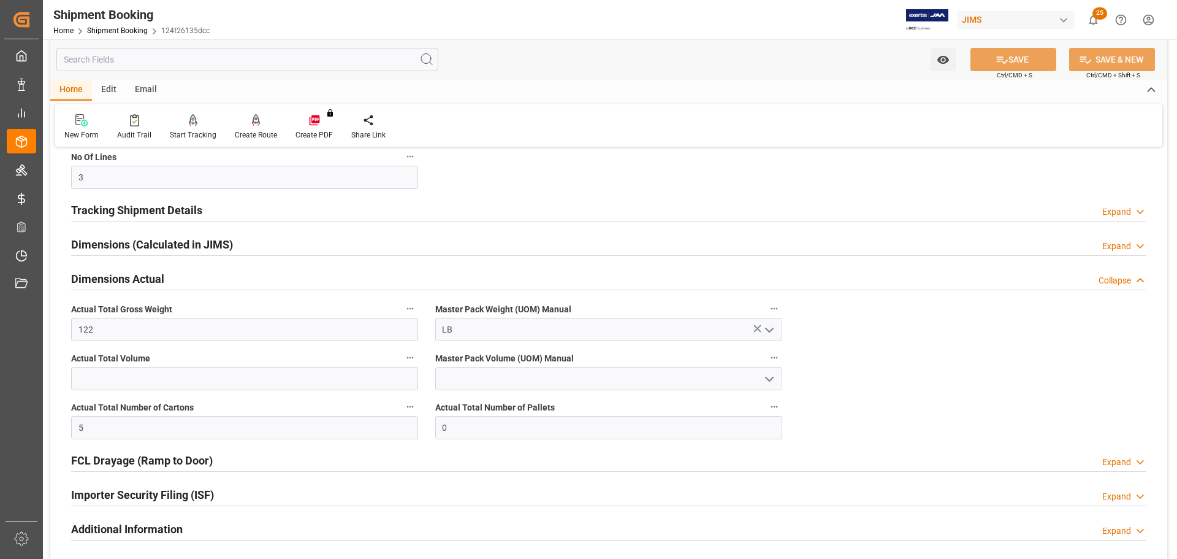
click at [198, 274] on div "Dimensions Actual Collapse" at bounding box center [608, 277] width 1075 height 23
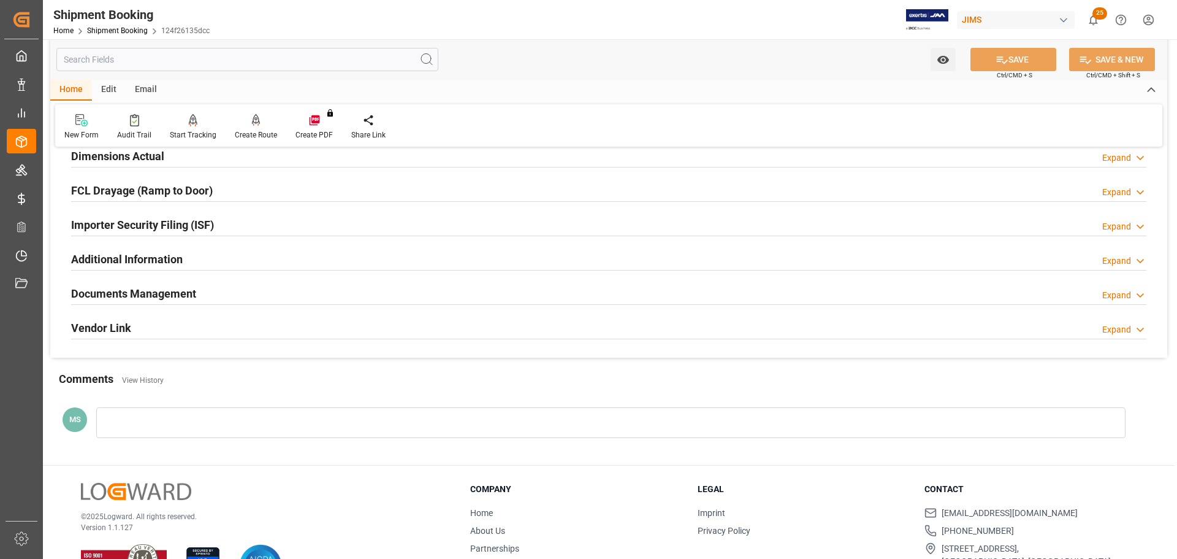
click at [196, 289] on h2 "Documents Management" at bounding box center [133, 293] width 125 height 17
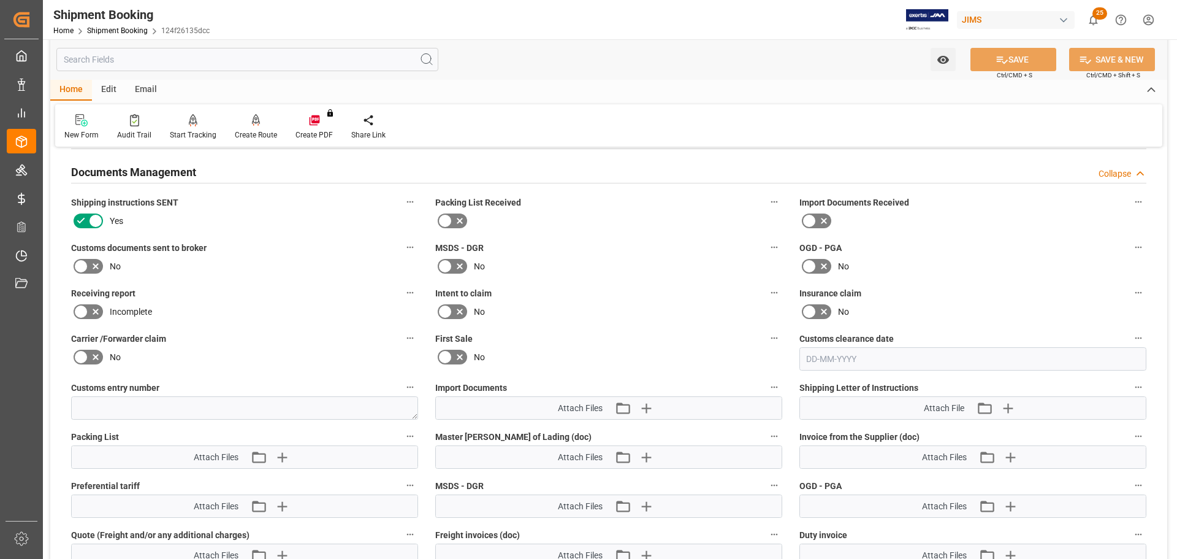
scroll to position [674, 0]
click at [88, 267] on icon at bounding box center [95, 265] width 15 height 15
click at [0, 0] on input "checkbox" at bounding box center [0, 0] width 0 height 0
click at [1035, 55] on button "SAVE" at bounding box center [1014, 59] width 86 height 23
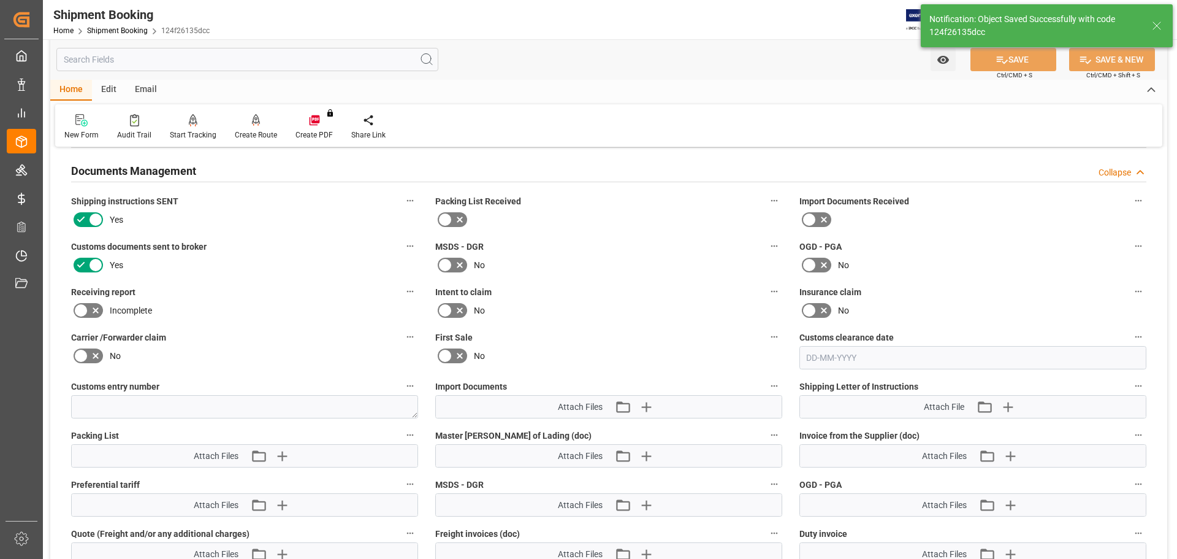
scroll to position [362, 0]
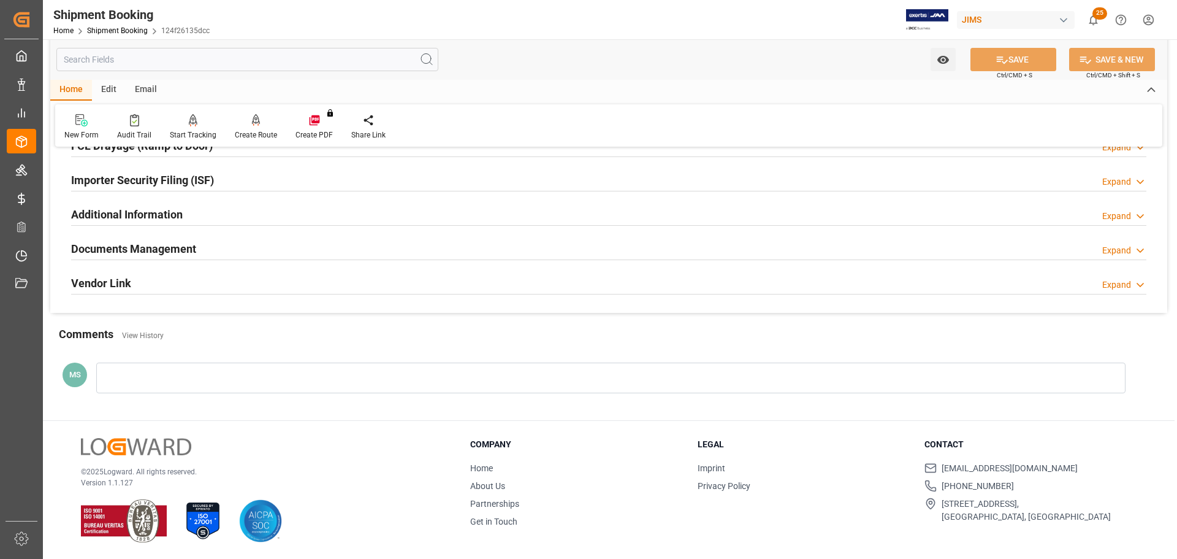
click at [216, 245] on div "Documents Management Expand" at bounding box center [608, 247] width 1075 height 23
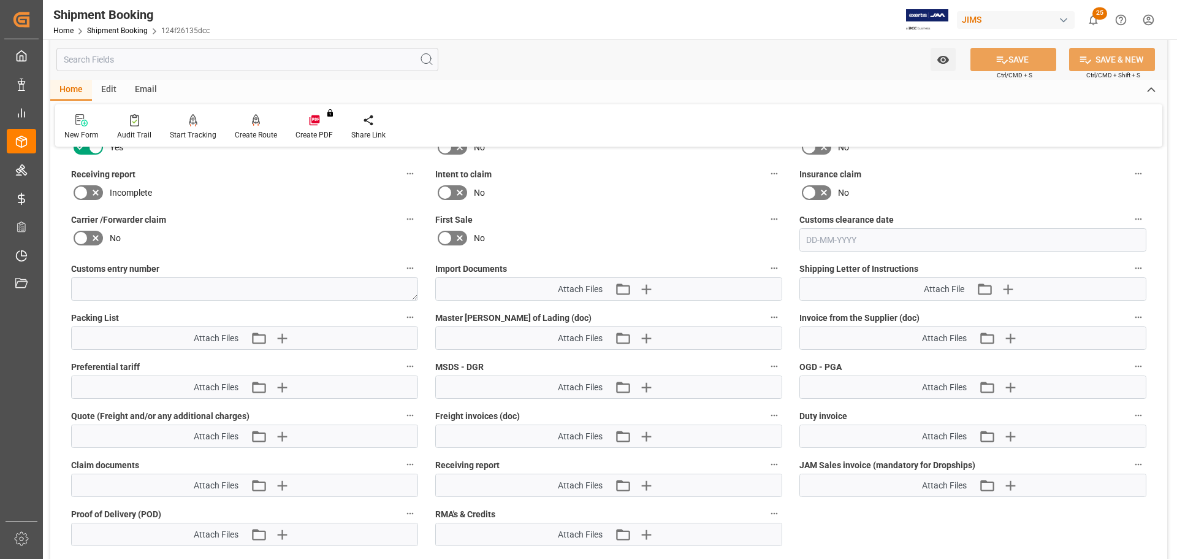
scroll to position [562, 0]
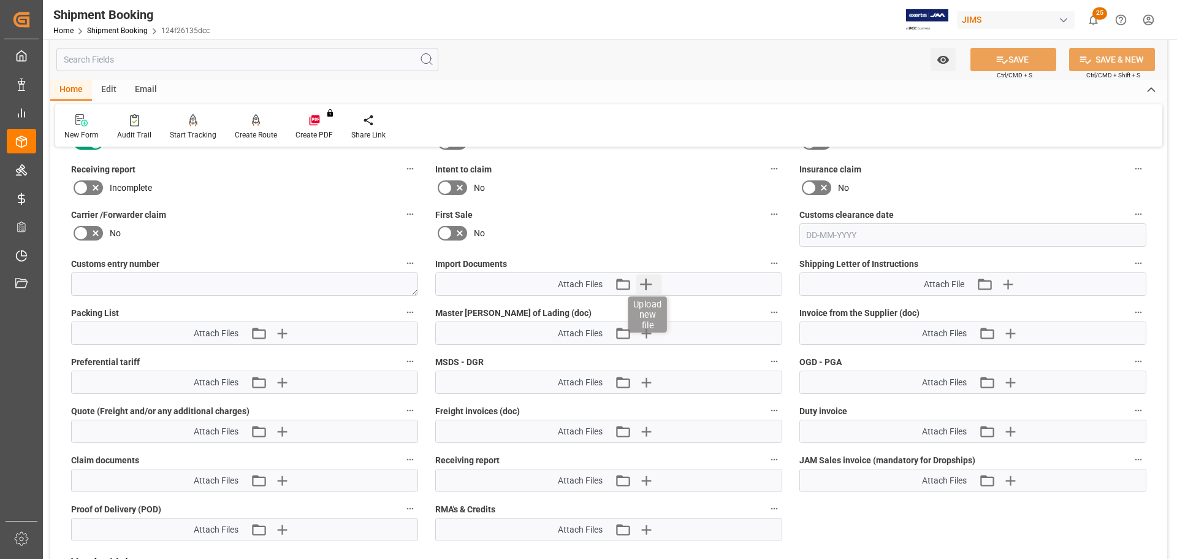
click at [651, 281] on icon "button" at bounding box center [646, 284] width 20 height 20
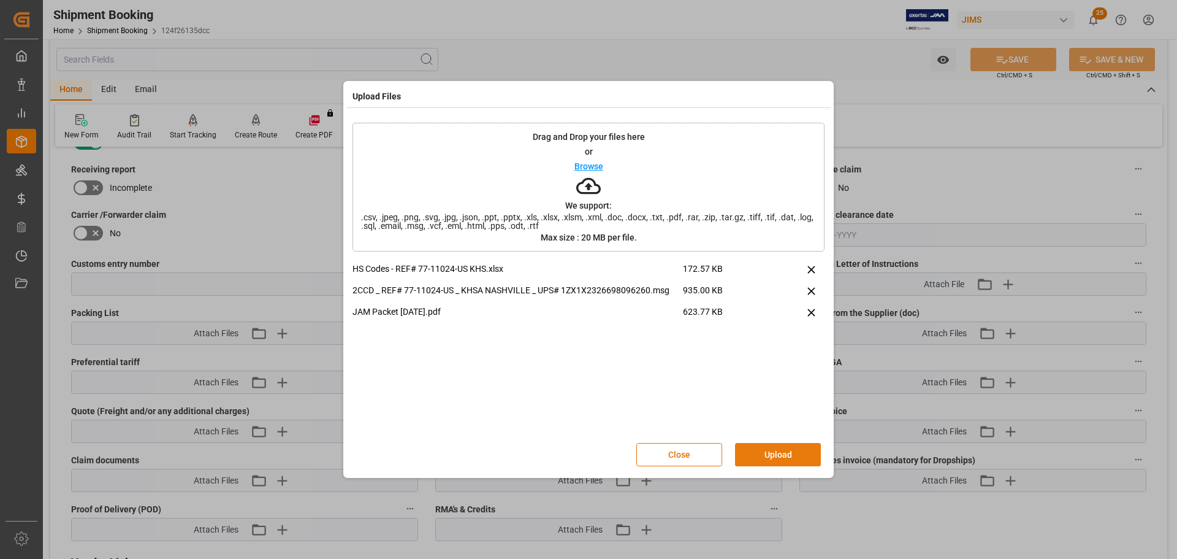
click at [779, 456] on button "Upload" at bounding box center [778, 454] width 86 height 23
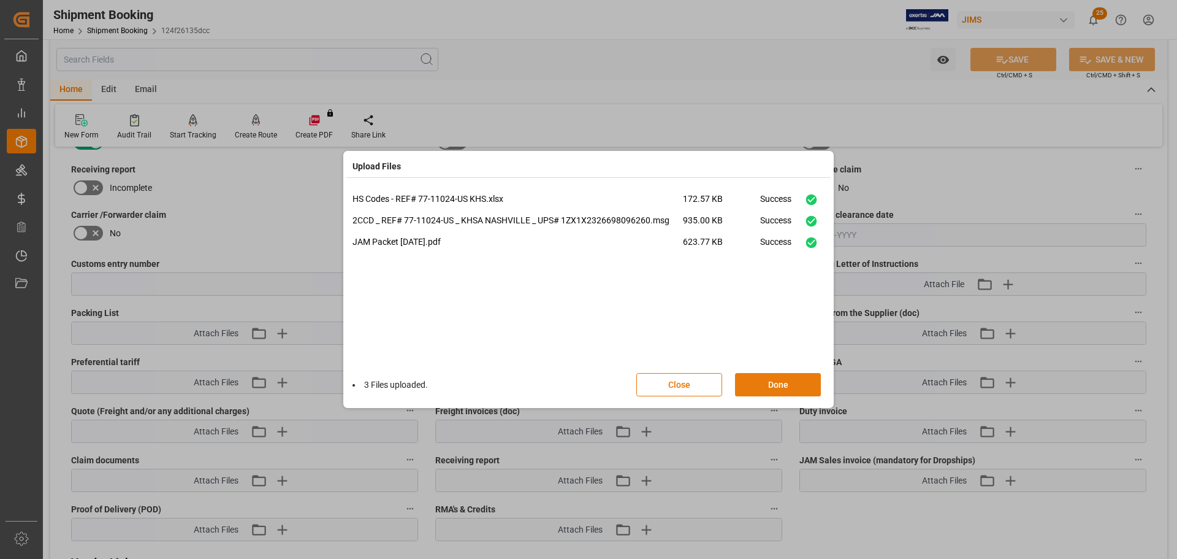
click at [782, 387] on button "Done" at bounding box center [778, 384] width 86 height 23
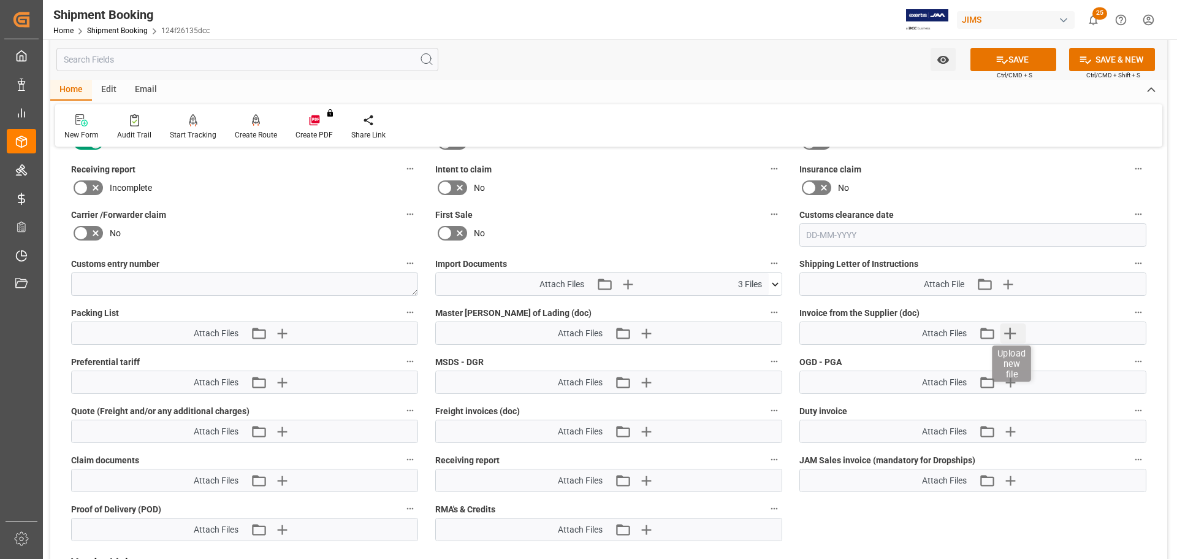
click at [1009, 328] on icon "button" at bounding box center [1010, 333] width 20 height 20
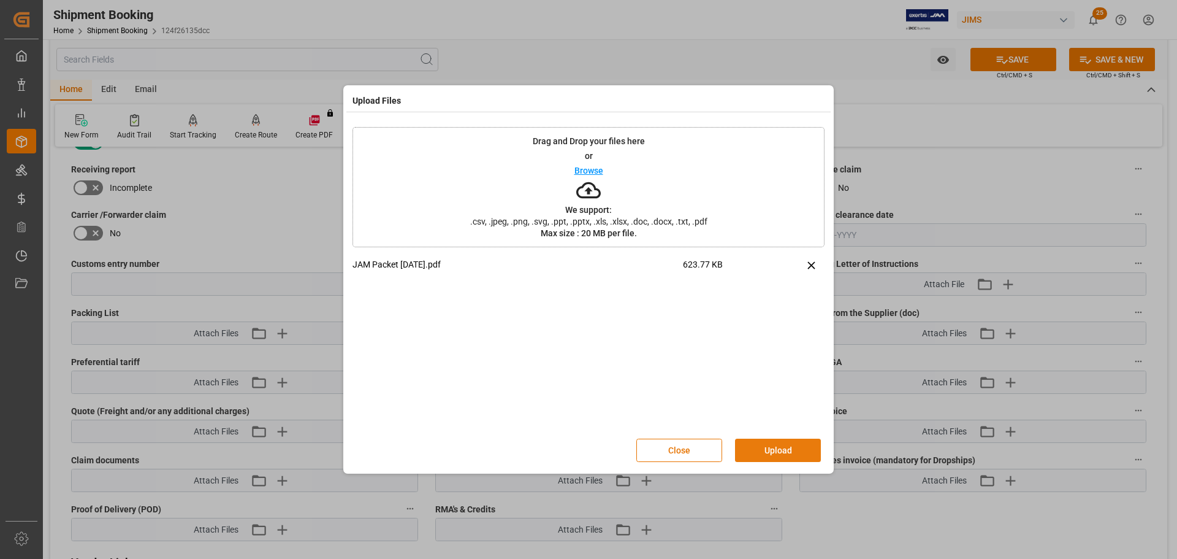
click at [777, 456] on button "Upload" at bounding box center [778, 449] width 86 height 23
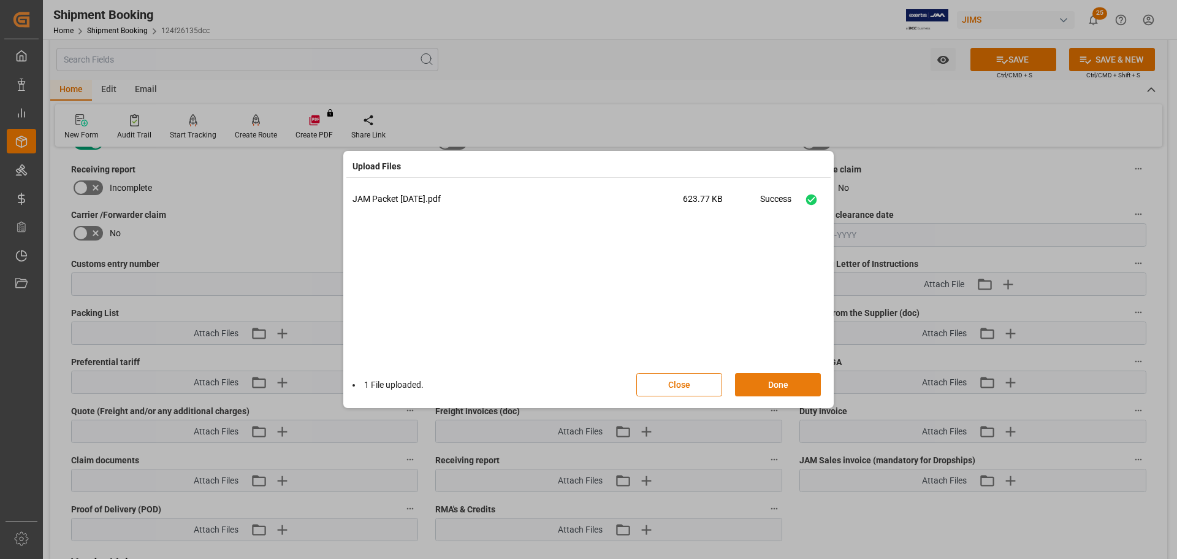
click at [782, 385] on button "Done" at bounding box center [778, 384] width 86 height 23
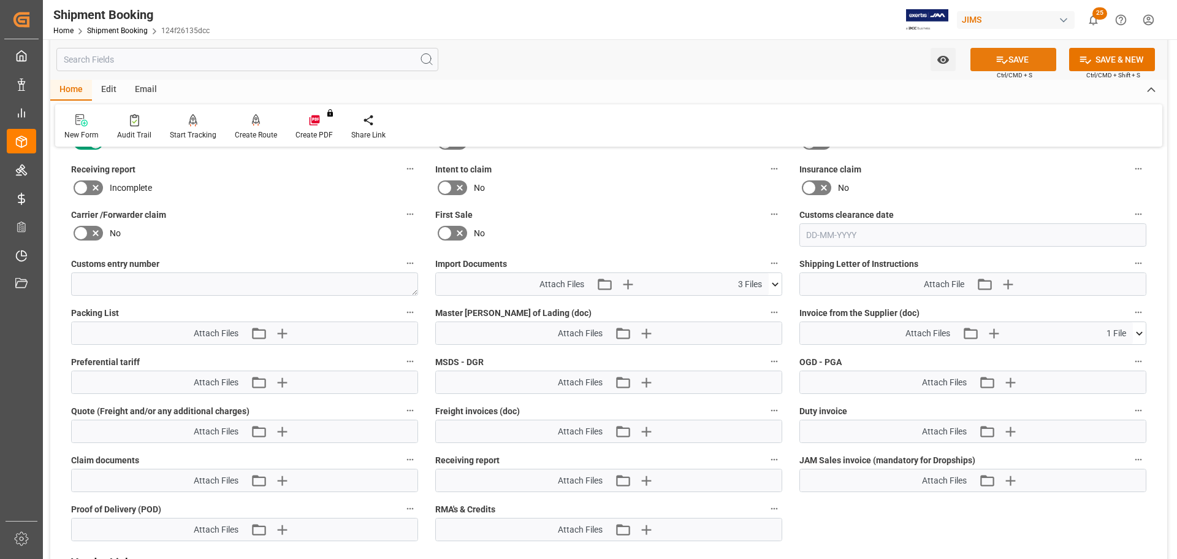
click at [1015, 59] on button "SAVE" at bounding box center [1014, 59] width 86 height 23
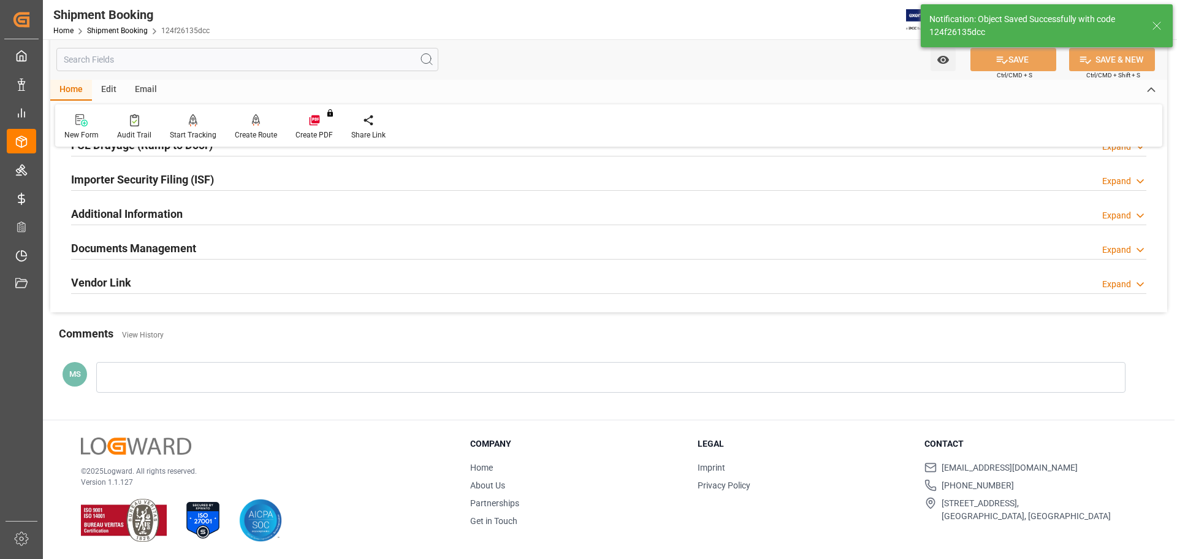
scroll to position [362, 0]
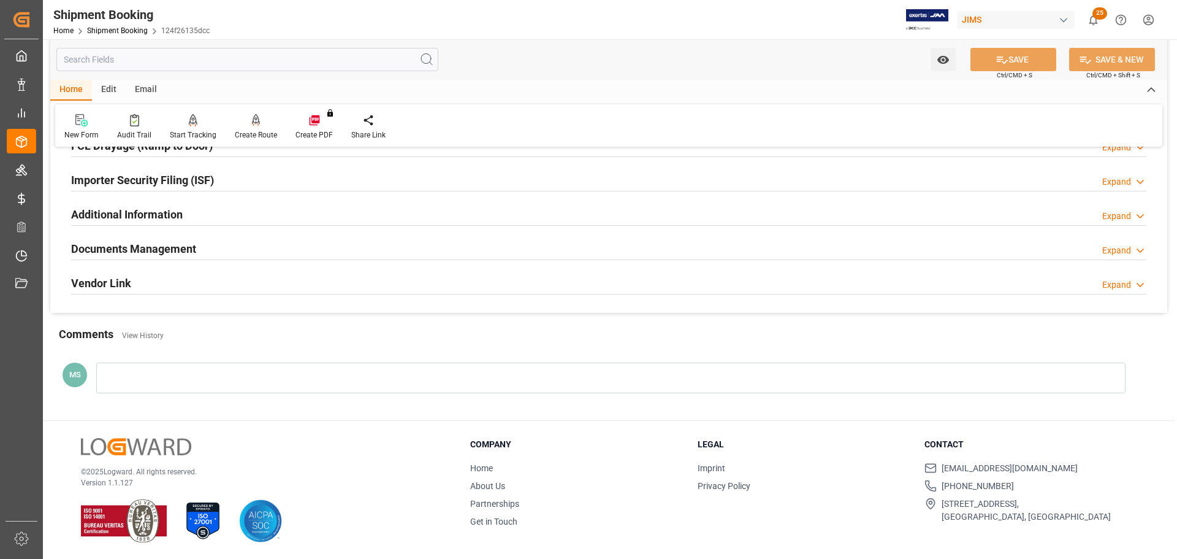
click at [201, 252] on div "Documents Management Expand" at bounding box center [608, 247] width 1075 height 23
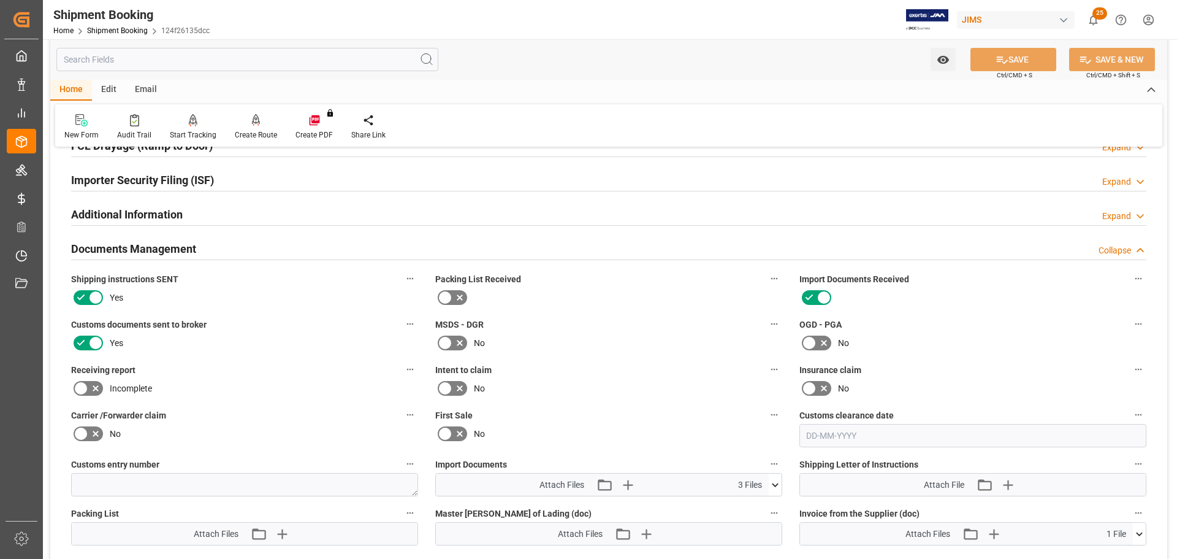
scroll to position [562, 0]
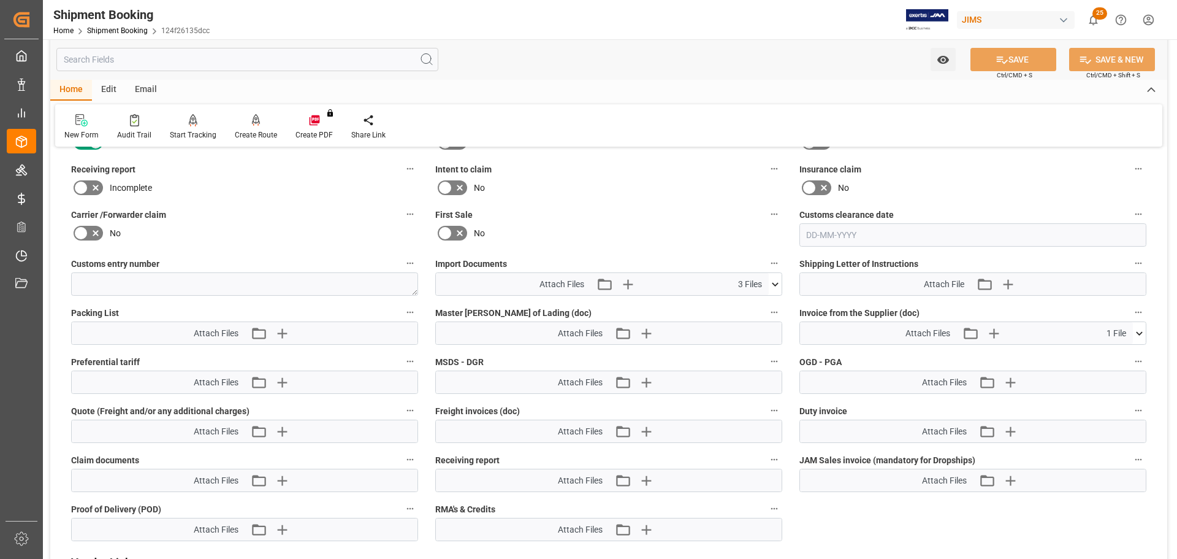
click at [774, 282] on icon at bounding box center [775, 284] width 13 height 13
click at [285, 334] on icon "button" at bounding box center [282, 333] width 20 height 20
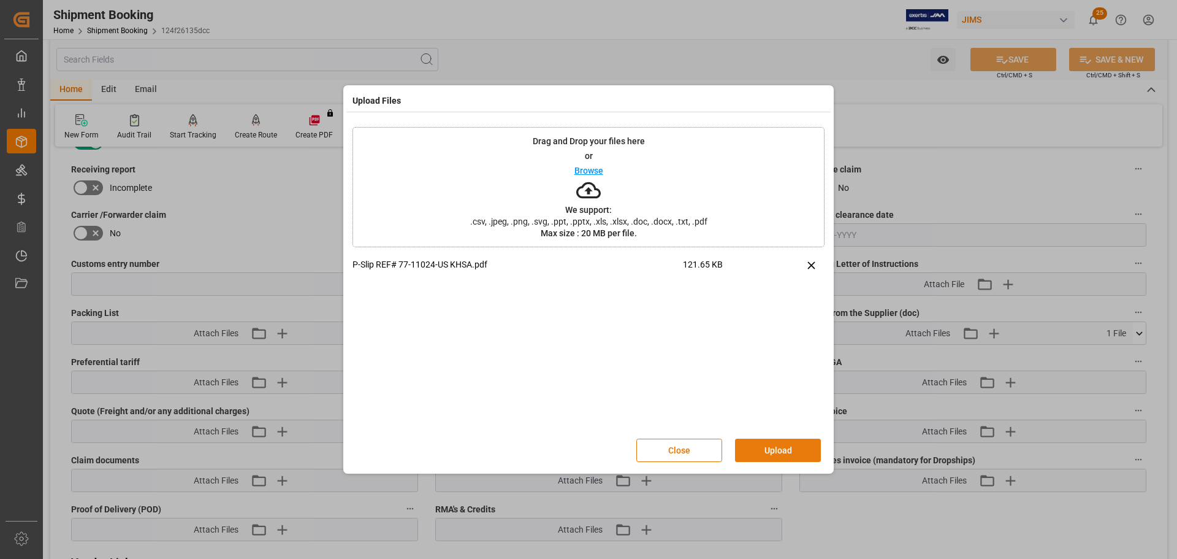
click at [785, 451] on button "Upload" at bounding box center [778, 449] width 86 height 23
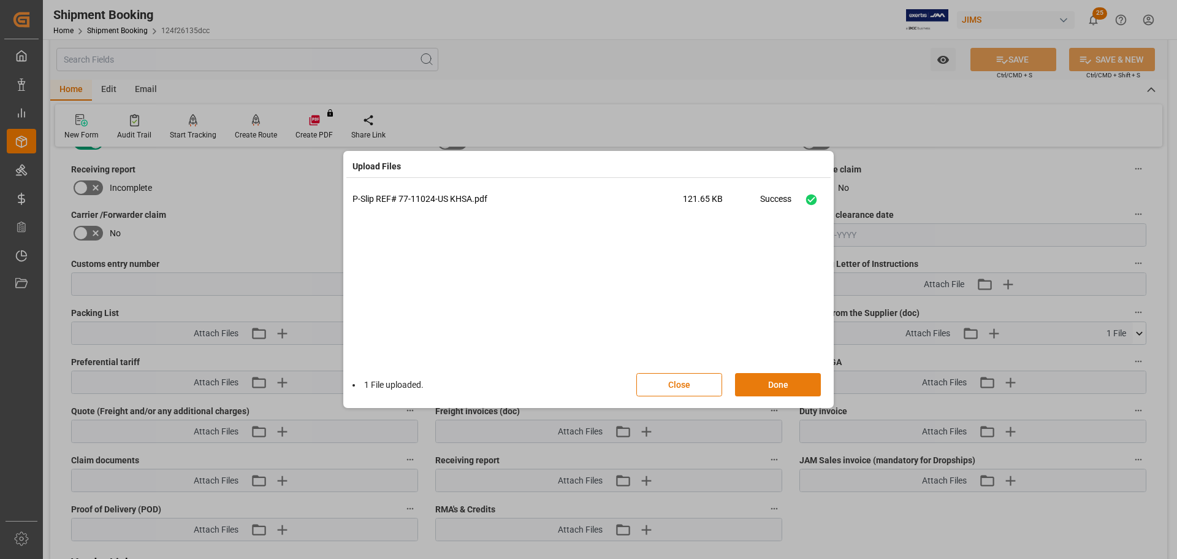
click at [793, 380] on button "Done" at bounding box center [778, 384] width 86 height 23
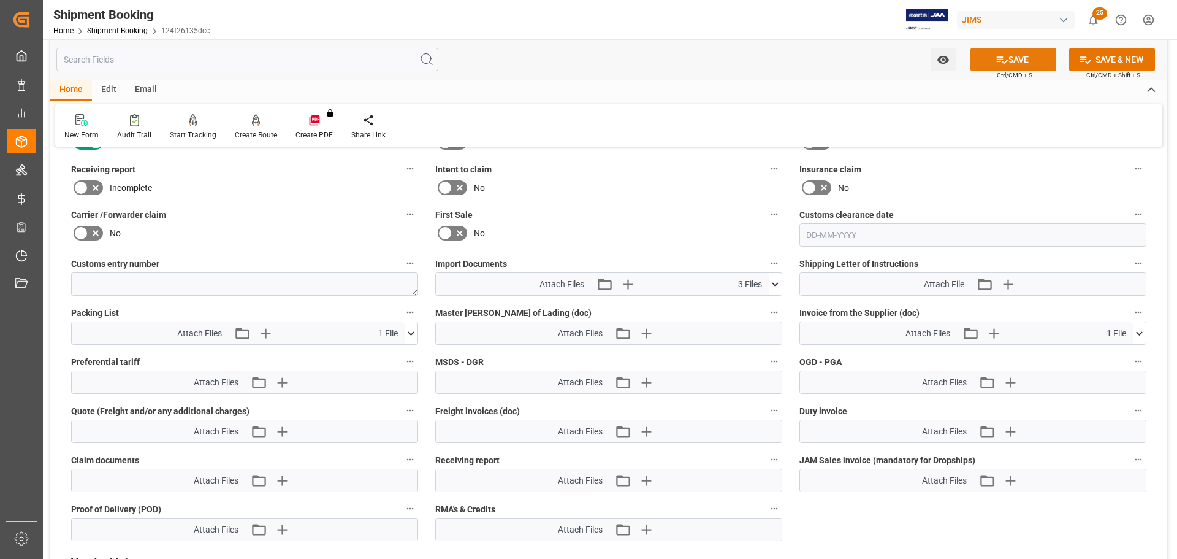
click at [1002, 61] on icon at bounding box center [1002, 59] width 13 height 13
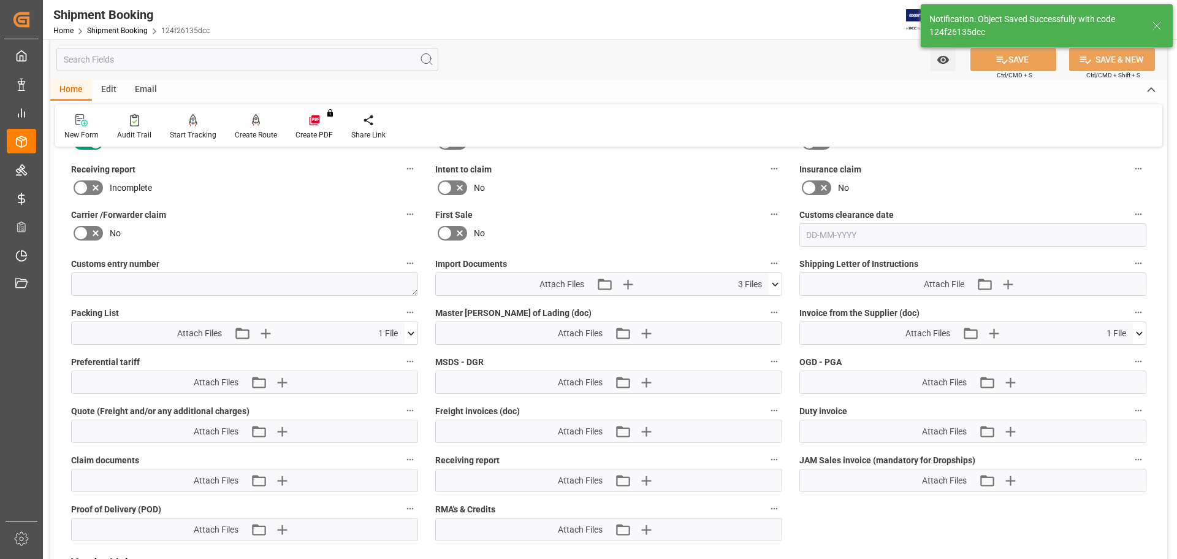
scroll to position [362, 0]
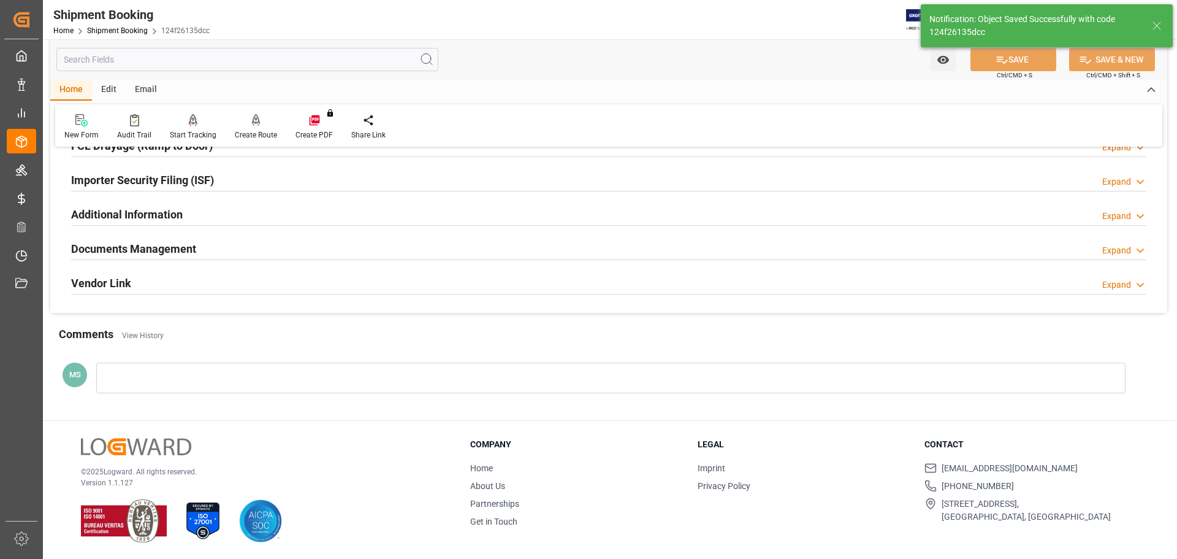
click at [191, 251] on h2 "Documents Management" at bounding box center [133, 248] width 125 height 17
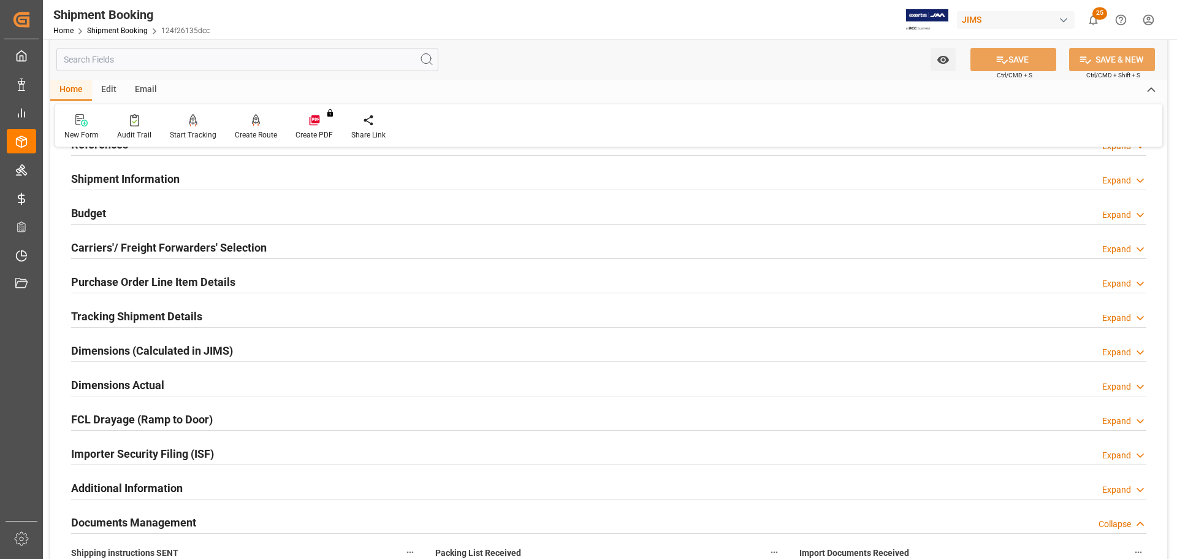
scroll to position [0, 0]
